Goal: Task Accomplishment & Management: Manage account settings

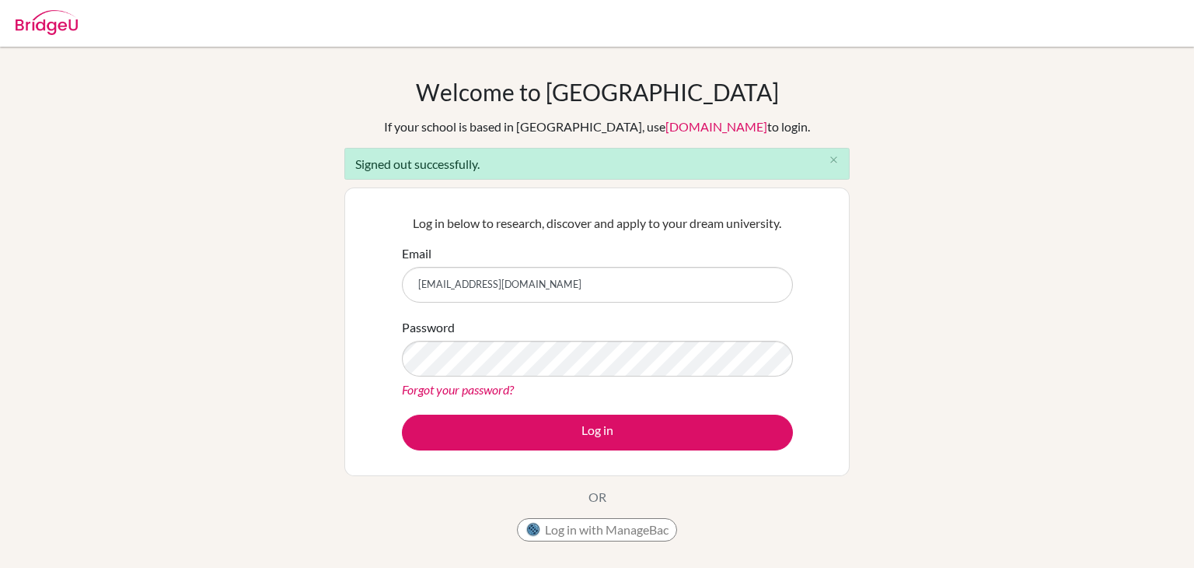
click at [530, 376] on div "Password Forgot your password?" at bounding box center [597, 358] width 391 height 81
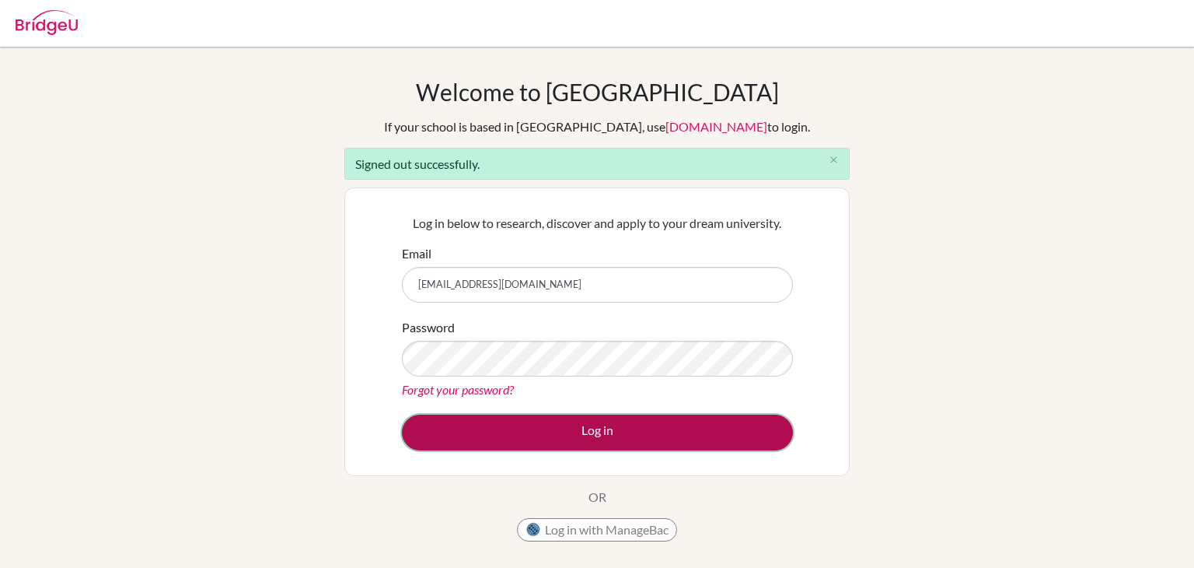
click at [566, 431] on button "Log in" at bounding box center [597, 432] width 391 height 36
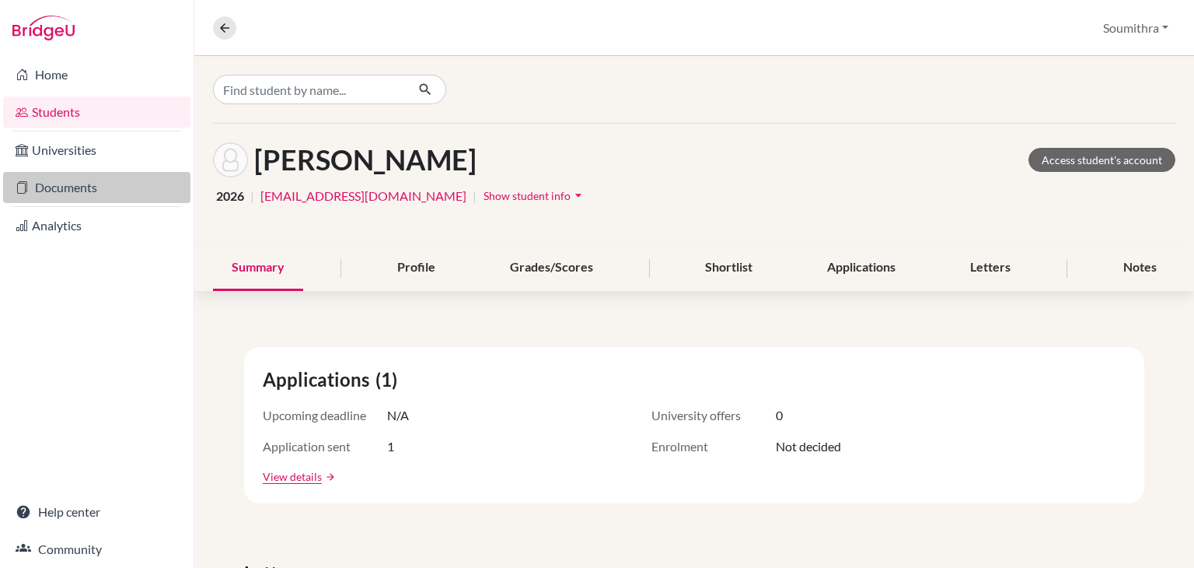
click at [100, 190] on link "Documents" at bounding box center [96, 187] width 187 height 31
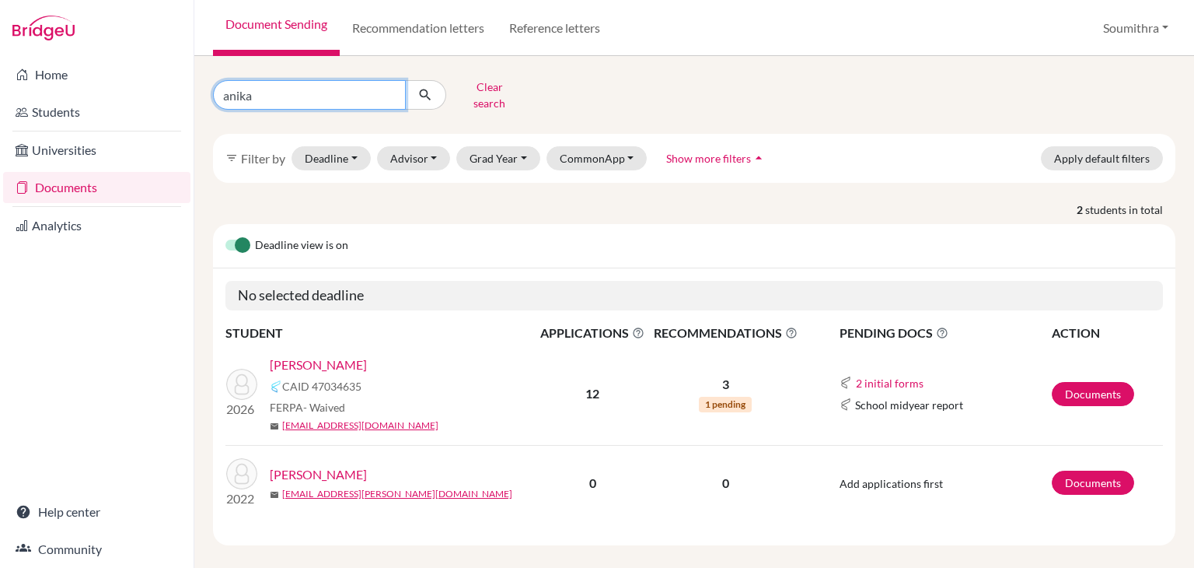
click at [262, 90] on input "anika" at bounding box center [309, 95] width 193 height 30
click at [318, 355] on link "Raju, Anika" at bounding box center [318, 364] width 97 height 19
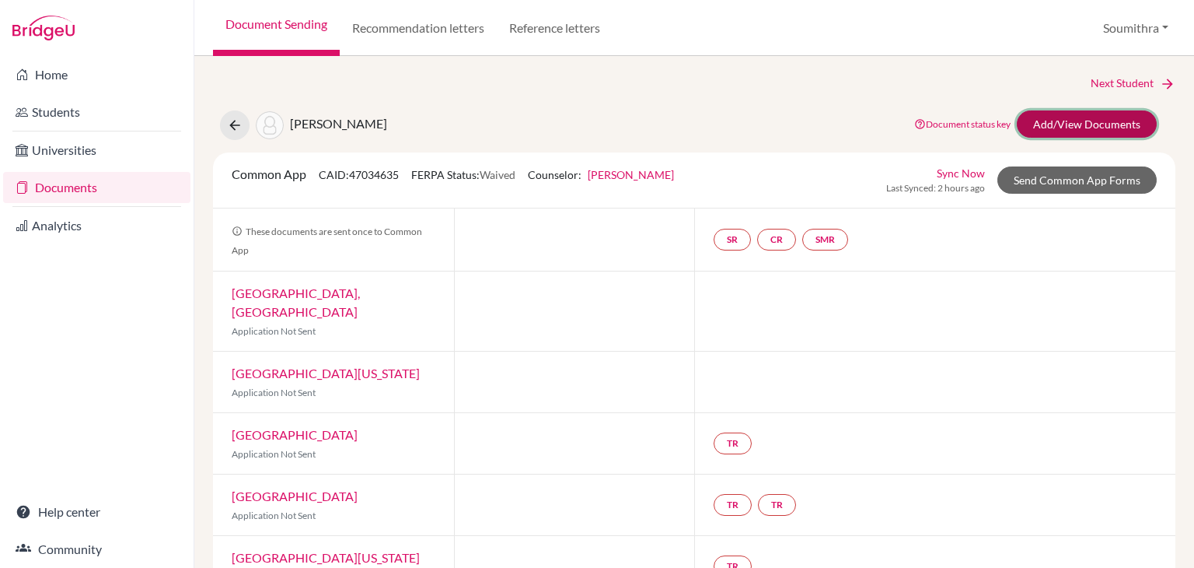
click at [1100, 125] on link "Add/View Documents" at bounding box center [1087, 123] width 140 height 27
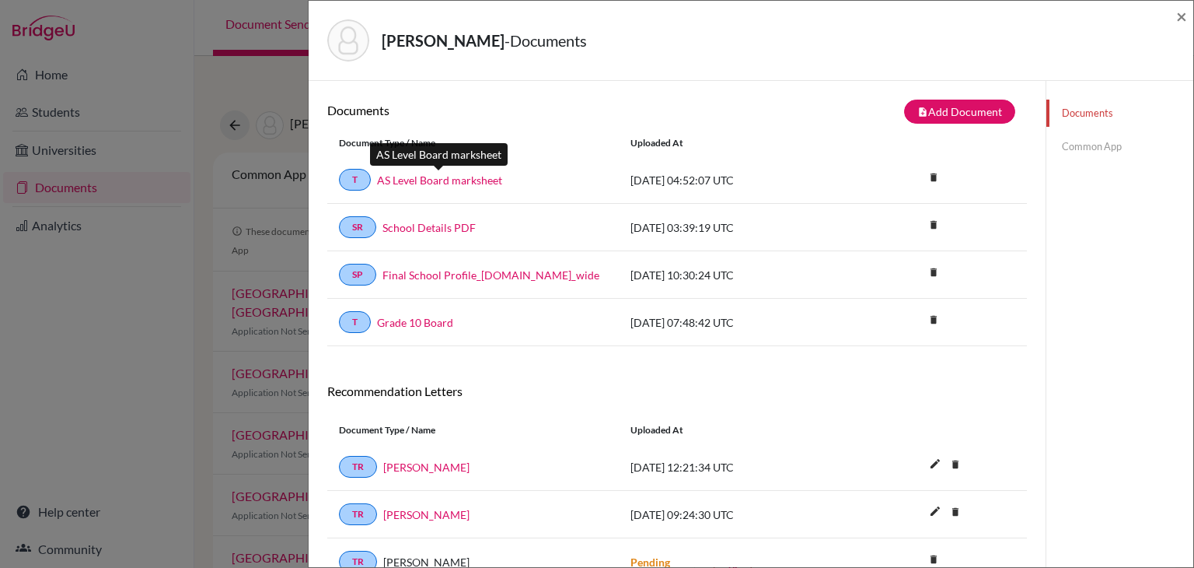
click at [462, 180] on link "AS Level Board marksheet" at bounding box center [439, 180] width 125 height 16
click at [1182, 19] on span "×" at bounding box center [1182, 16] width 11 height 23
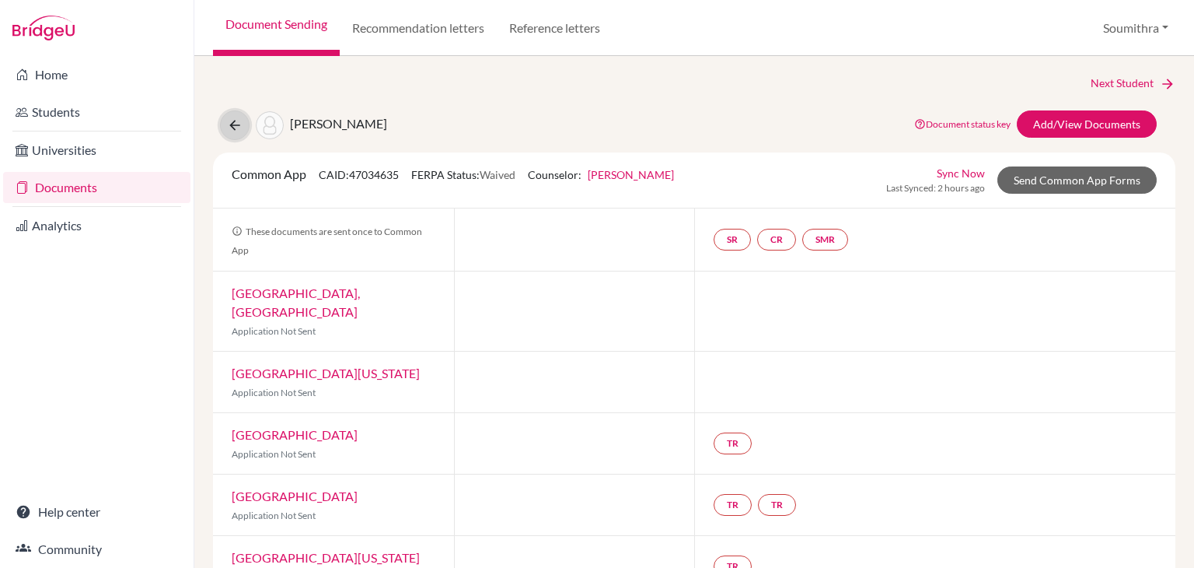
click at [232, 125] on icon at bounding box center [235, 125] width 16 height 16
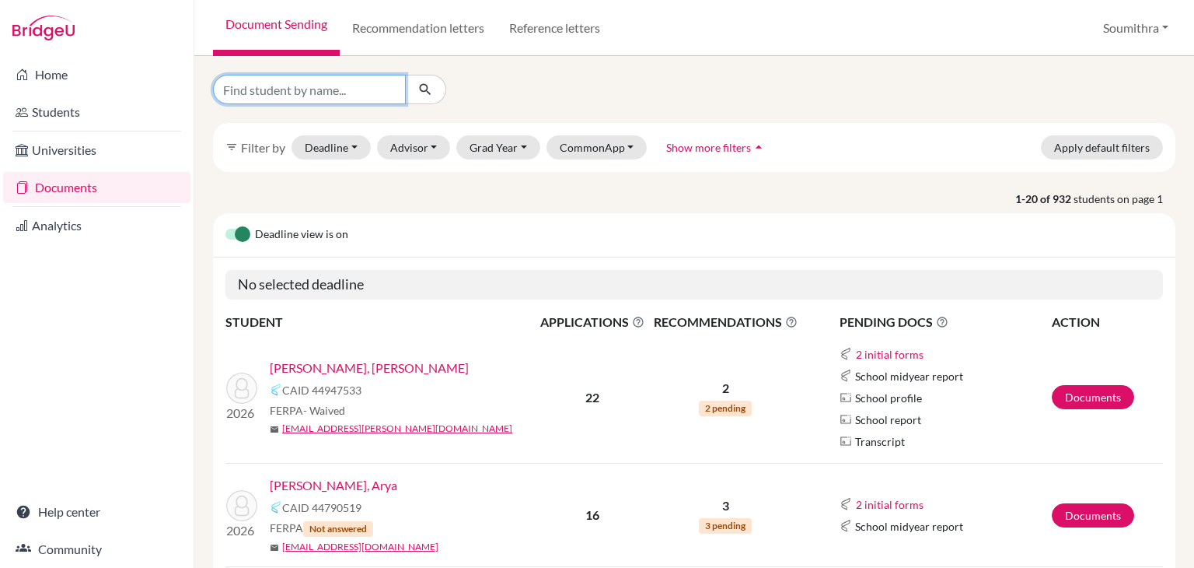
click at [313, 90] on input "Find student by name..." at bounding box center [309, 90] width 193 height 30
type input "aadya salwan"
click at [426, 94] on icon "submit" at bounding box center [426, 90] width 16 height 16
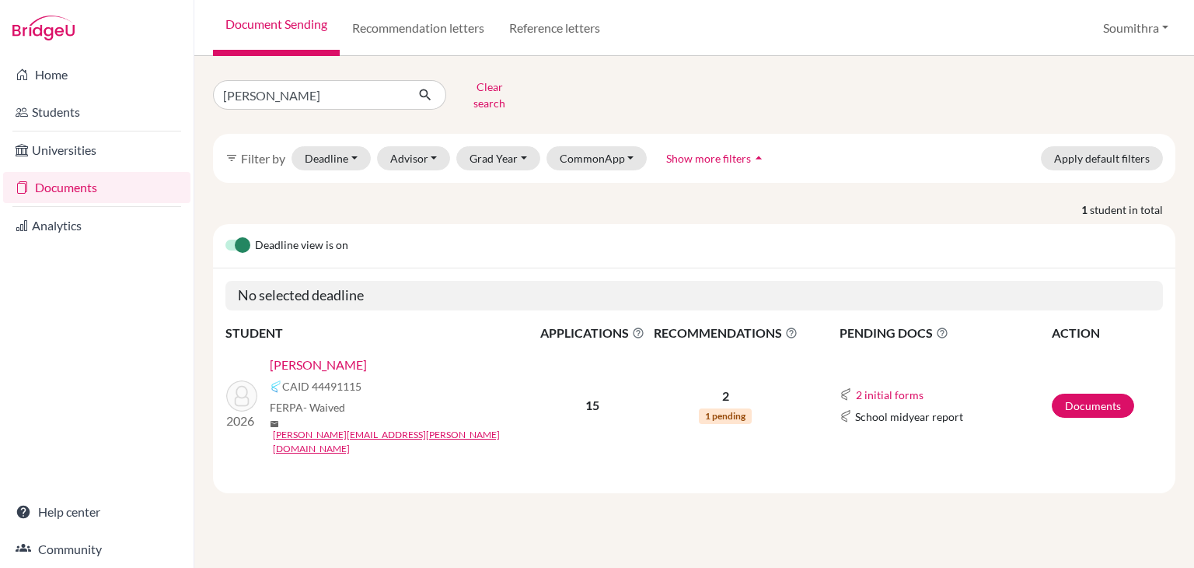
click at [336, 355] on link "[PERSON_NAME]" at bounding box center [318, 364] width 97 height 19
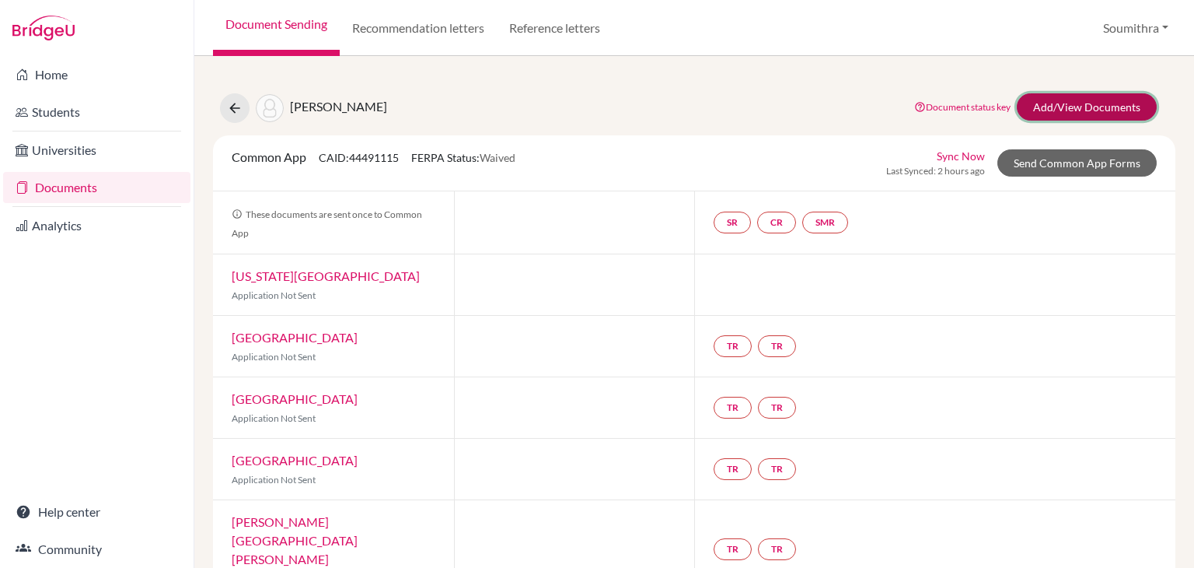
click at [1116, 104] on link "Add/View Documents" at bounding box center [1087, 106] width 140 height 27
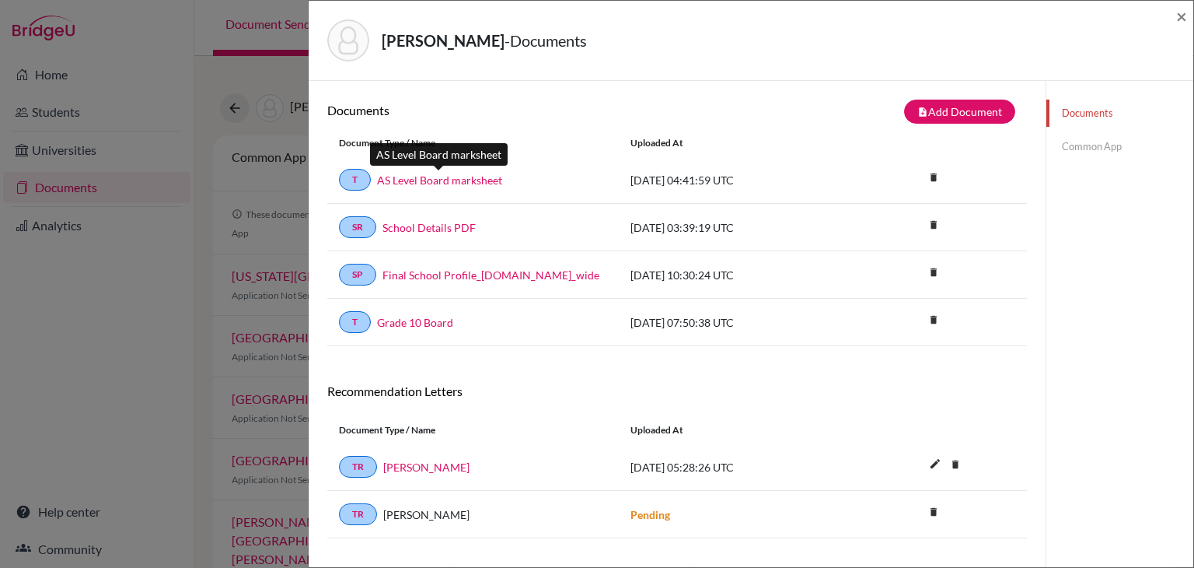
click at [491, 177] on link "AS Level Board marksheet" at bounding box center [439, 180] width 125 height 16
click at [1179, 12] on span "×" at bounding box center [1182, 16] width 11 height 23
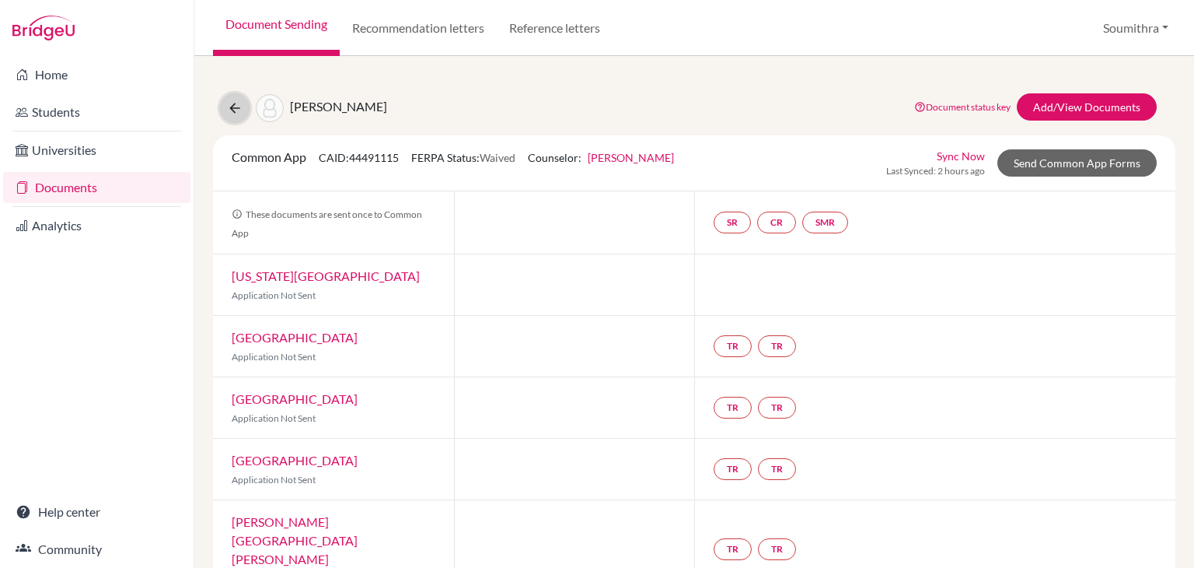
click at [234, 107] on icon at bounding box center [235, 108] width 16 height 16
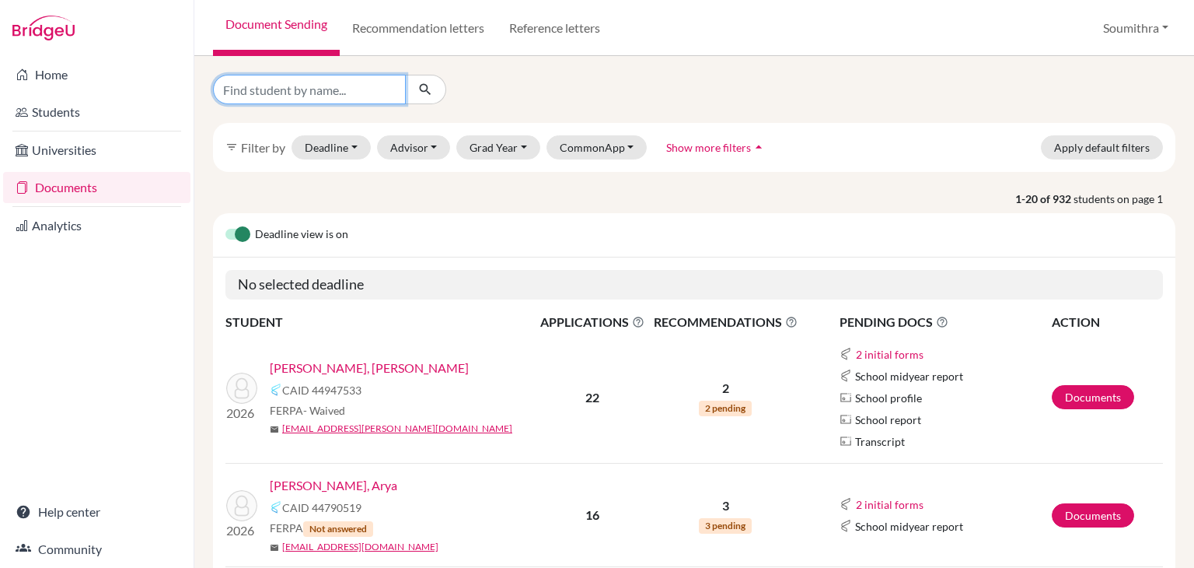
click at [263, 89] on input "Find student by name..." at bounding box center [309, 90] width 193 height 30
type input "aayush"
click at [425, 88] on icon "submit" at bounding box center [426, 90] width 16 height 16
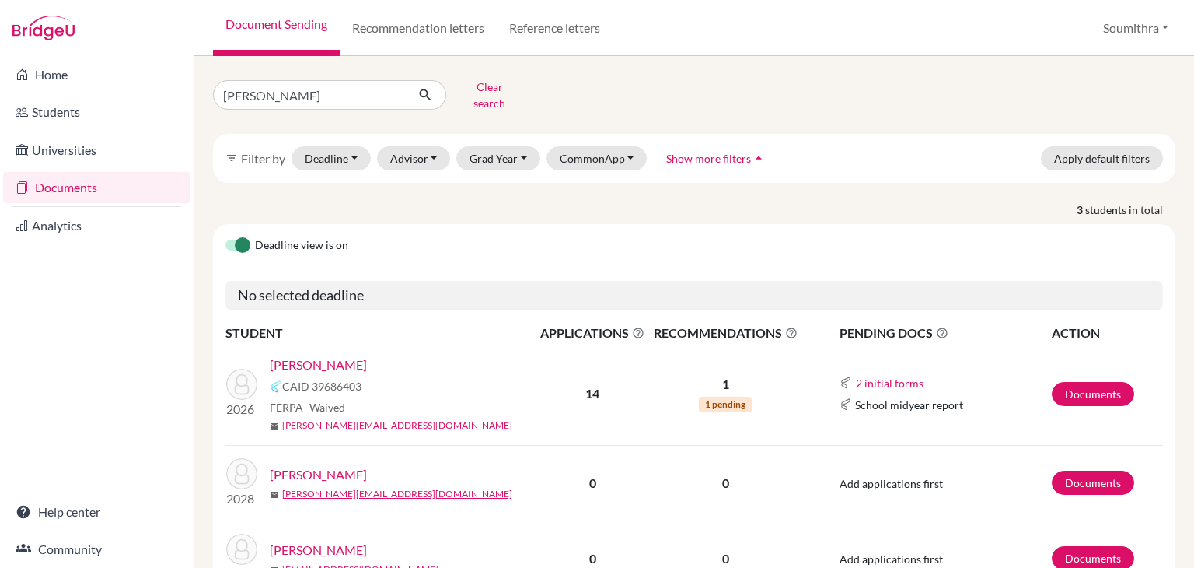
click at [348, 355] on link "Kannan Dutta, Aayush" at bounding box center [318, 364] width 97 height 19
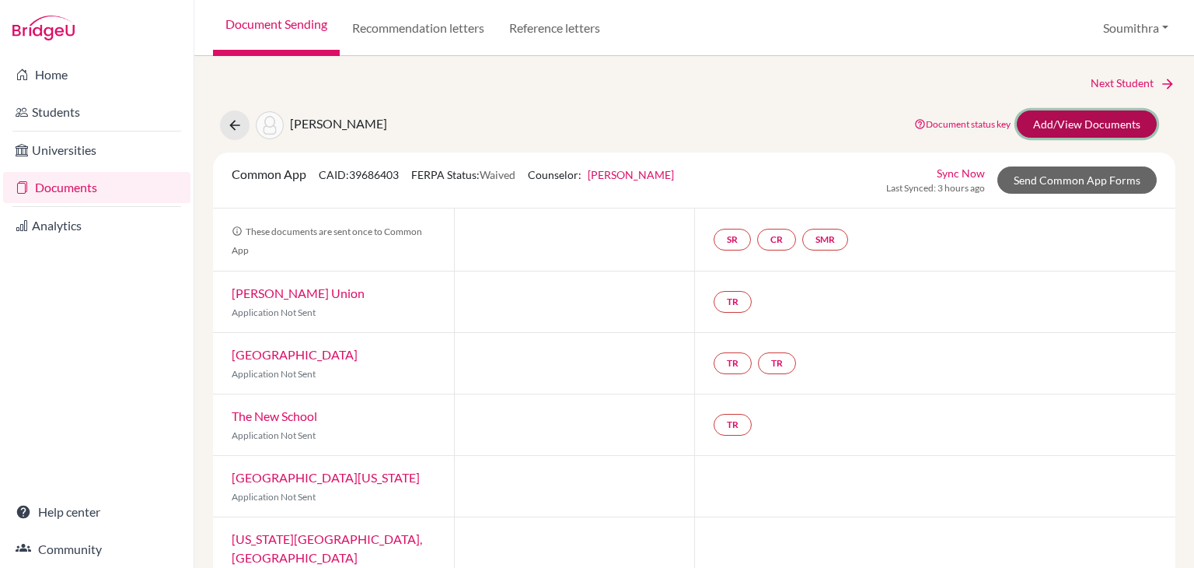
click at [1082, 118] on link "Add/View Documents" at bounding box center [1087, 123] width 140 height 27
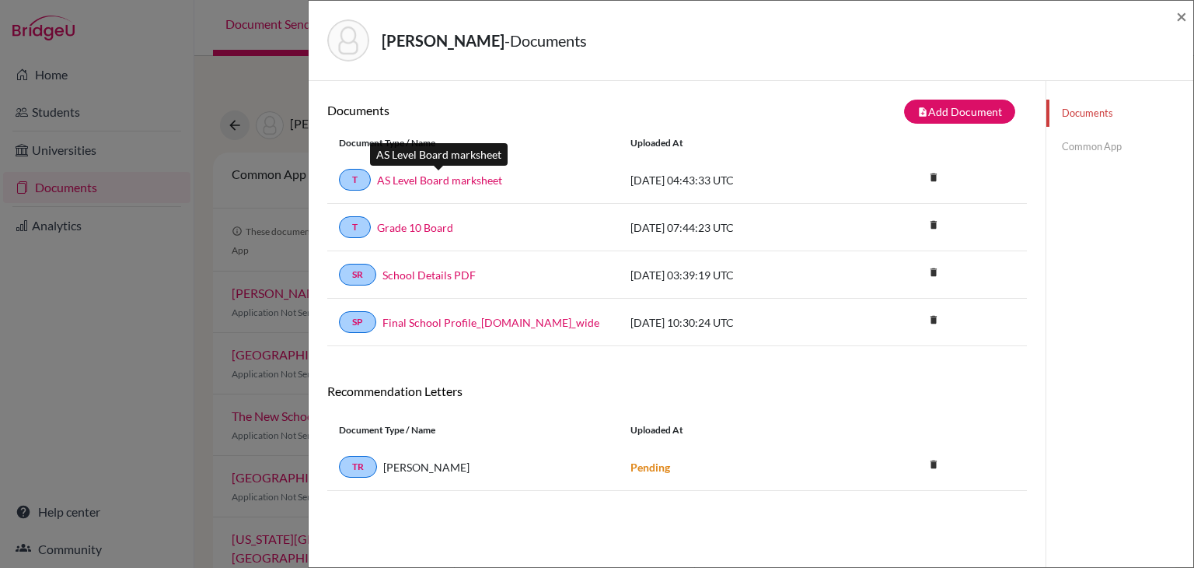
click at [461, 182] on link "AS Level Board marksheet" at bounding box center [439, 180] width 125 height 16
click at [1185, 16] on span "×" at bounding box center [1182, 16] width 11 height 23
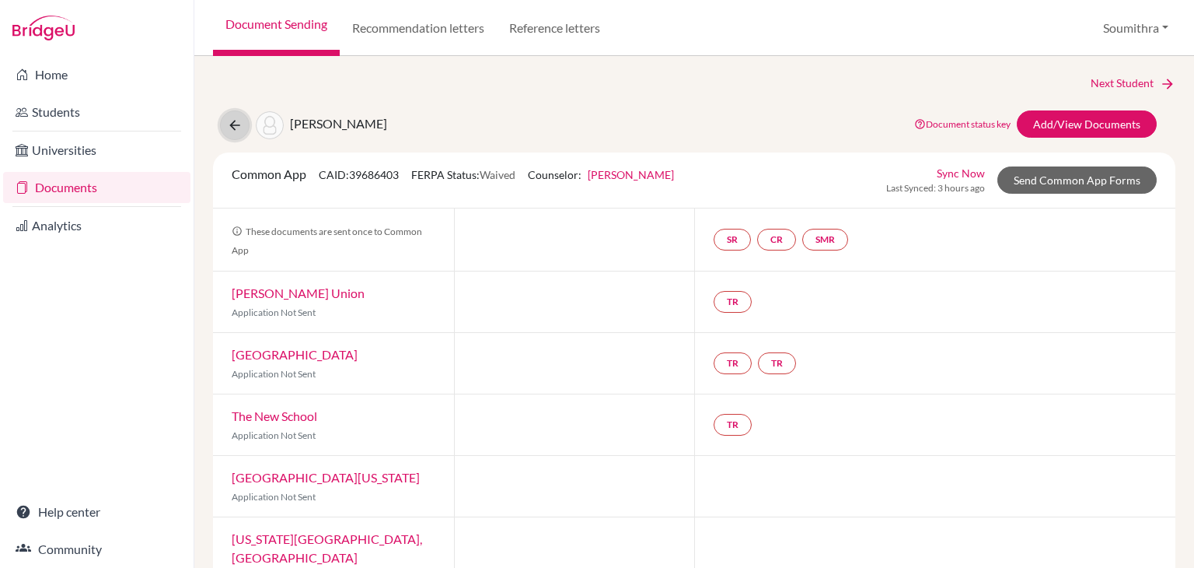
click at [231, 127] on icon at bounding box center [235, 125] width 16 height 16
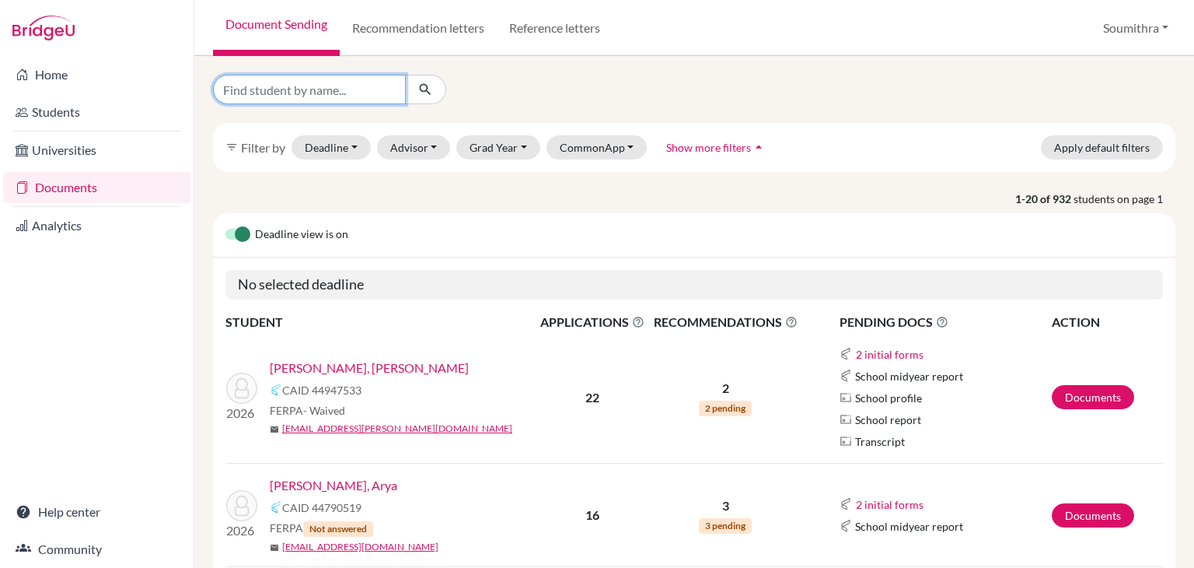
click at [351, 94] on input "Find student by name..." at bounding box center [309, 90] width 193 height 30
type input "aditya marhwal"
click at [421, 95] on icon "submit" at bounding box center [426, 90] width 16 height 16
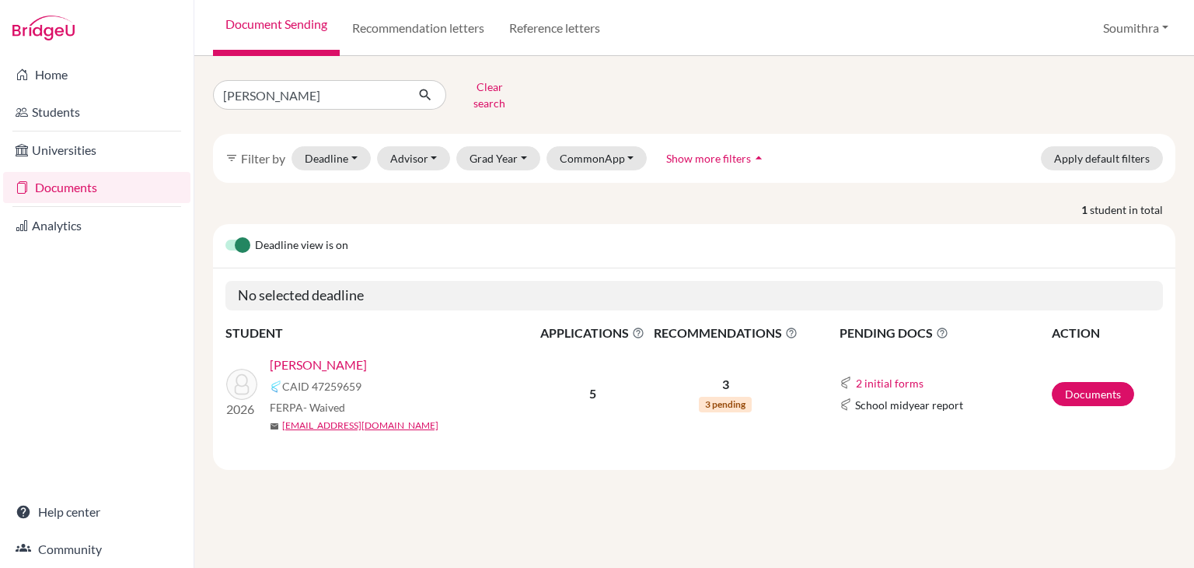
click at [351, 355] on link "Marhwal, Aditya" at bounding box center [318, 364] width 97 height 19
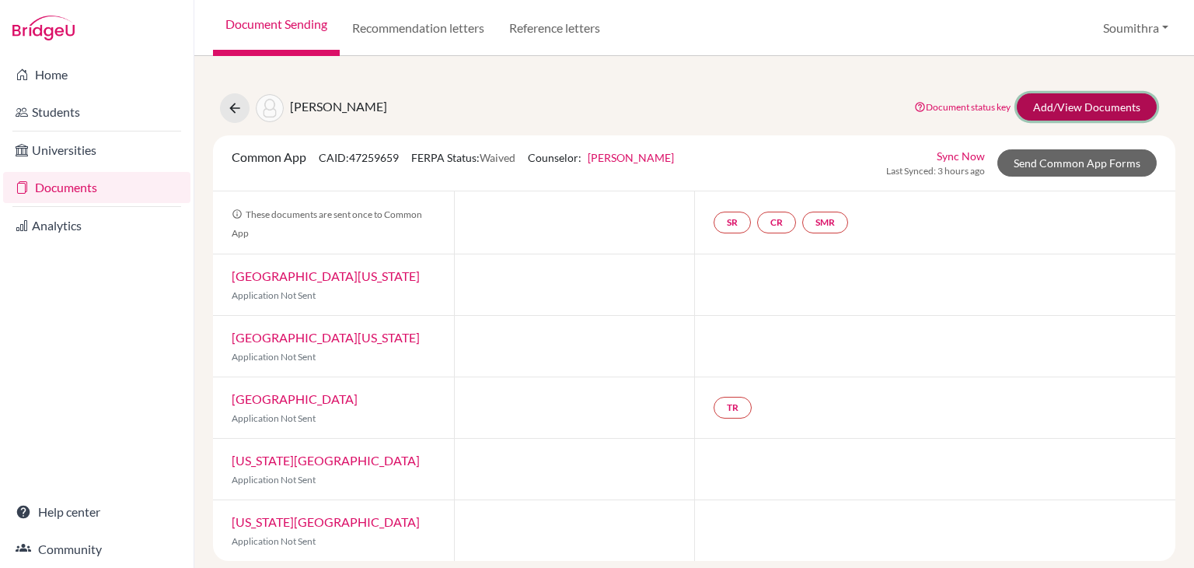
click at [1087, 109] on link "Add/View Documents" at bounding box center [1087, 106] width 140 height 27
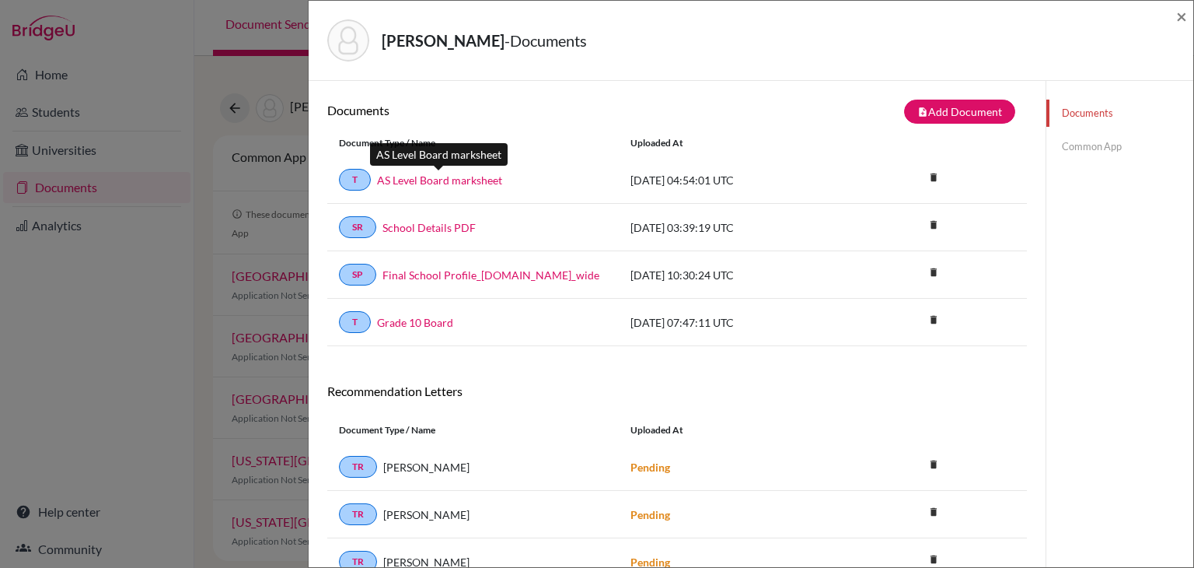
click at [473, 177] on link "AS Level Board marksheet" at bounding box center [439, 180] width 125 height 16
click at [1182, 23] on span "×" at bounding box center [1182, 16] width 11 height 23
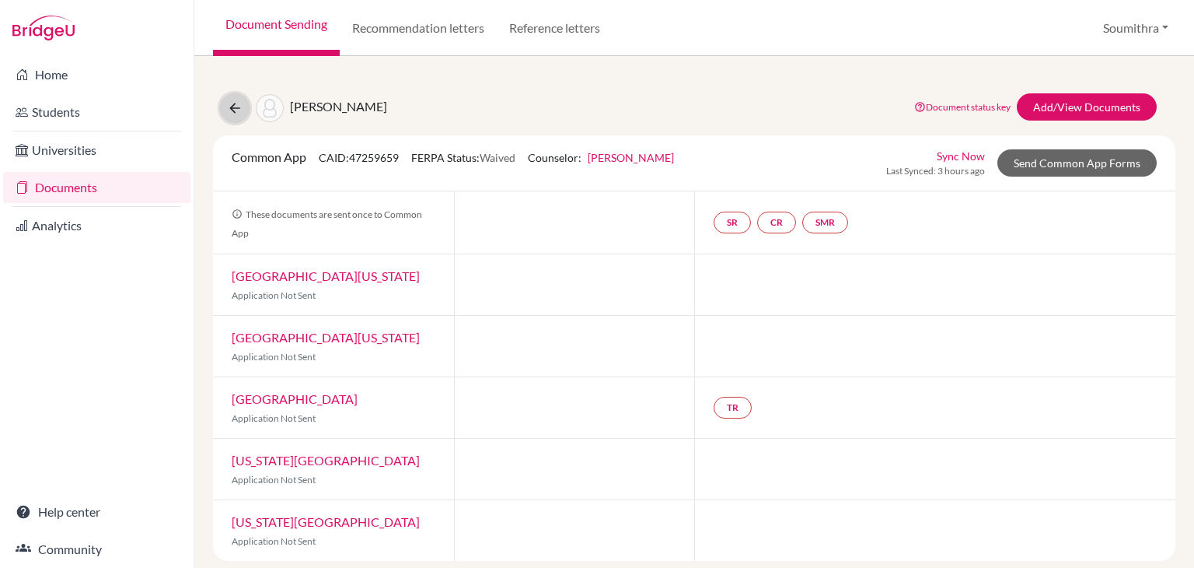
click at [236, 107] on icon at bounding box center [235, 108] width 16 height 16
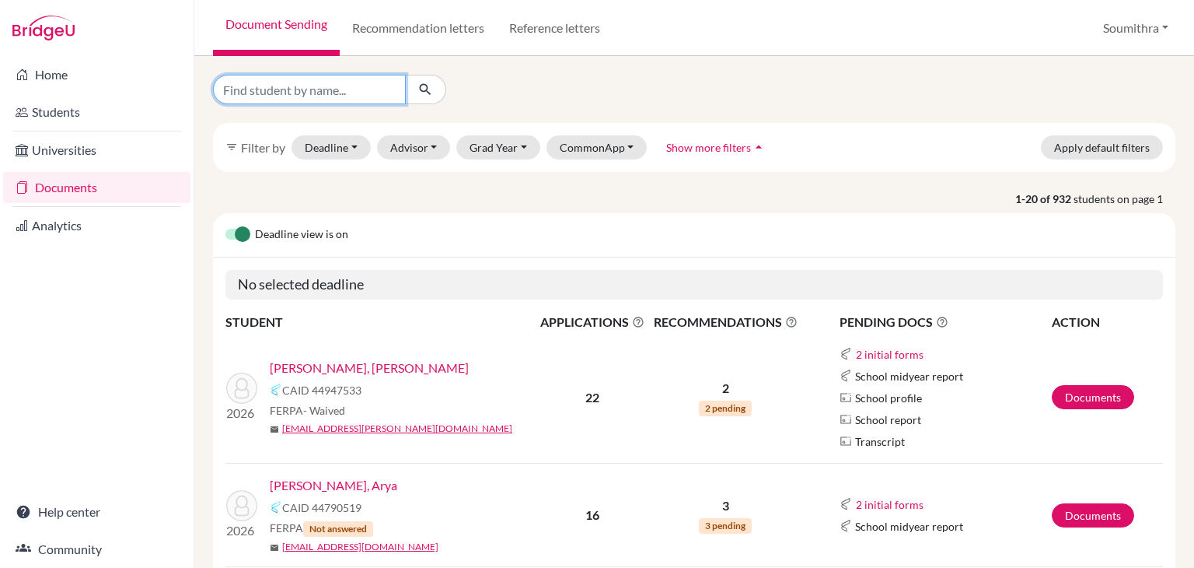
click at [346, 93] on input "Find student by name..." at bounding box center [309, 90] width 193 height 30
type input "aryan"
click at [422, 93] on icon "submit" at bounding box center [426, 90] width 16 height 16
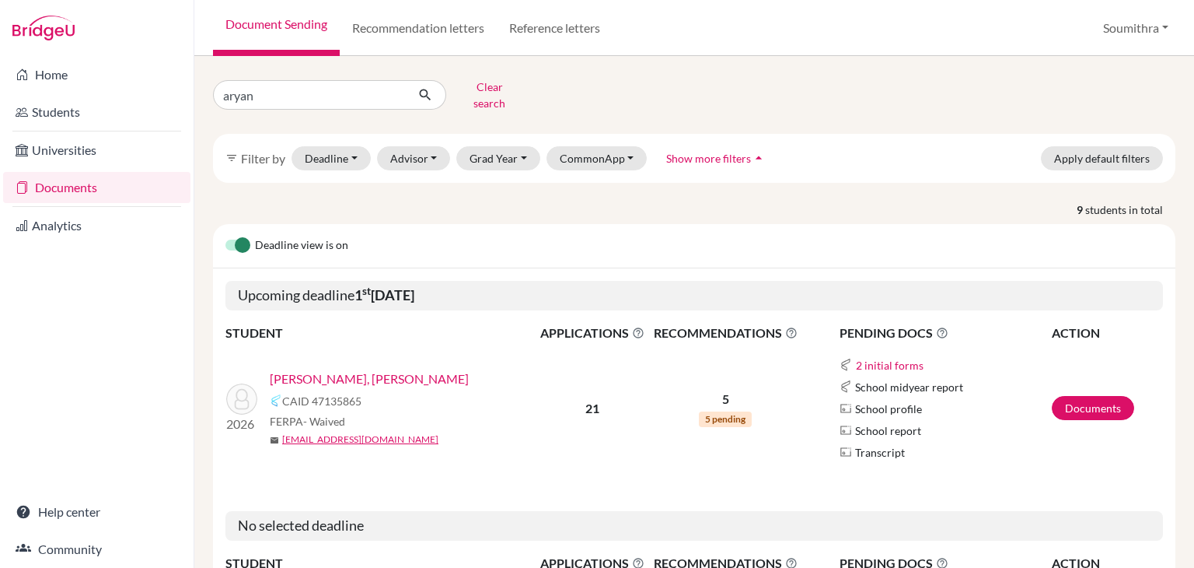
click at [301, 369] on link "[PERSON_NAME], [PERSON_NAME]" at bounding box center [369, 378] width 199 height 19
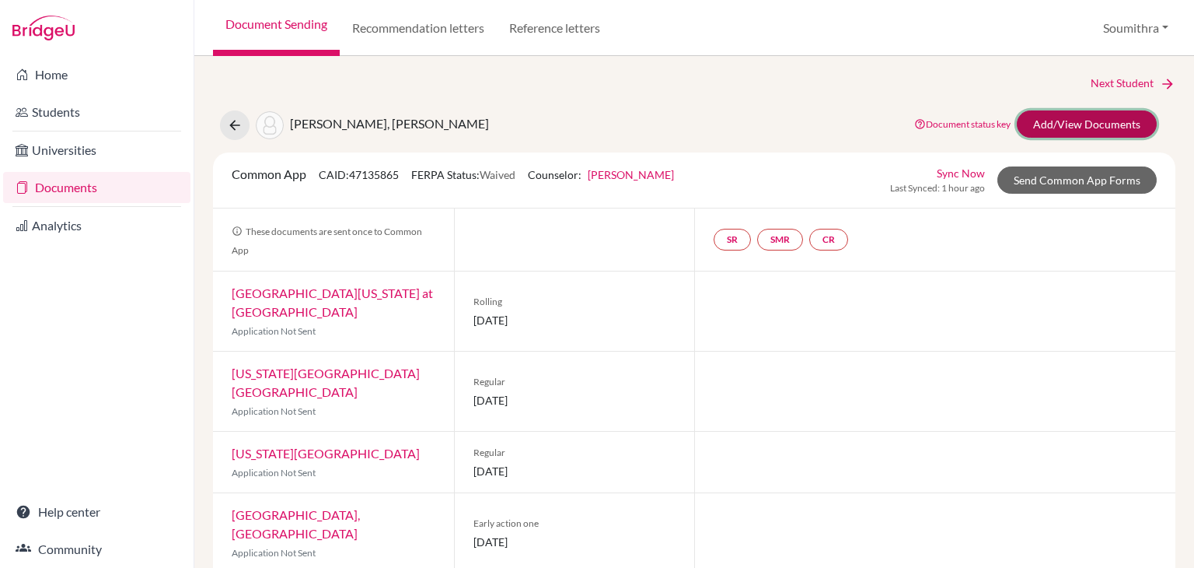
click at [1055, 125] on link "Add/View Documents" at bounding box center [1087, 123] width 140 height 27
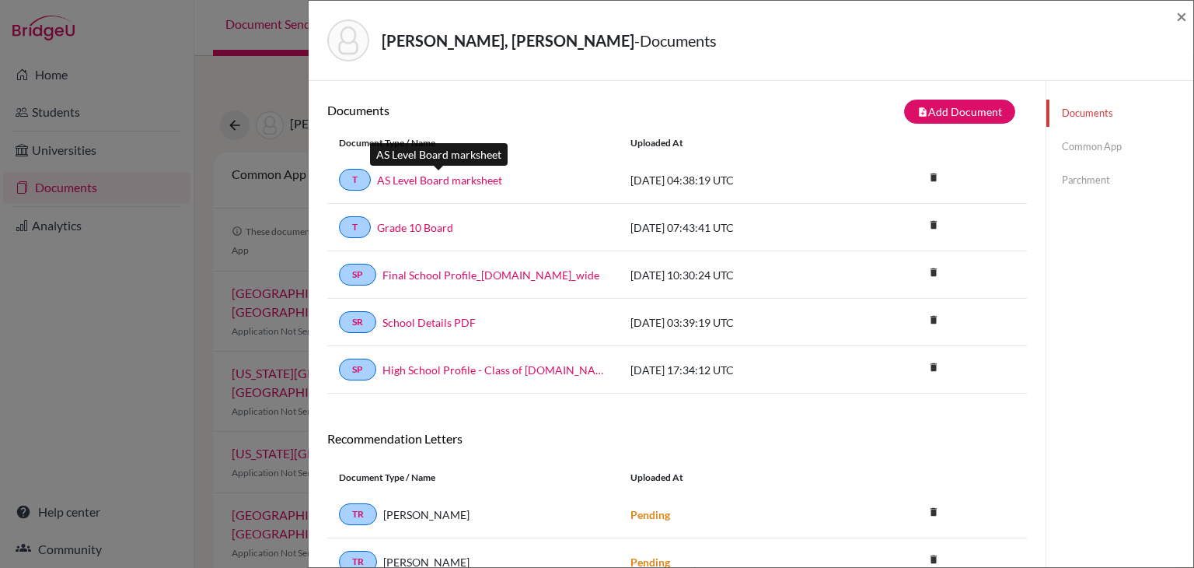
click at [451, 182] on link "AS Level Board marksheet" at bounding box center [439, 180] width 125 height 16
click at [1180, 17] on span "×" at bounding box center [1182, 16] width 11 height 23
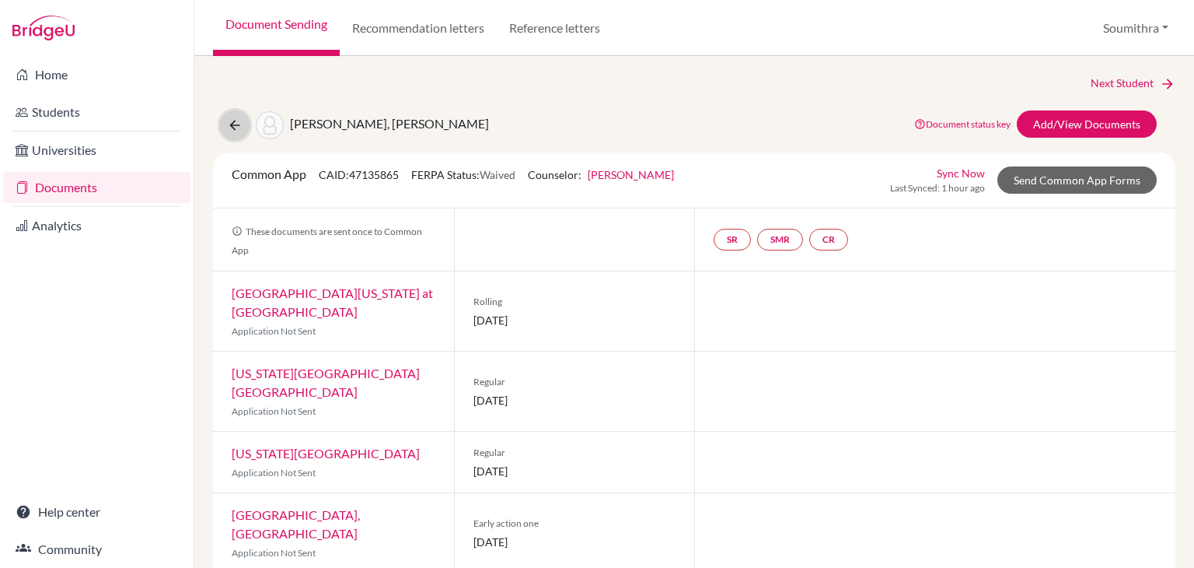
click at [239, 125] on icon at bounding box center [235, 125] width 16 height 16
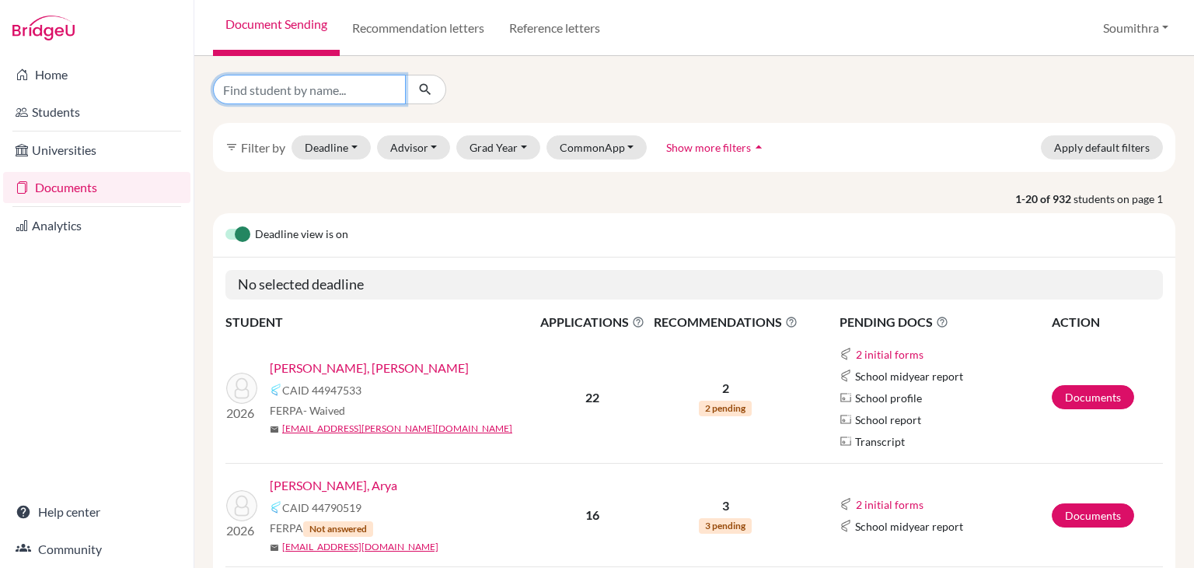
click at [339, 93] on input "Find student by name..." at bounding box center [309, 90] width 193 height 30
type input "[PERSON_NAME]"
click at [432, 96] on icon "submit" at bounding box center [426, 90] width 16 height 16
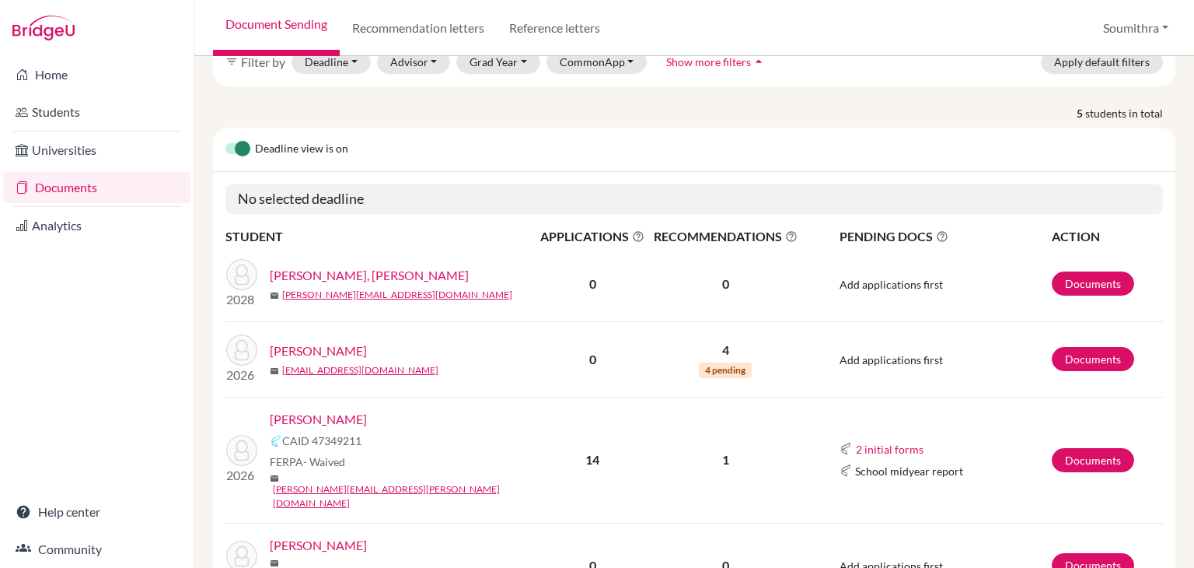
scroll to position [118, 0]
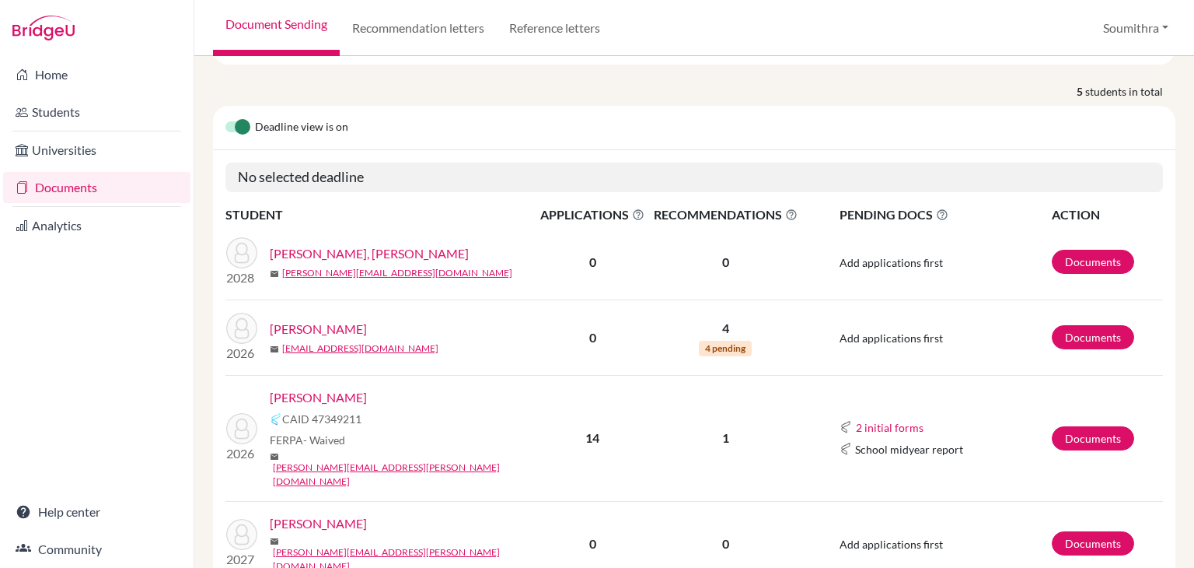
click at [339, 388] on link "[PERSON_NAME]" at bounding box center [318, 397] width 97 height 19
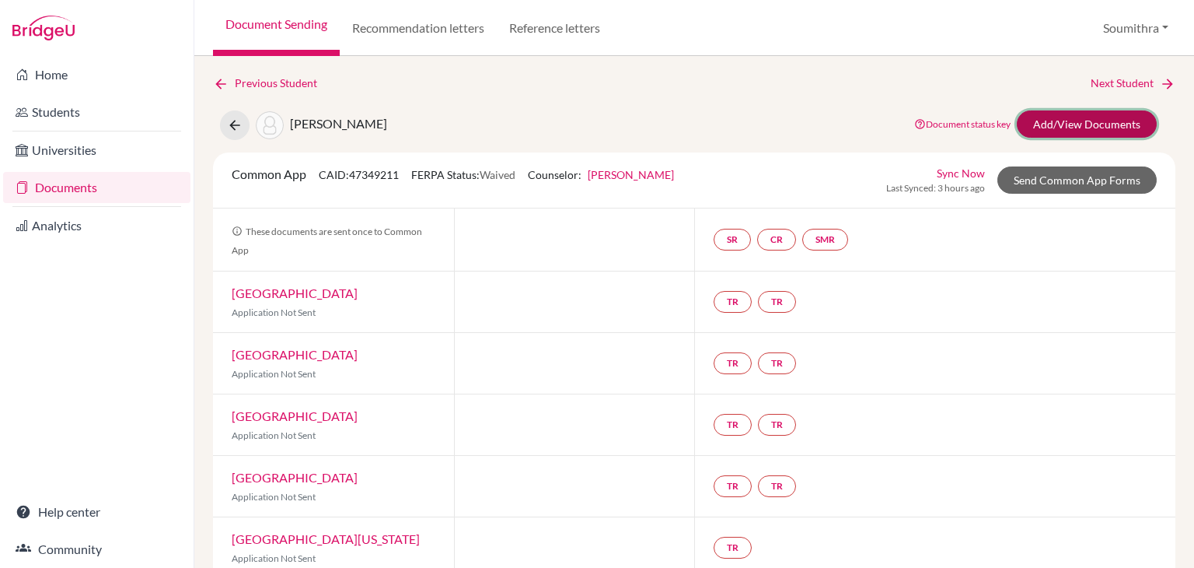
click at [1090, 122] on link "Add/View Documents" at bounding box center [1087, 123] width 140 height 27
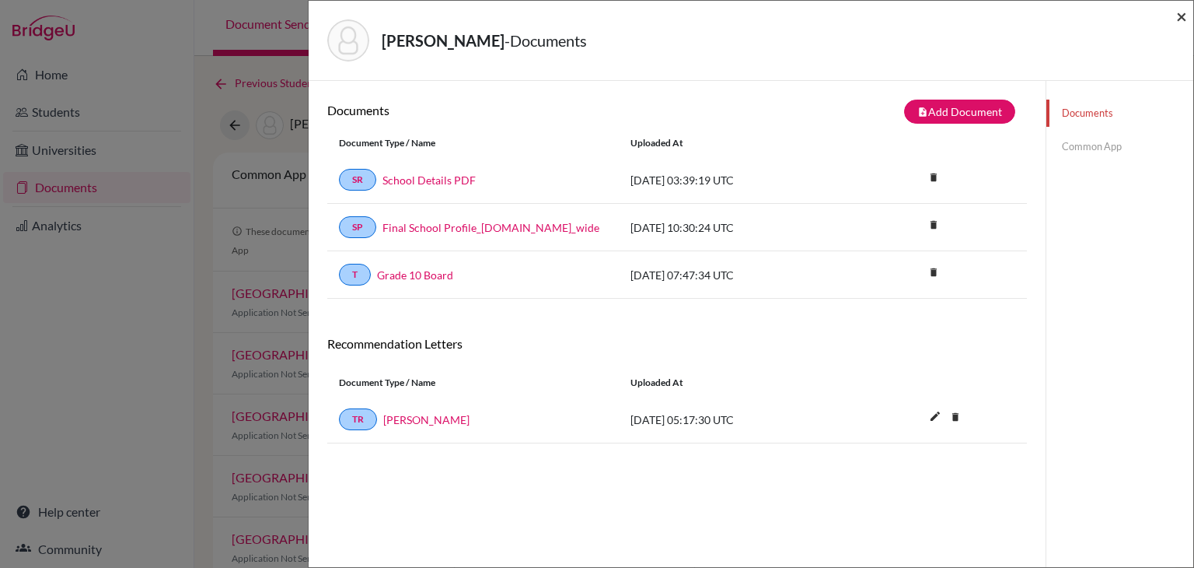
click at [1177, 17] on span "×" at bounding box center [1182, 16] width 11 height 23
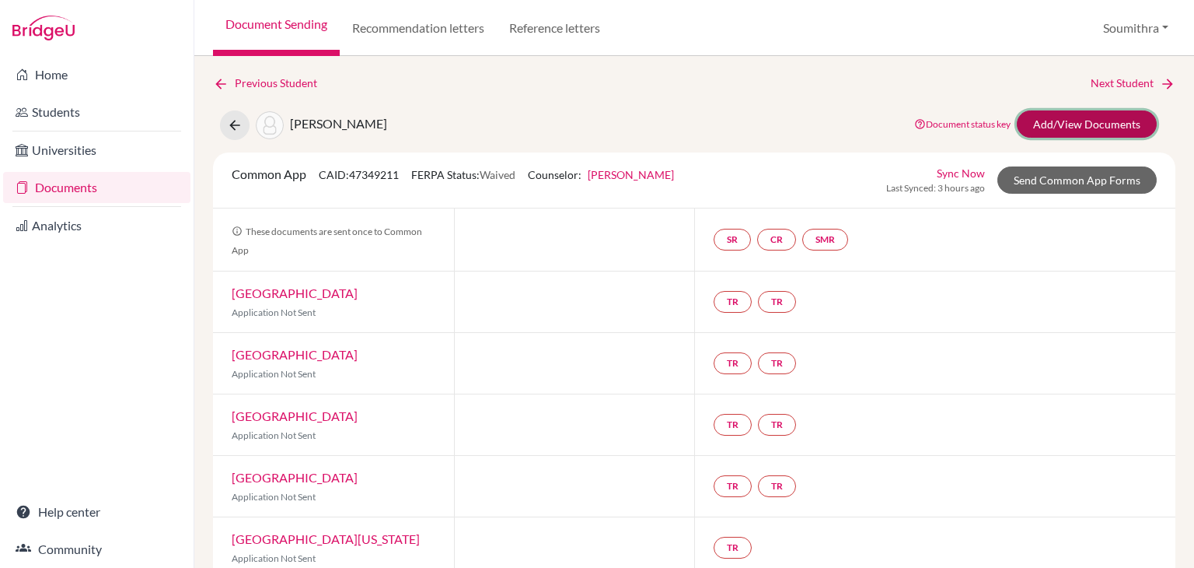
click at [1068, 127] on link "Add/View Documents" at bounding box center [1087, 123] width 140 height 27
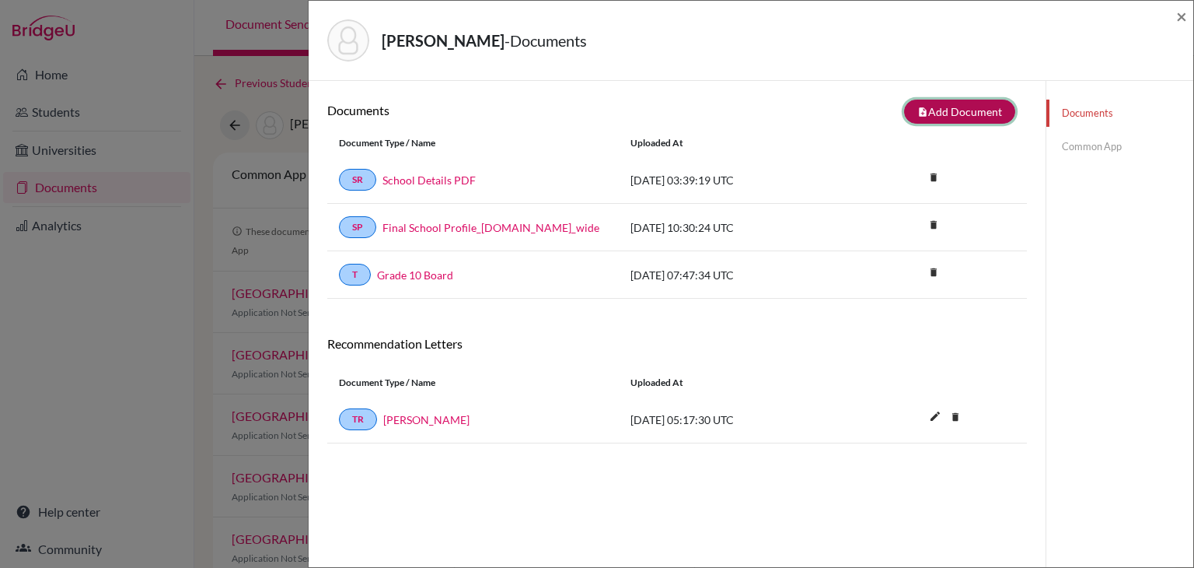
click at [947, 116] on button "note_add Add Document" at bounding box center [959, 112] width 111 height 24
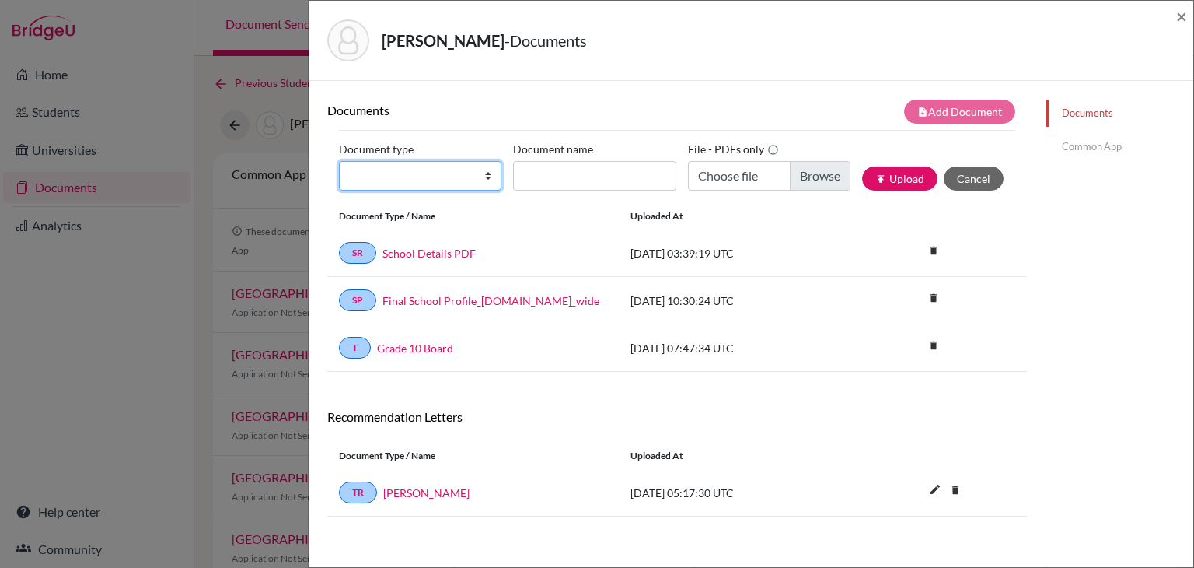
click at [446, 177] on select "Change explanation for Common App reports Counselor recommendation Internationa…" at bounding box center [420, 176] width 163 height 30
select select "2"
click at [339, 161] on select "Change explanation for Common App reports Counselor recommendation Internationa…" at bounding box center [420, 176] width 163 height 30
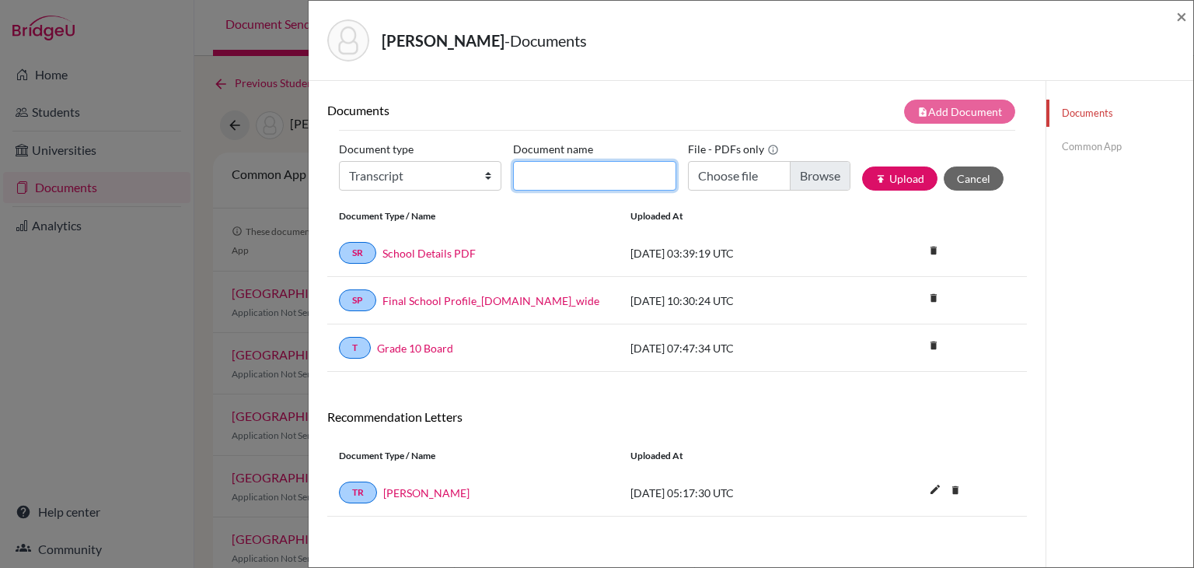
click at [588, 167] on input "Document name" at bounding box center [594, 176] width 163 height 30
type input "AS Level Board marksheet"
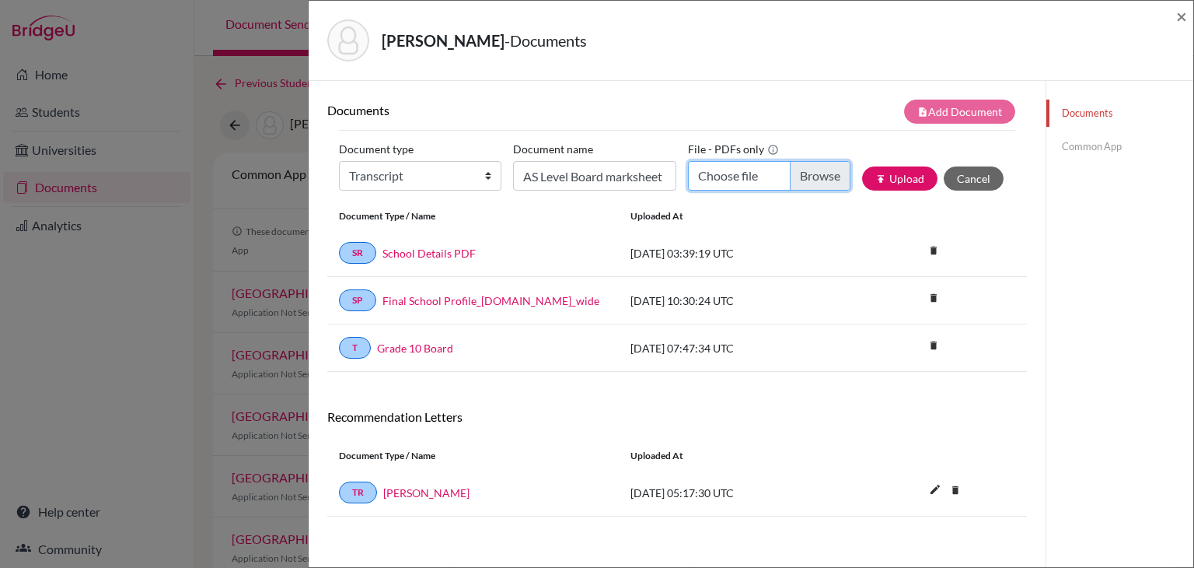
click at [731, 183] on input "Choose file" at bounding box center [769, 176] width 163 height 30
type input "C:\fakepath\Daksh Mathew AS.pdf"
click at [895, 182] on button "publish Upload" at bounding box center [899, 178] width 75 height 24
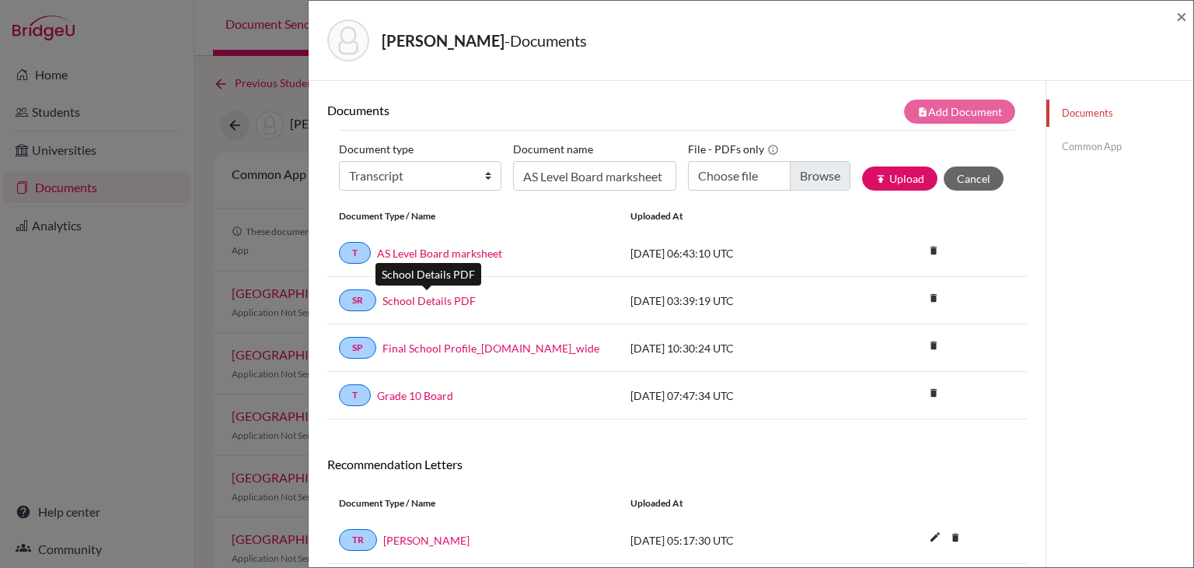
click at [449, 298] on link "School Details PDF" at bounding box center [429, 300] width 93 height 16
click at [1177, 23] on span "×" at bounding box center [1182, 16] width 11 height 23
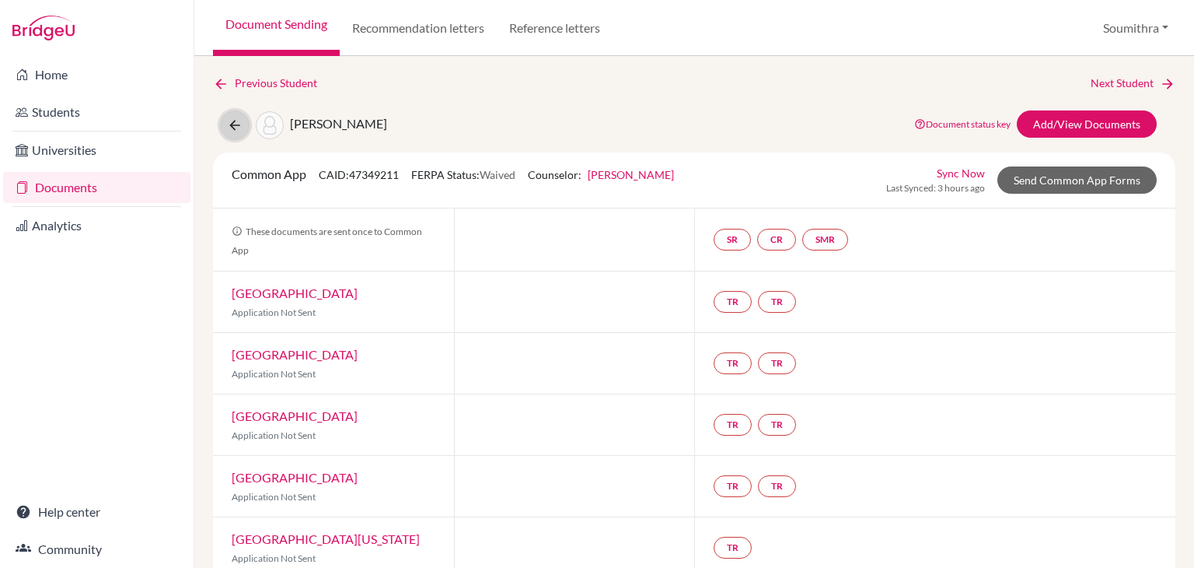
click at [243, 121] on button at bounding box center [235, 125] width 30 height 30
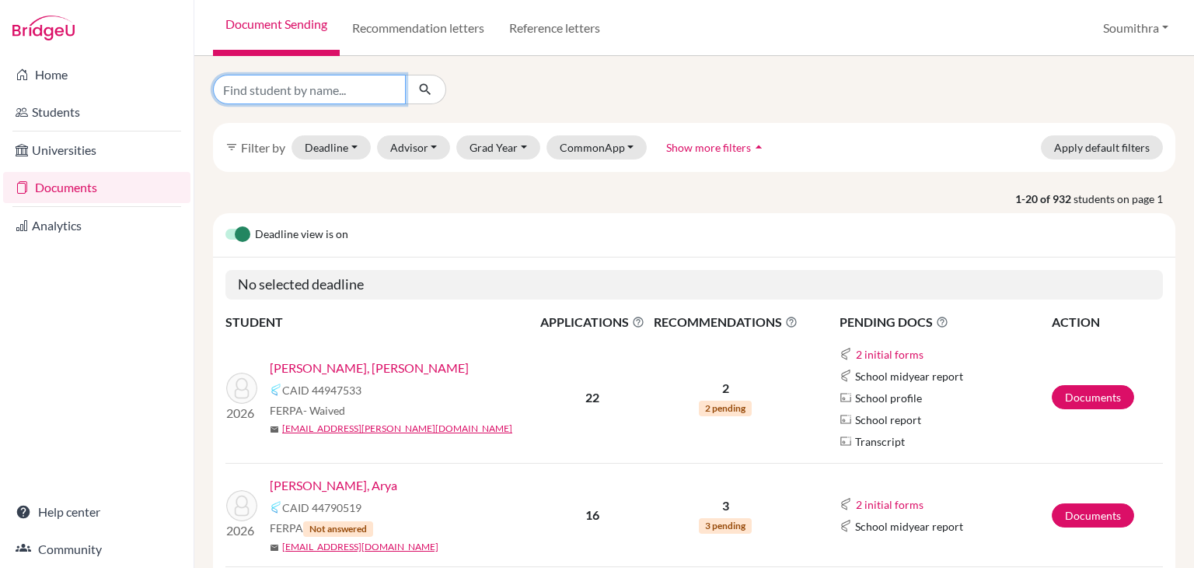
click at [311, 89] on input "Find student by name..." at bounding box center [309, 90] width 193 height 30
type input "diya"
click at [420, 93] on icon "submit" at bounding box center [426, 90] width 16 height 16
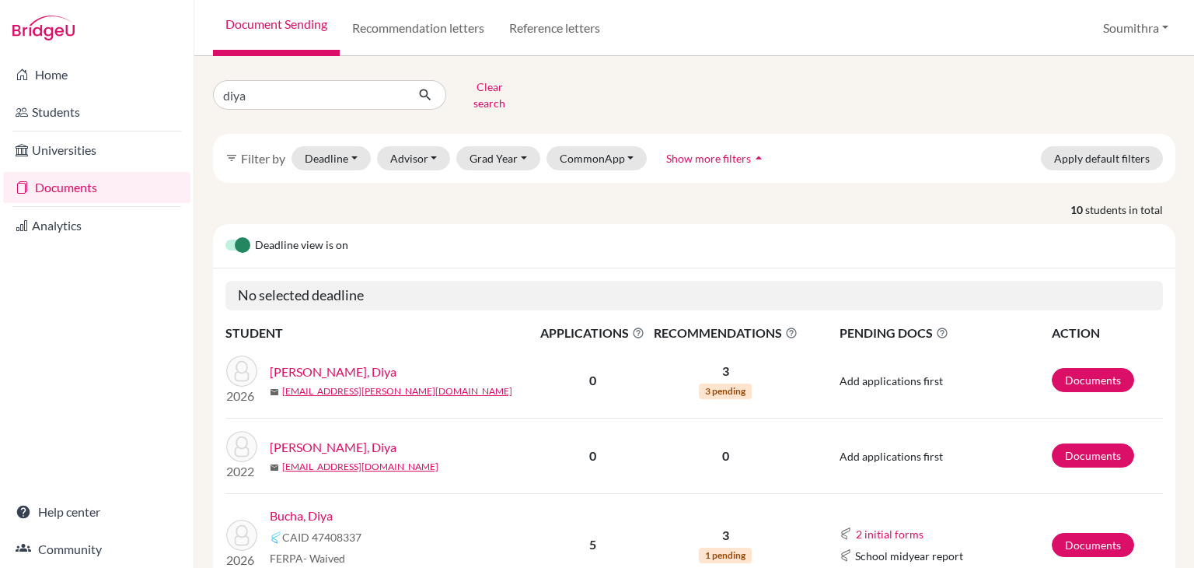
scroll to position [28, 0]
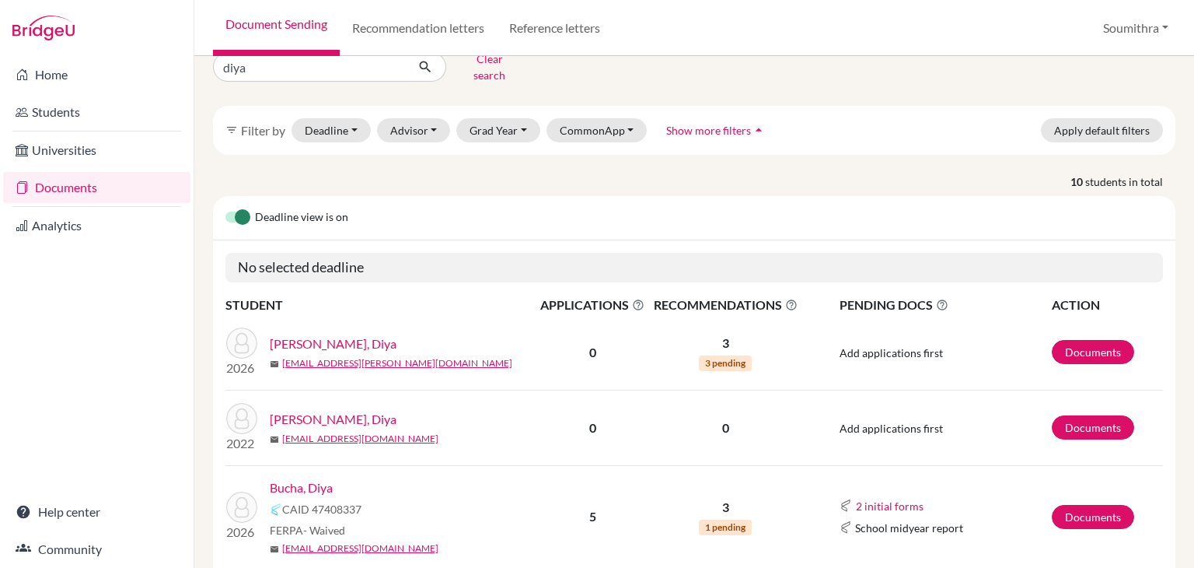
click at [316, 478] on link "Bucha, Diya" at bounding box center [301, 487] width 63 height 19
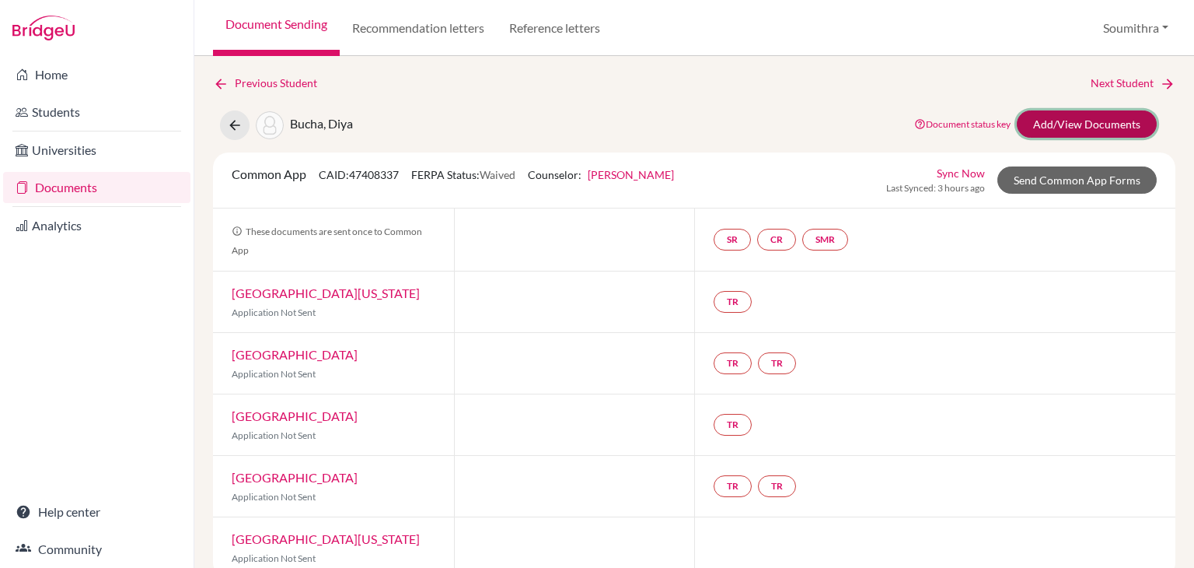
click at [1113, 122] on link "Add/View Documents" at bounding box center [1087, 123] width 140 height 27
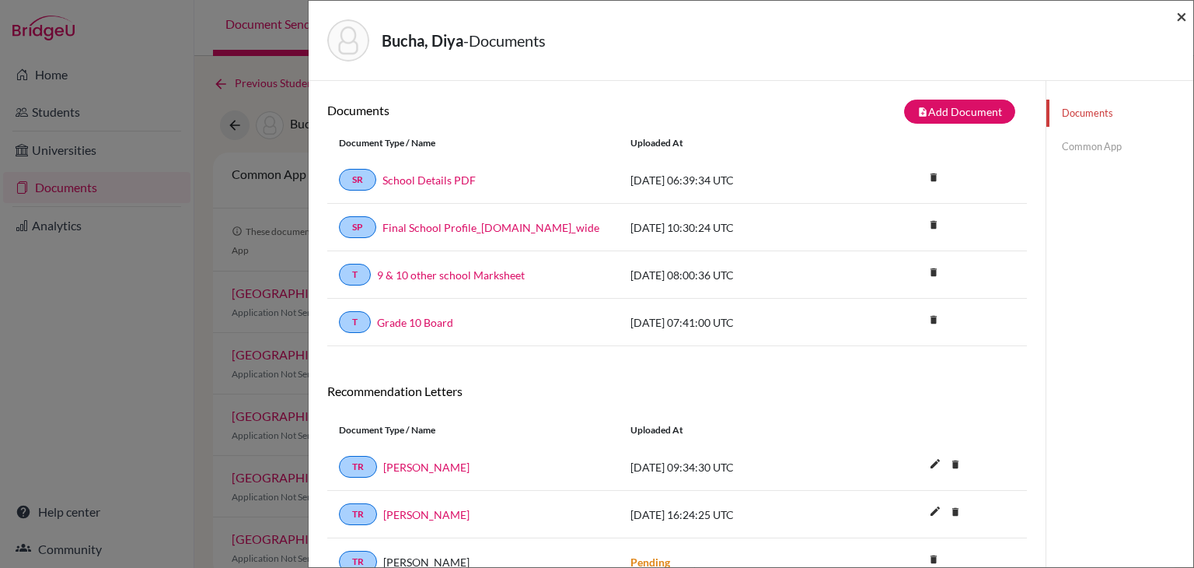
click at [1180, 19] on span "×" at bounding box center [1182, 16] width 11 height 23
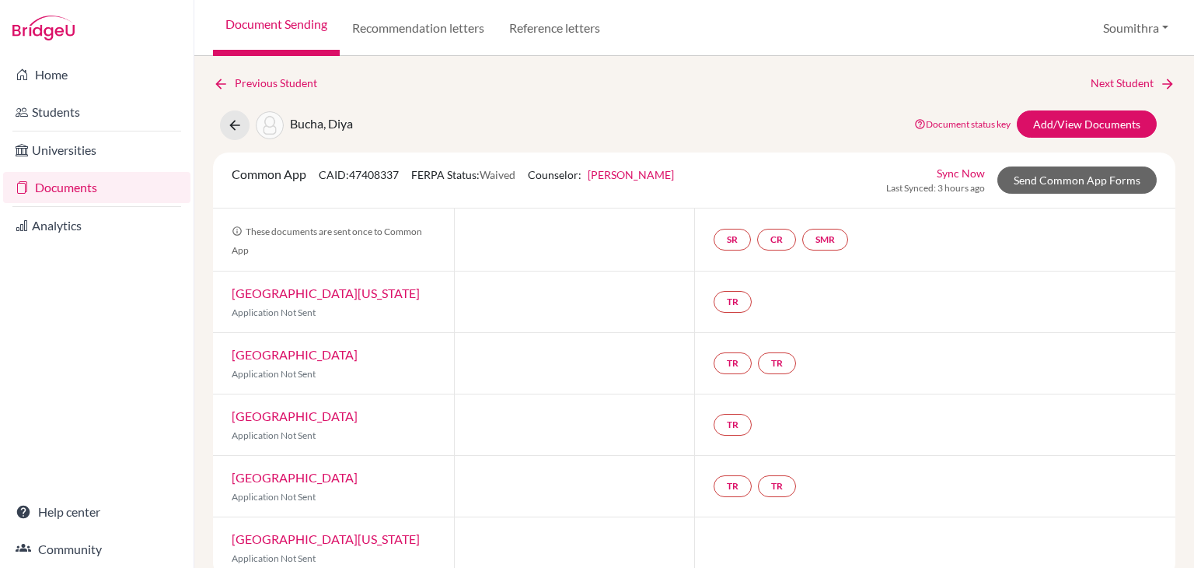
click at [260, 30] on link "Document Sending" at bounding box center [276, 28] width 127 height 56
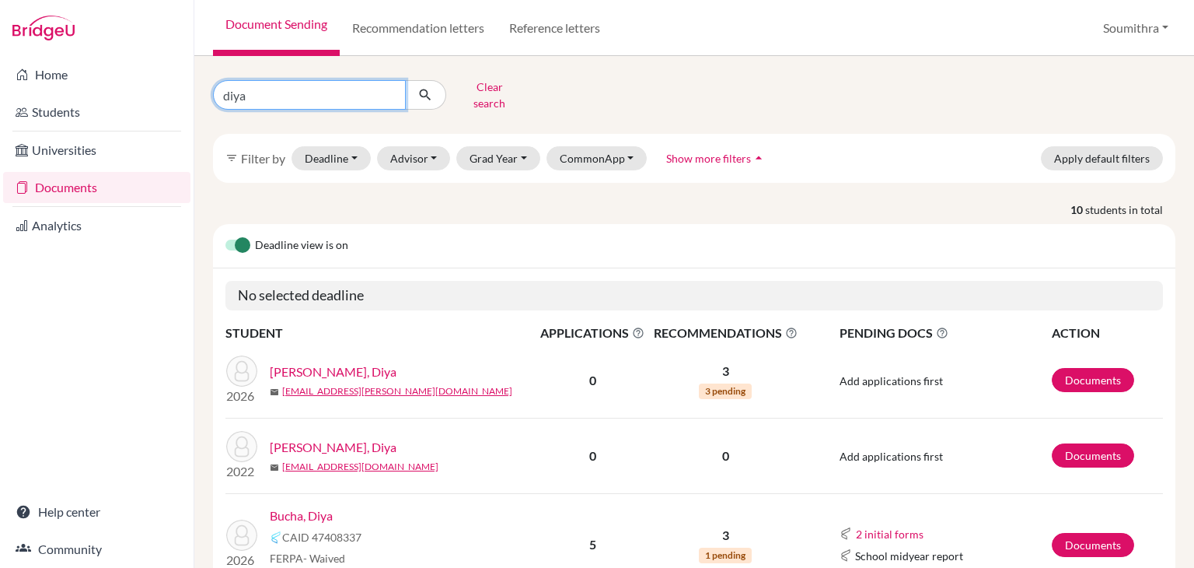
drag, startPoint x: 284, startPoint y: 93, endPoint x: 201, endPoint y: 87, distance: 82.7
click at [201, 87] on div "diya Clear search" at bounding box center [365, 95] width 329 height 40
type input "ishaan"
click at [418, 99] on button "submit" at bounding box center [425, 95] width 41 height 30
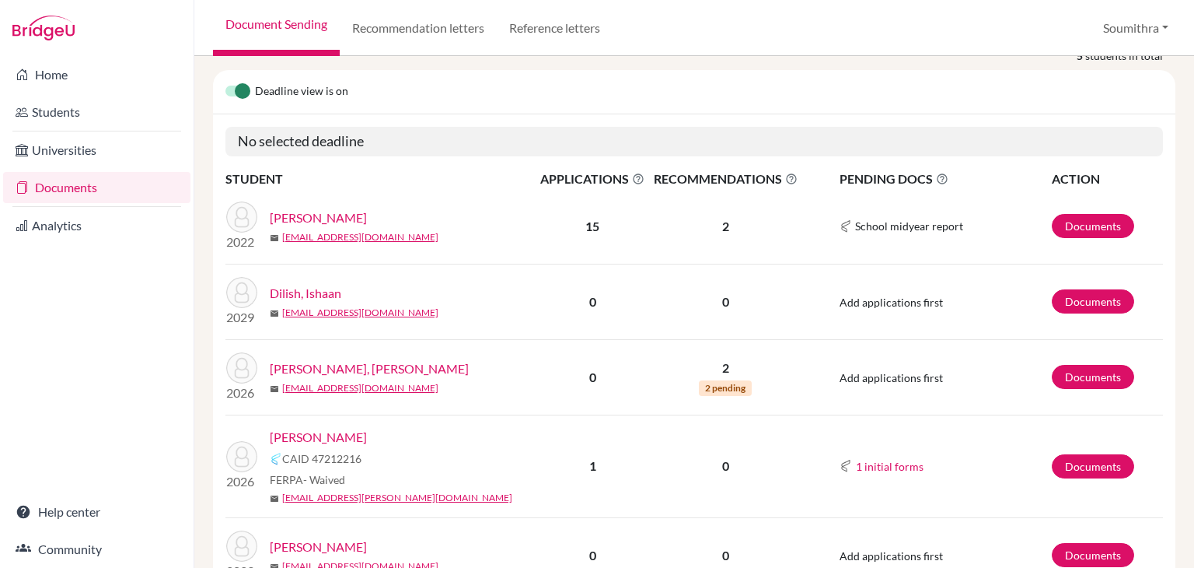
scroll to position [177, 0]
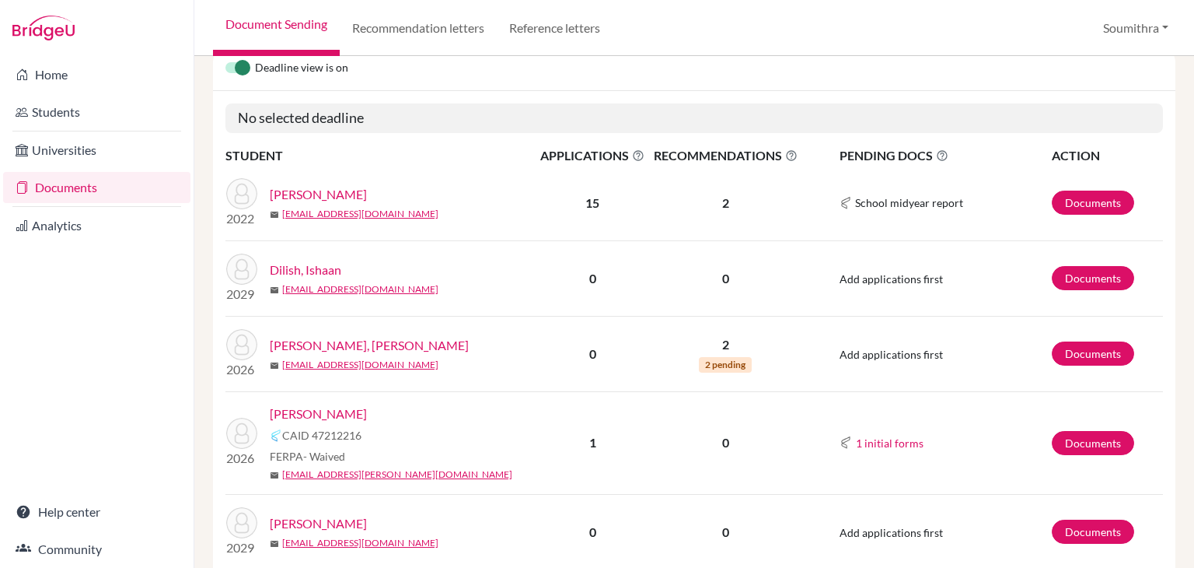
click at [322, 404] on link "Roy, Ishaan" at bounding box center [318, 413] width 97 height 19
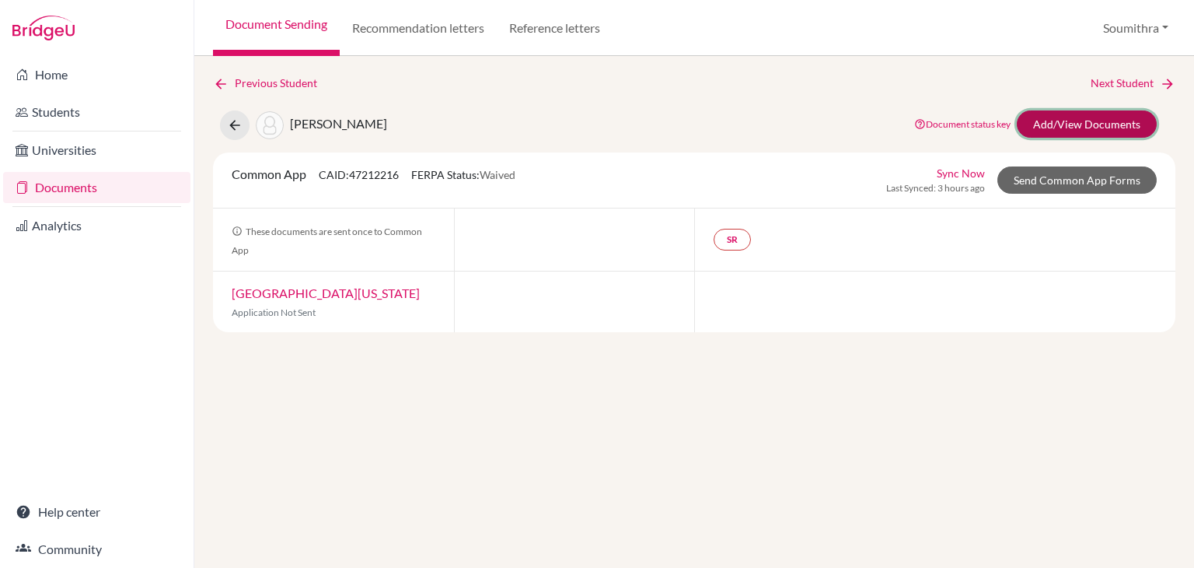
click at [1094, 118] on link "Add/View Documents" at bounding box center [1087, 123] width 140 height 27
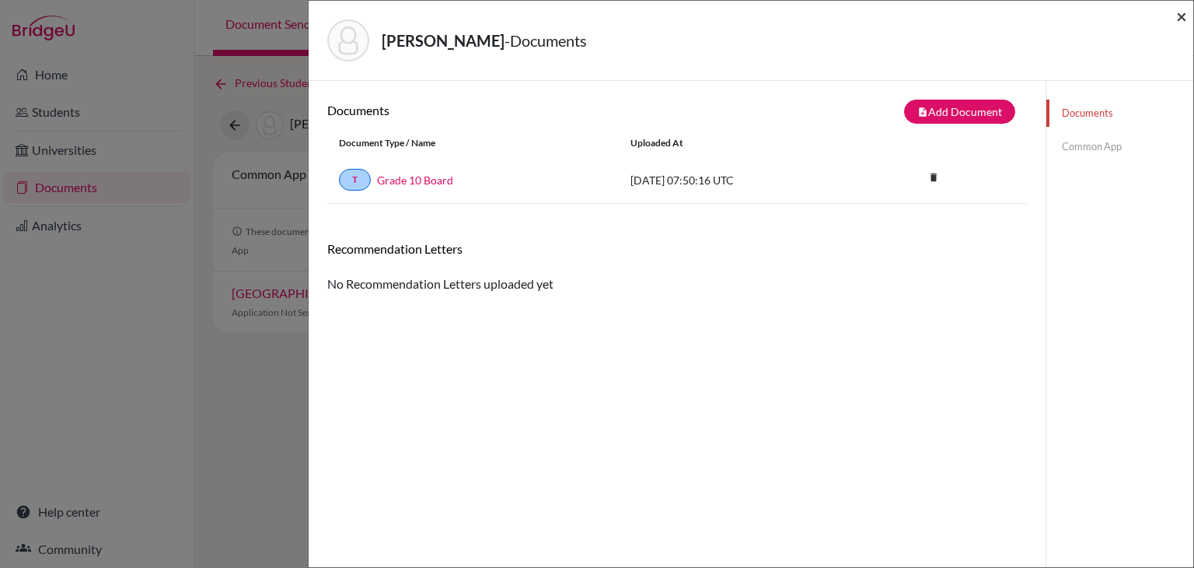
click at [1180, 21] on span "×" at bounding box center [1182, 16] width 11 height 23
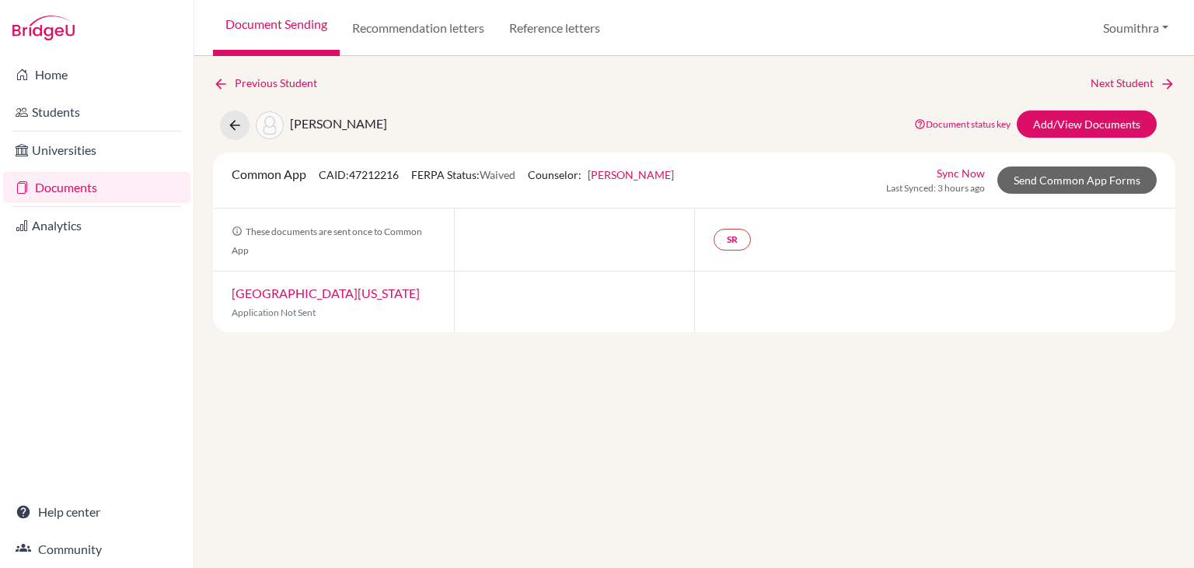
click at [266, 29] on link "Document Sending" at bounding box center [276, 28] width 127 height 56
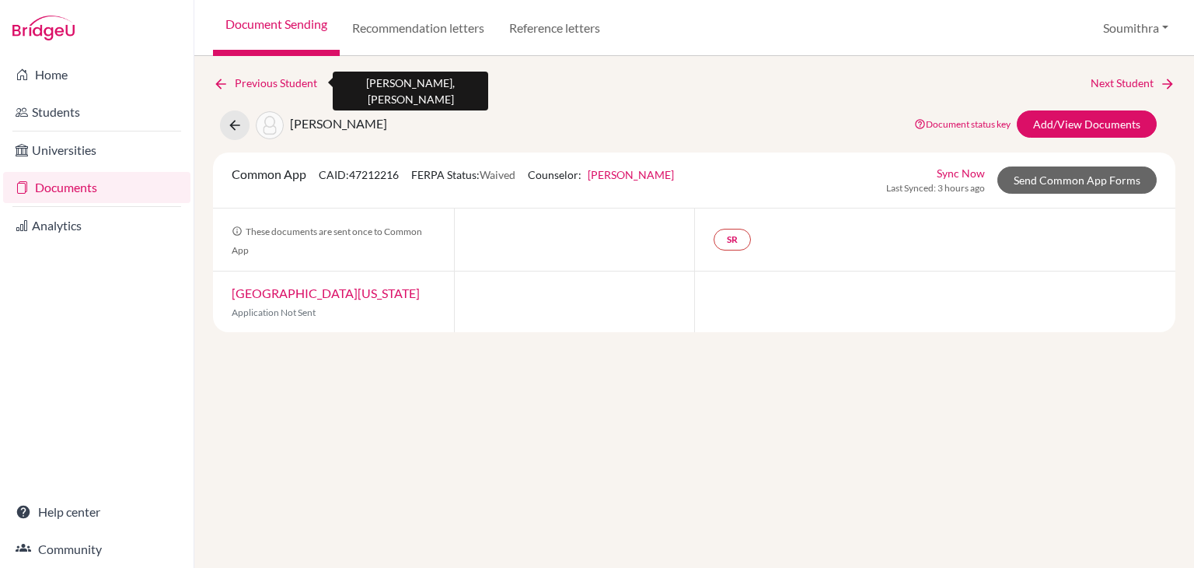
click at [228, 80] on icon at bounding box center [221, 84] width 16 height 16
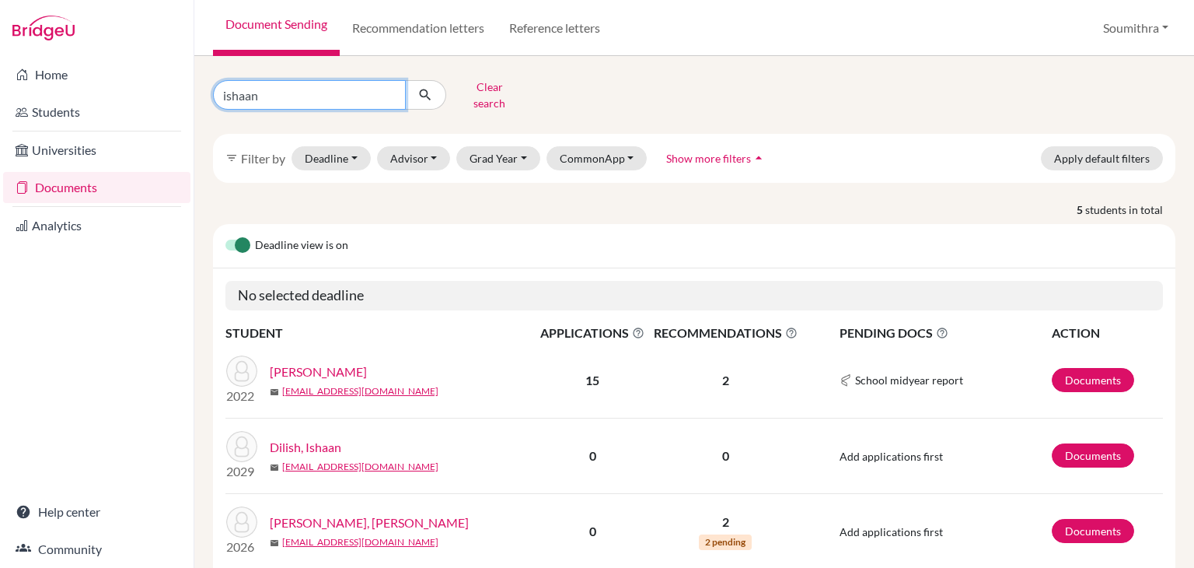
drag, startPoint x: 280, startPoint y: 93, endPoint x: 198, endPoint y: 88, distance: 81.8
click at [198, 88] on div "ishaan Clear search filter_list Filter by Deadline - Select a date range Or dou…" at bounding box center [694, 312] width 1000 height 512
type input "[PERSON_NAME]"
click button "submit" at bounding box center [425, 95] width 41 height 30
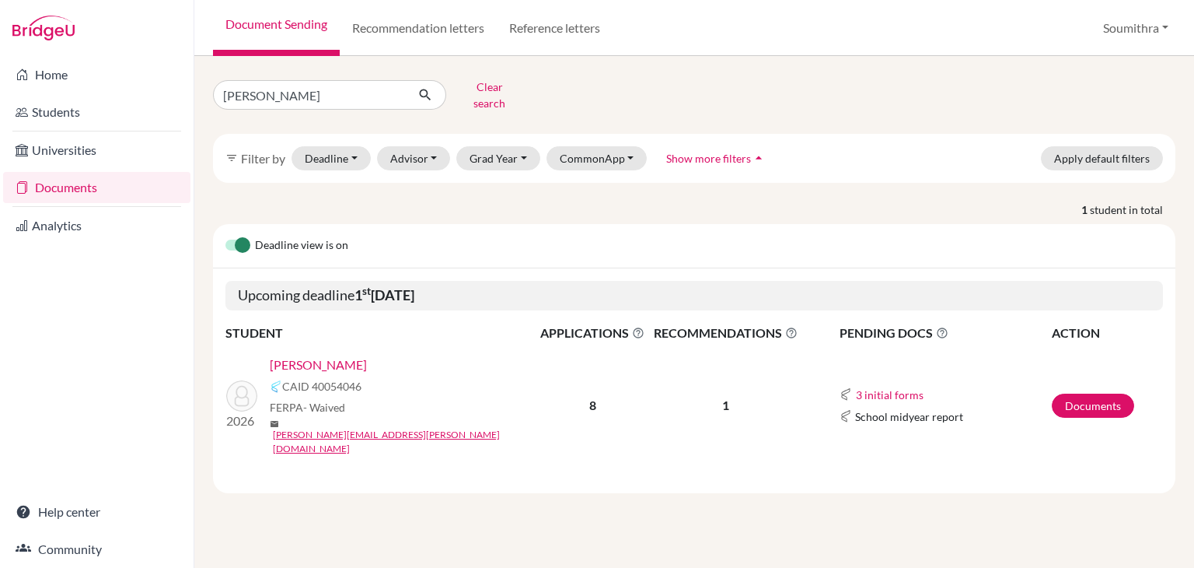
click at [334, 355] on link "[PERSON_NAME]" at bounding box center [318, 364] width 97 height 19
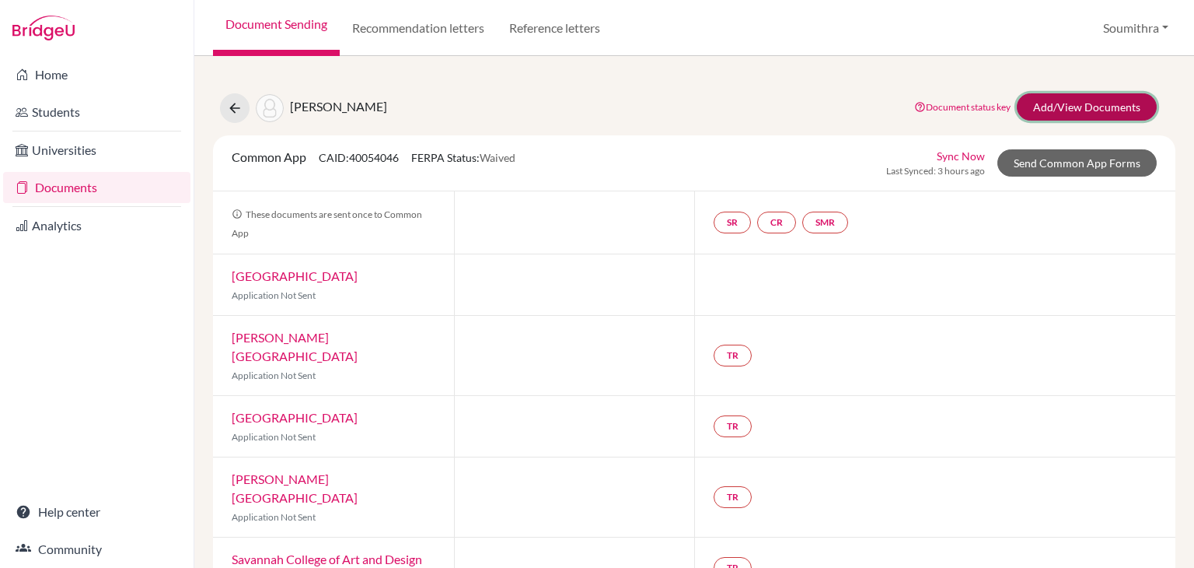
click at [1038, 96] on link "Add/View Documents" at bounding box center [1087, 106] width 140 height 27
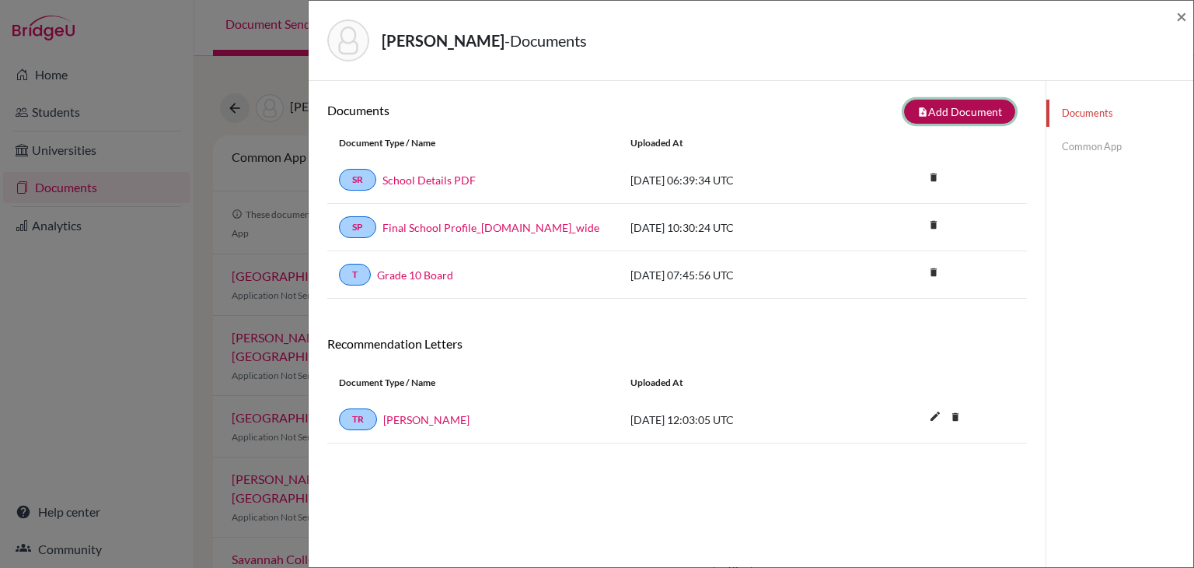
click at [978, 104] on button "note_add Add Document" at bounding box center [959, 112] width 111 height 24
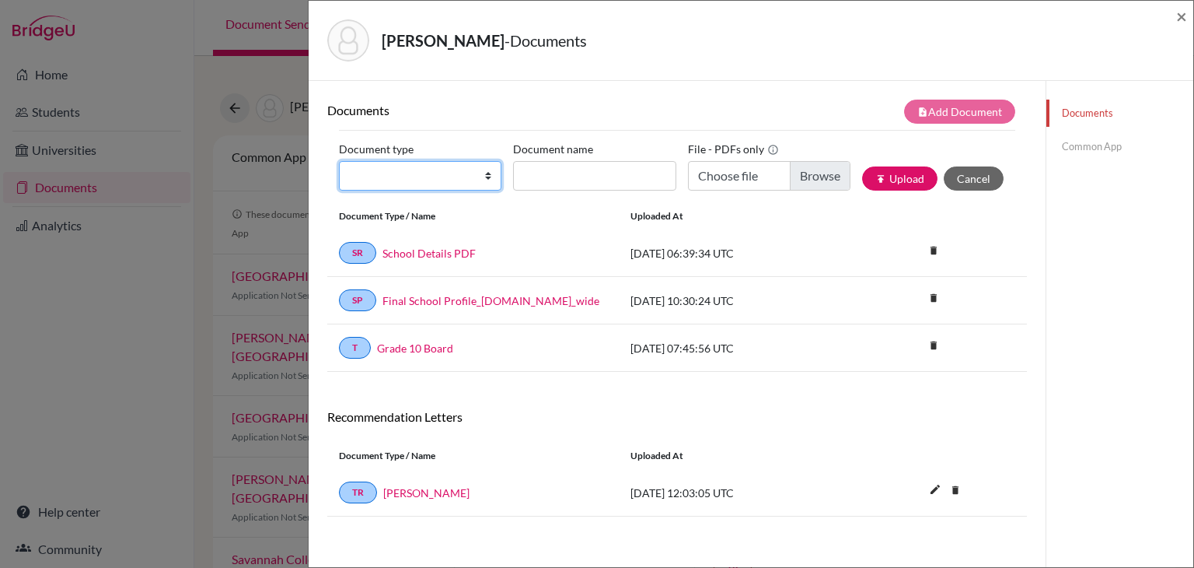
click at [484, 177] on select "Change explanation for Common App reports Counselor recommendation Internationa…" at bounding box center [420, 176] width 163 height 30
select select "2"
click at [339, 161] on select "Change explanation for Common App reports Counselor recommendation Internationa…" at bounding box center [420, 176] width 163 height 30
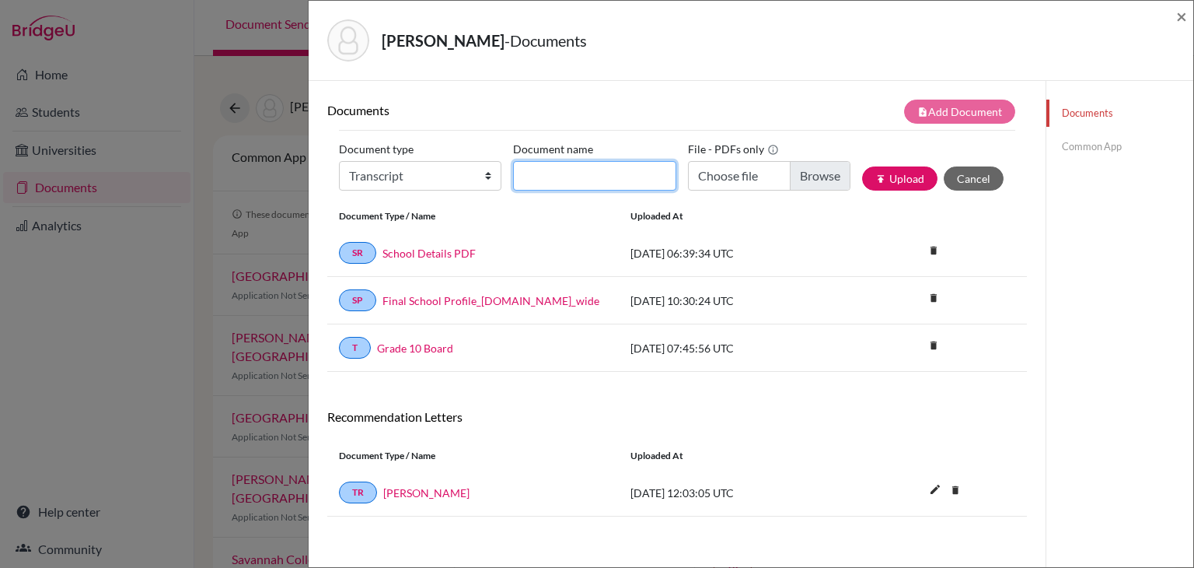
click at [559, 174] on input "Document name" at bounding box center [594, 176] width 163 height 30
type input "AS Level Board marksheet"
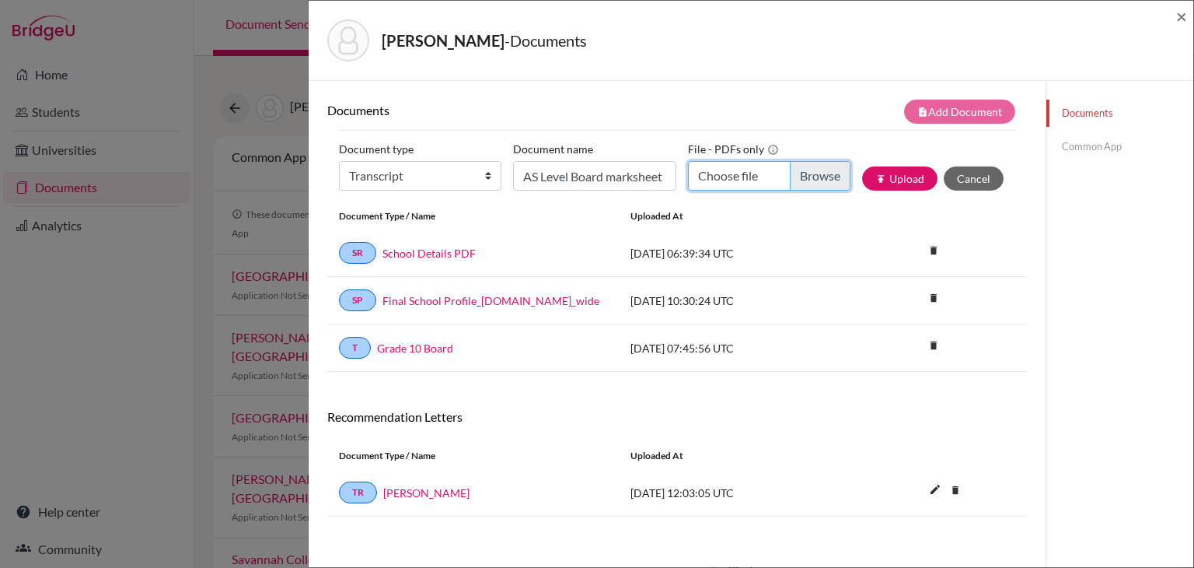
click at [718, 182] on input "Choose file" at bounding box center [769, 176] width 163 height 30
type input "C:\fakepath\[PERSON_NAME] AS.pdf"
click at [894, 184] on button "publish Upload" at bounding box center [899, 178] width 75 height 24
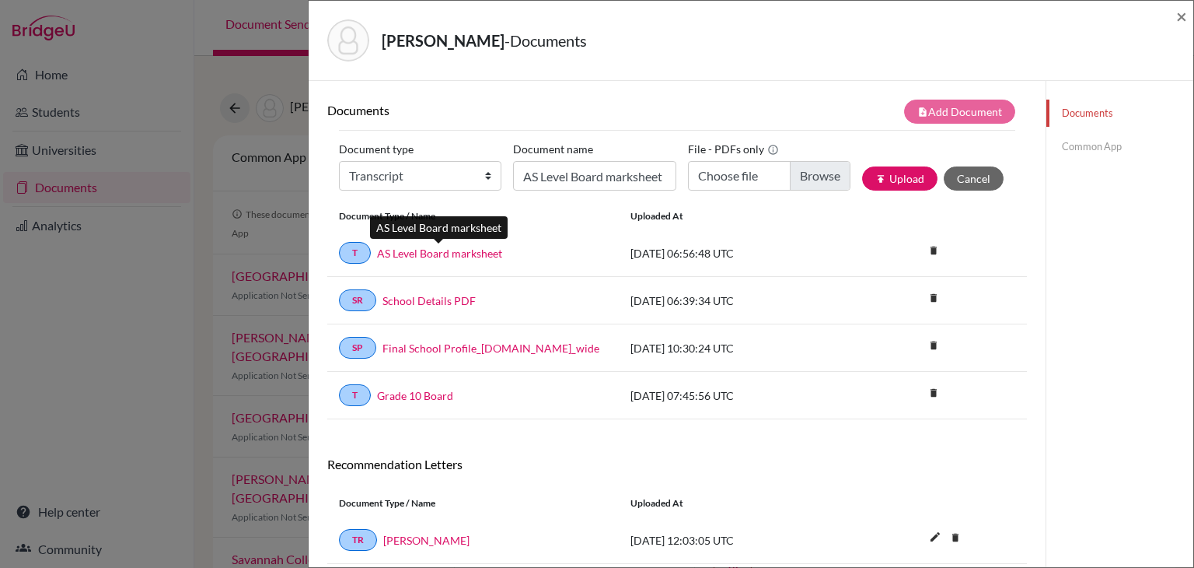
click at [404, 255] on link "AS Level Board marksheet" at bounding box center [439, 253] width 125 height 16
click at [1180, 20] on span "×" at bounding box center [1182, 16] width 11 height 23
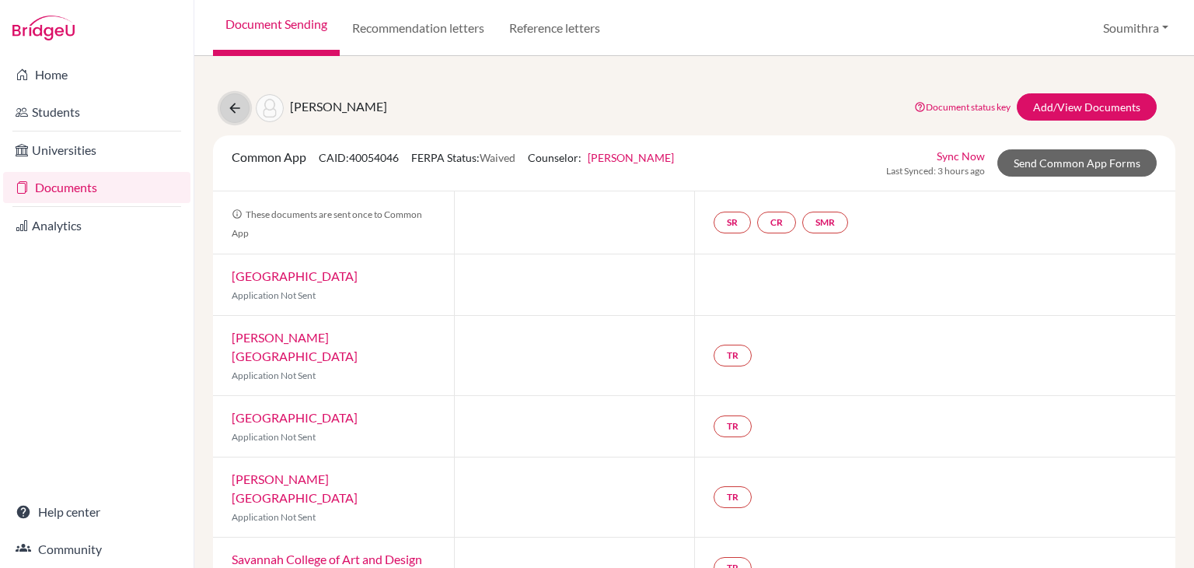
click at [233, 107] on icon at bounding box center [235, 108] width 16 height 16
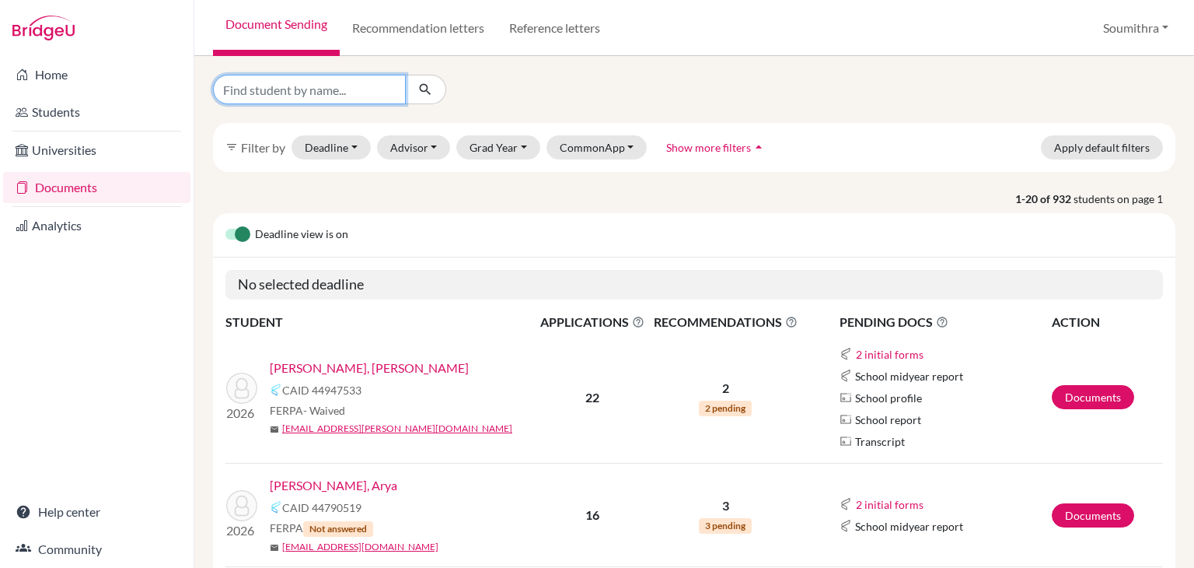
click at [348, 93] on input "Find student by name..." at bounding box center [309, 90] width 193 height 30
type input "nivedita"
click at [428, 89] on icon "submit" at bounding box center [426, 90] width 16 height 16
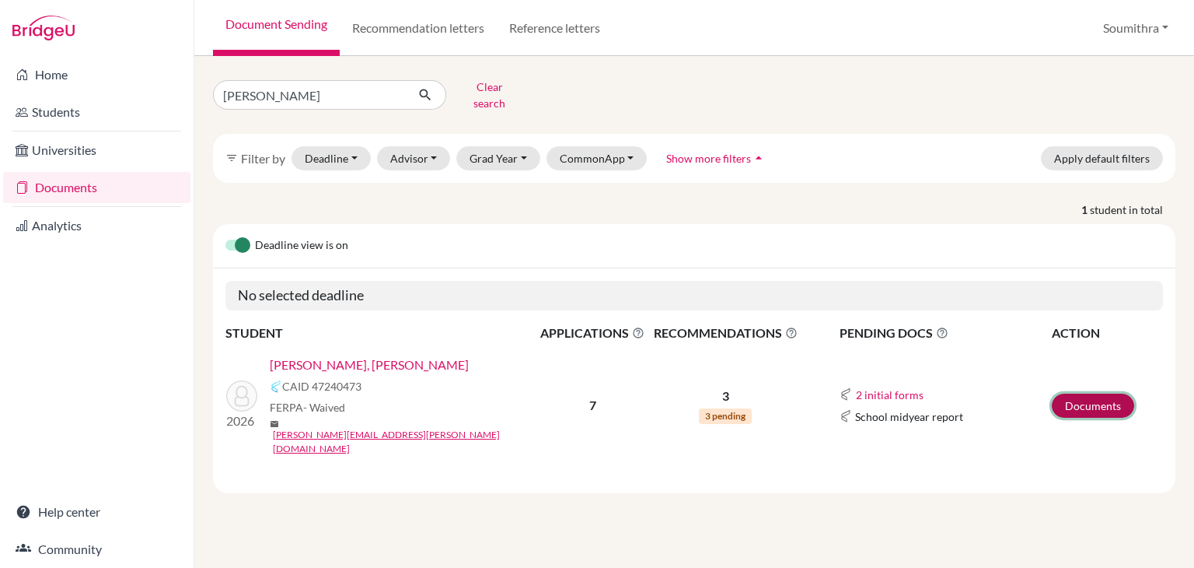
click at [1110, 393] on link "Documents" at bounding box center [1093, 405] width 82 height 24
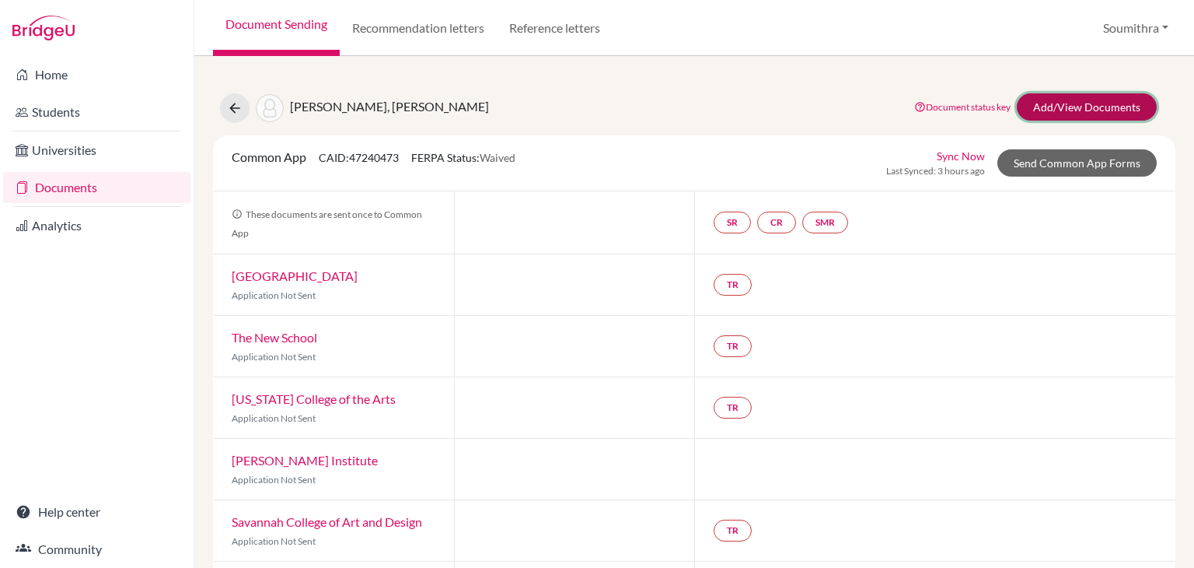
click at [1041, 111] on link "Add/View Documents" at bounding box center [1087, 106] width 140 height 27
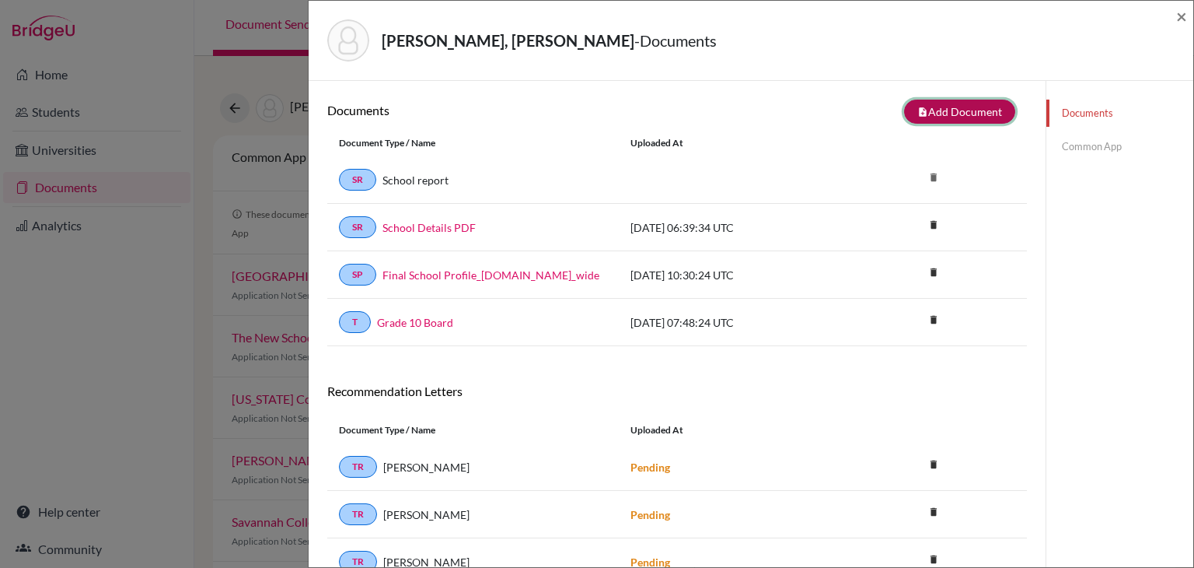
click at [940, 117] on button "note_add Add Document" at bounding box center [959, 112] width 111 height 24
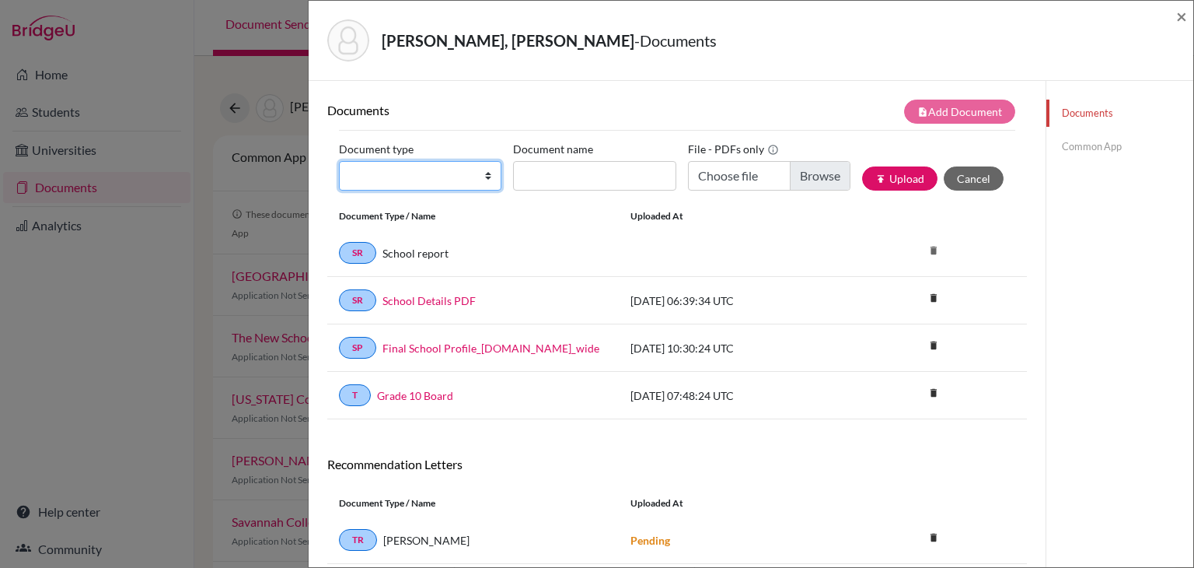
click at [467, 177] on select "Change explanation for Common App reports Counselor recommendation Internationa…" at bounding box center [420, 176] width 163 height 30
select select "2"
click at [339, 161] on select "Change explanation for Common App reports Counselor recommendation Internationa…" at bounding box center [420, 176] width 163 height 30
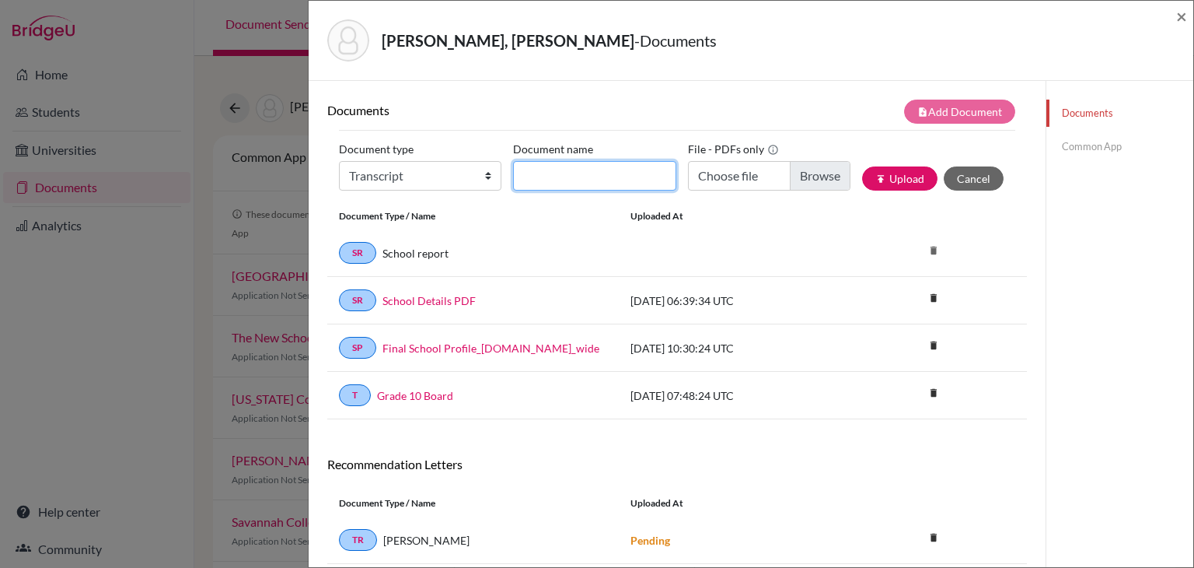
click at [583, 168] on input "Document name" at bounding box center [594, 176] width 163 height 30
type input "AS Level Board marksheet"
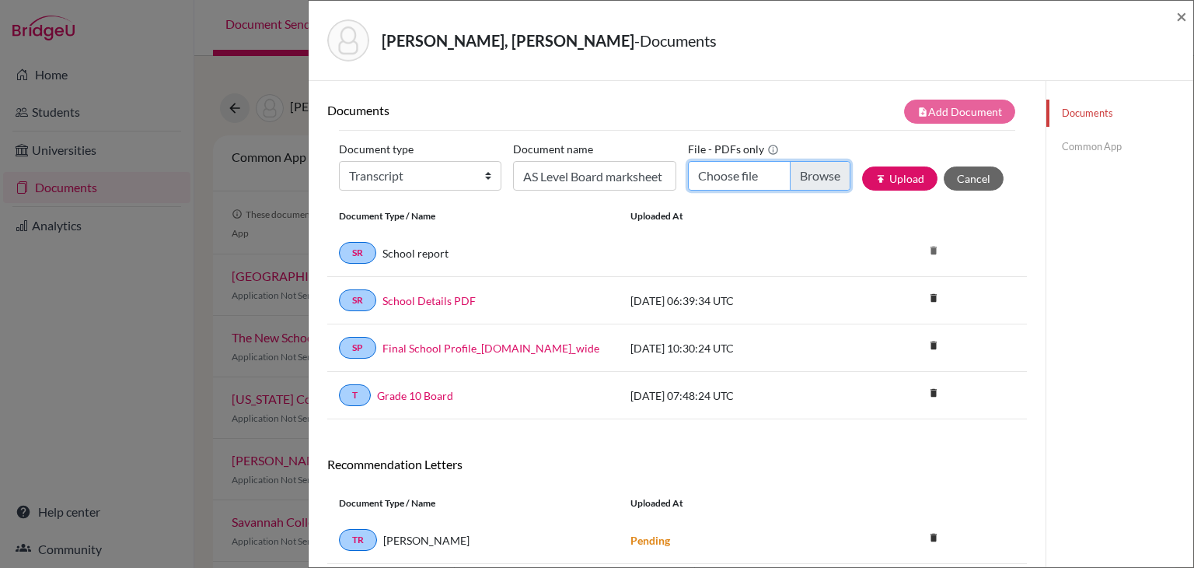
click at [760, 174] on input "Choose file" at bounding box center [769, 176] width 163 height 30
type input "C:\fakepath\Nivedita AS.pdf"
click at [911, 176] on button "publish Upload" at bounding box center [899, 178] width 75 height 24
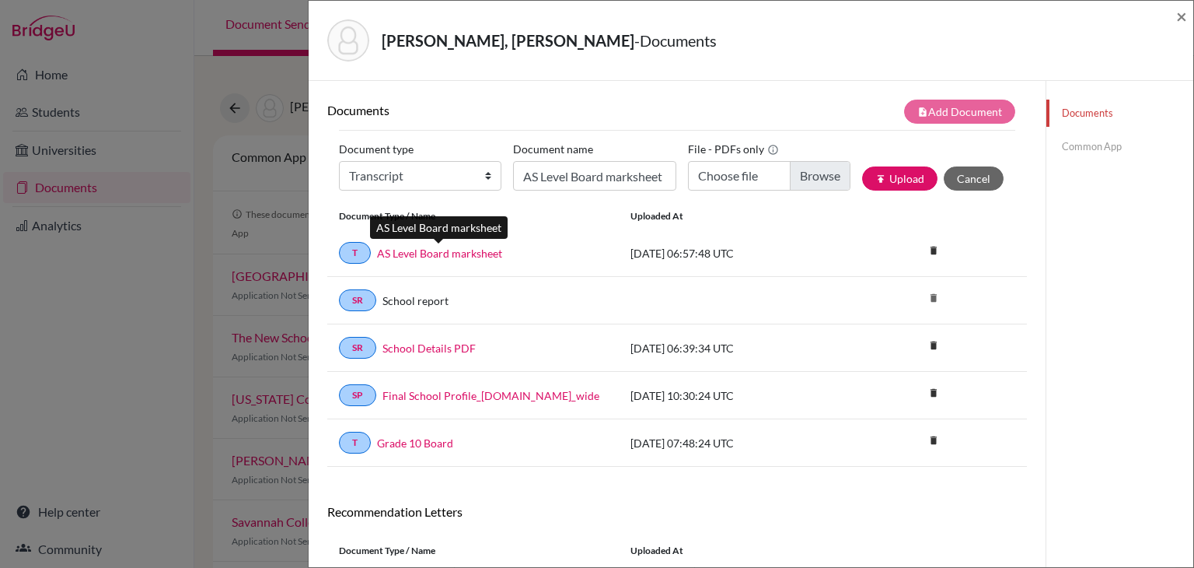
click at [475, 251] on link "AS Level Board marksheet" at bounding box center [439, 253] width 125 height 16
click at [1184, 18] on span "×" at bounding box center [1182, 16] width 11 height 23
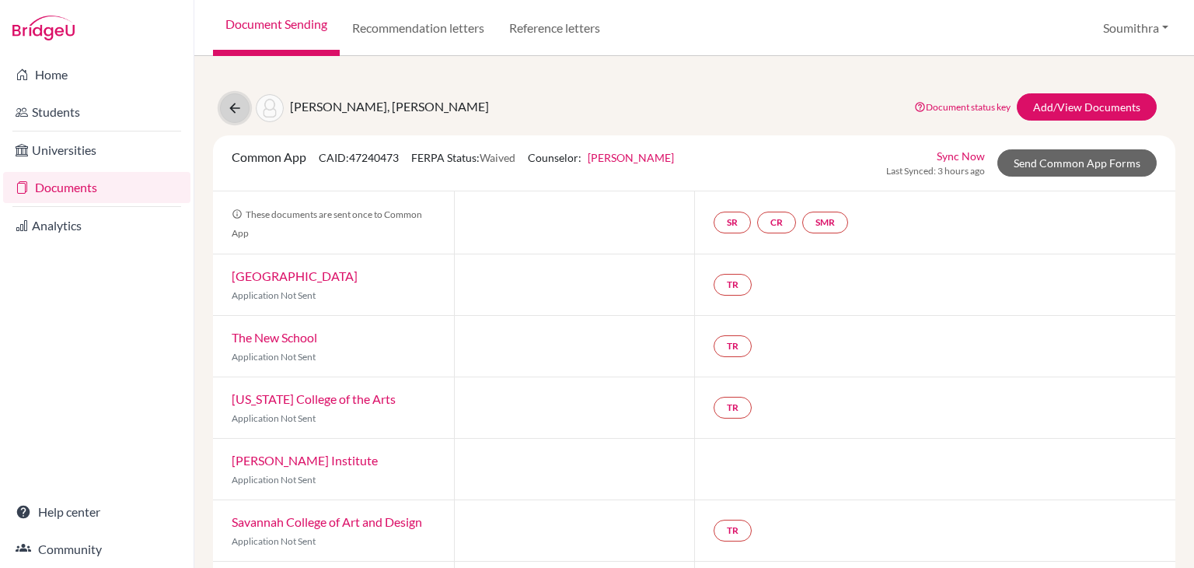
click at [239, 110] on icon at bounding box center [235, 108] width 16 height 16
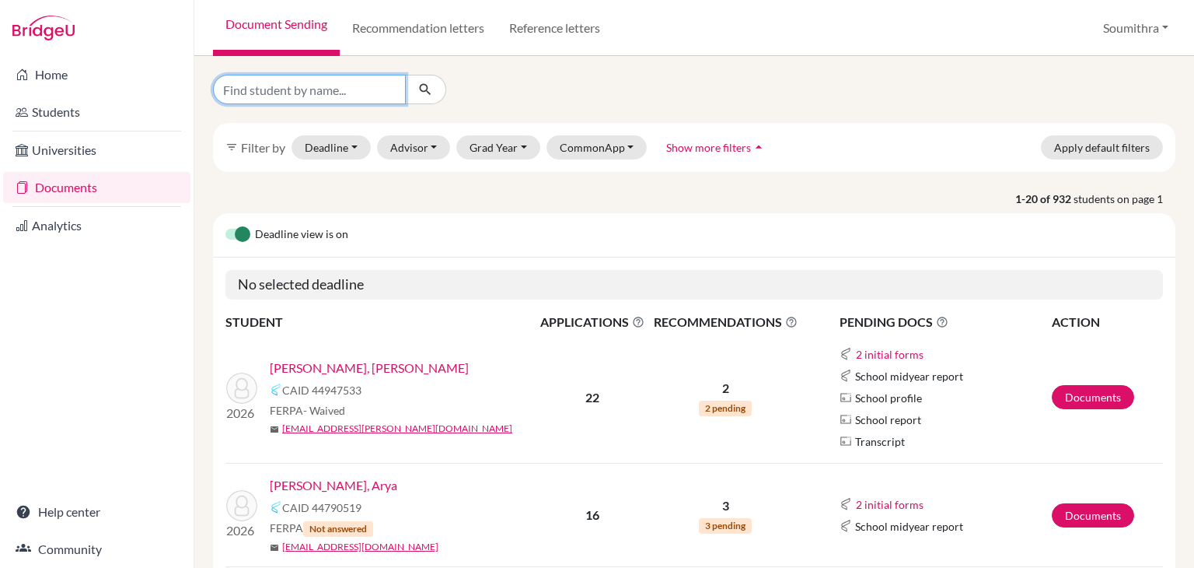
click at [293, 96] on input "Find student by name..." at bounding box center [309, 90] width 193 height 30
type input "twisha"
click at [421, 91] on icon "submit" at bounding box center [426, 90] width 16 height 16
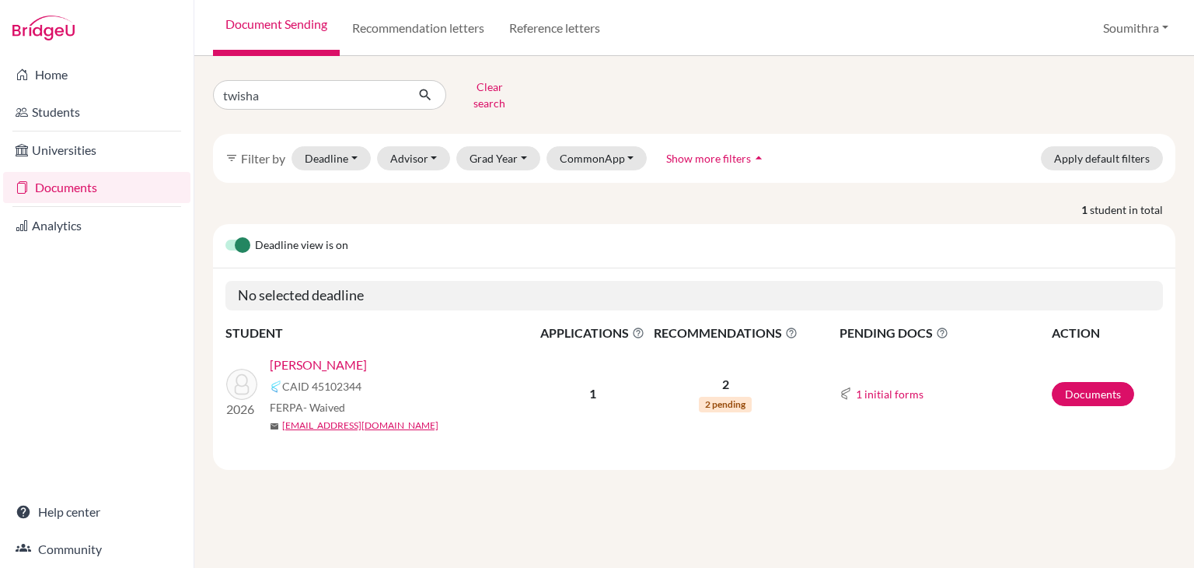
click at [336, 355] on link "[PERSON_NAME]" at bounding box center [318, 364] width 97 height 19
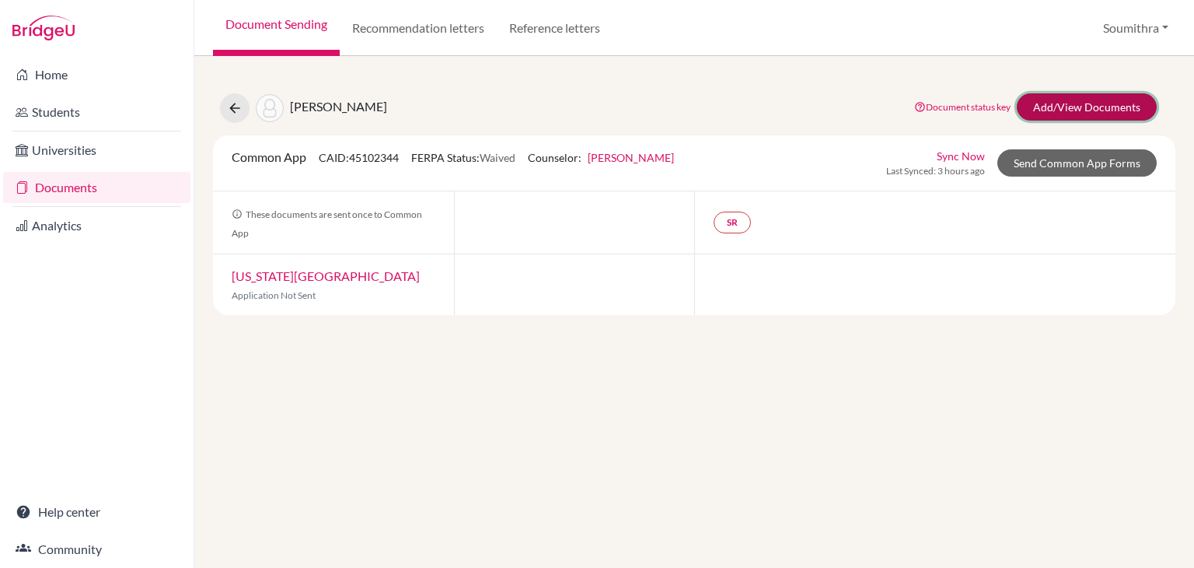
click at [1086, 102] on link "Add/View Documents" at bounding box center [1087, 106] width 140 height 27
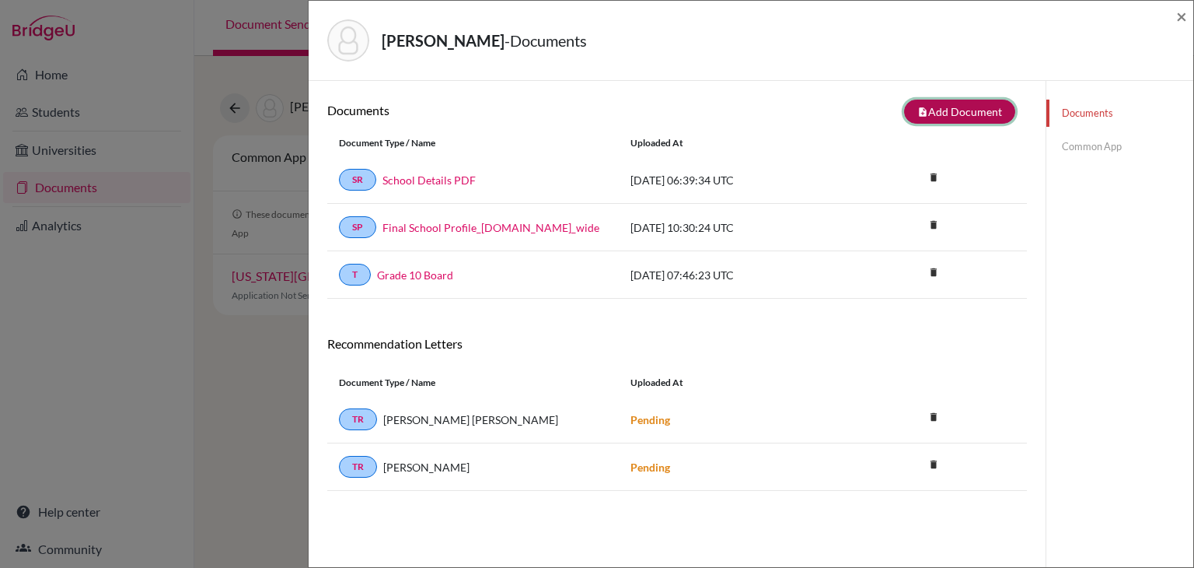
click at [918, 120] on button "note_add Add Document" at bounding box center [959, 112] width 111 height 24
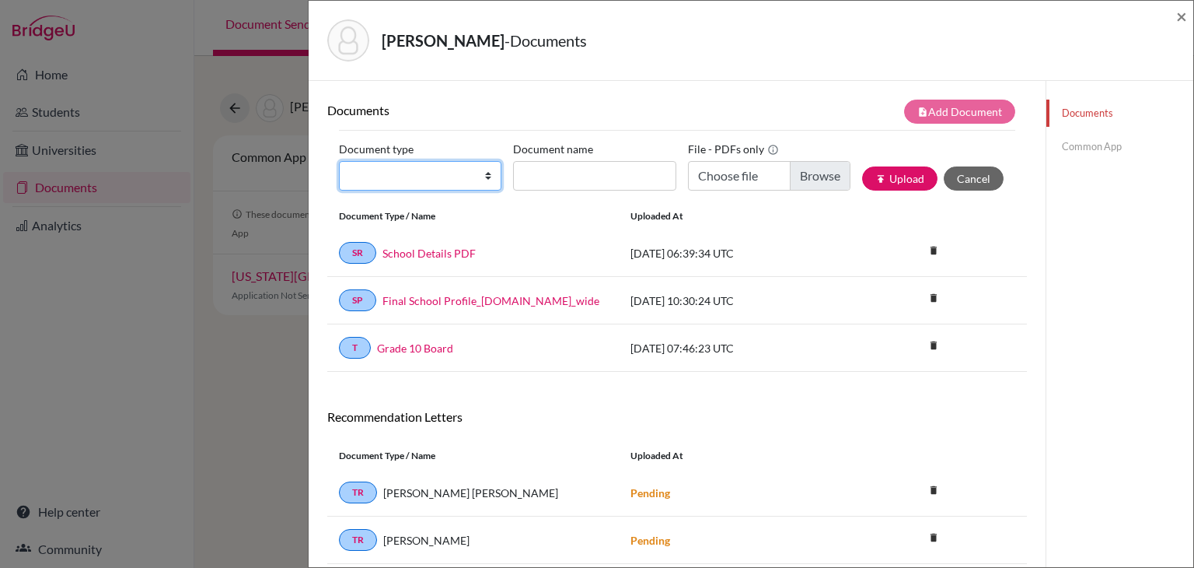
click at [427, 184] on select "Change explanation for Common App reports Counselor recommendation Internationa…" at bounding box center [420, 176] width 163 height 30
select select "2"
click at [339, 161] on select "Change explanation for Common App reports Counselor recommendation Internationa…" at bounding box center [420, 176] width 163 height 30
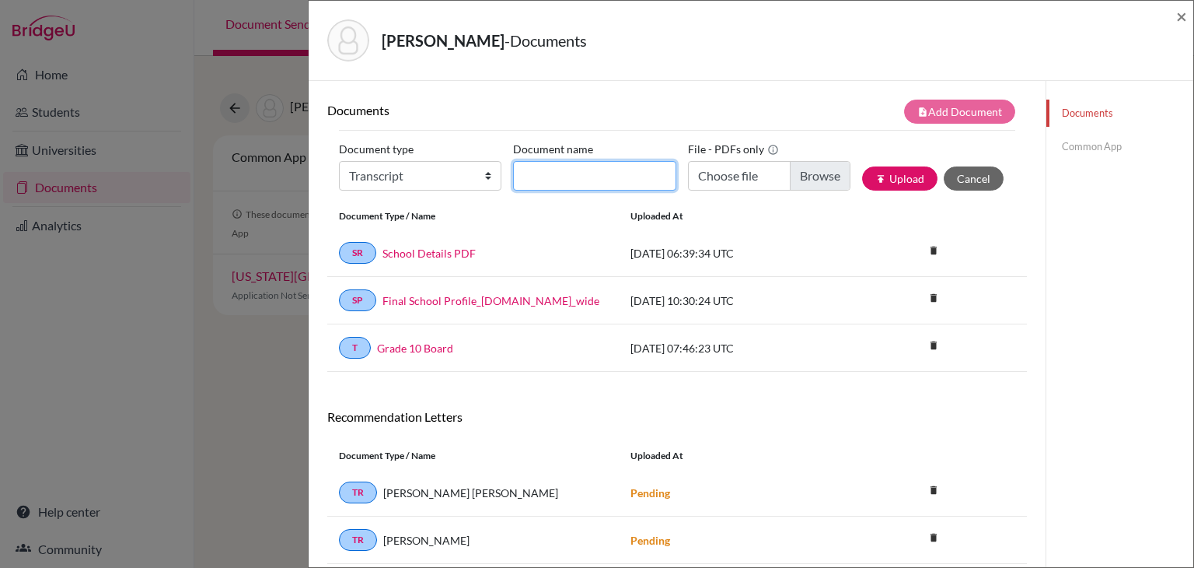
click at [555, 183] on input "Document name" at bounding box center [594, 176] width 163 height 30
type input "AS Level Board marksheet"
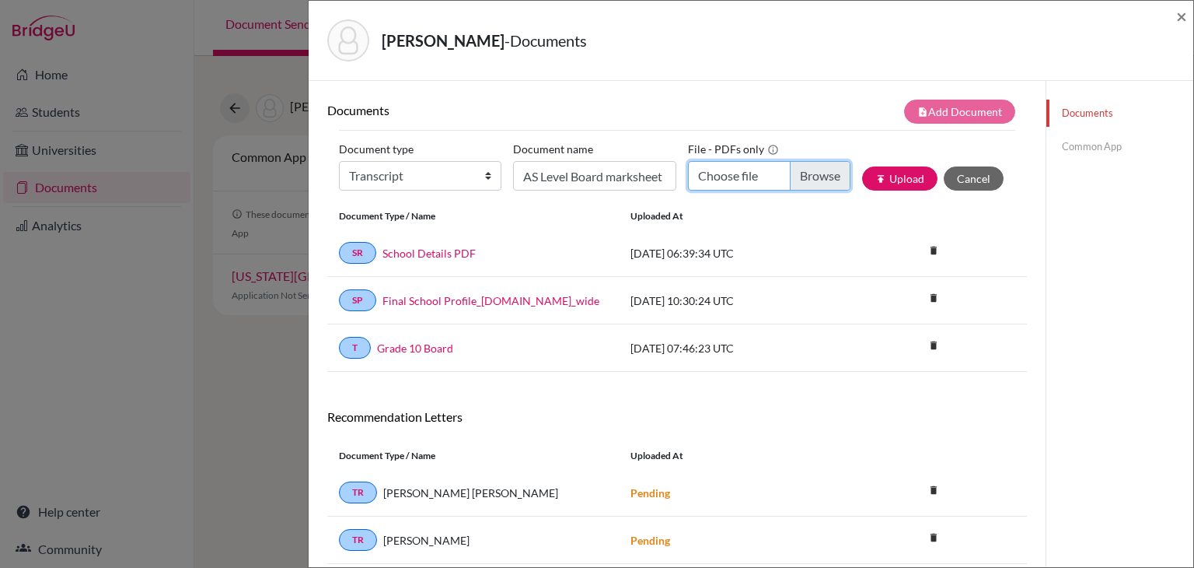
click at [734, 187] on input "Choose file" at bounding box center [769, 176] width 163 height 30
type input "C:\fakepath\Twisha Singh AS.pdf"
click at [900, 174] on button "publish Upload" at bounding box center [899, 178] width 75 height 24
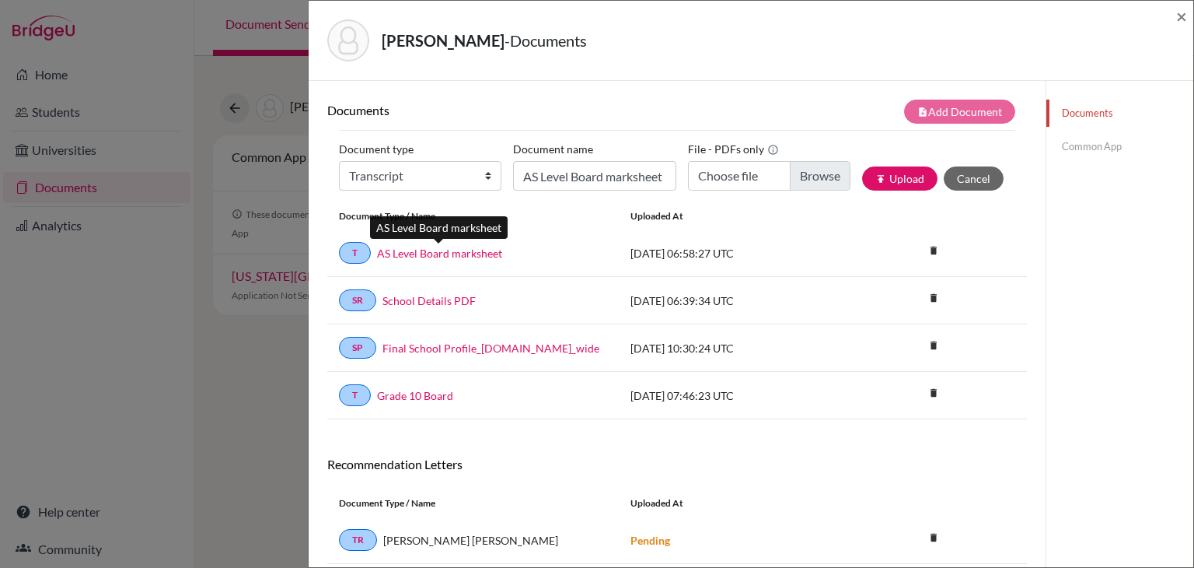
click at [413, 252] on link "AS Level Board marksheet" at bounding box center [439, 253] width 125 height 16
click at [1184, 14] on span "×" at bounding box center [1182, 16] width 11 height 23
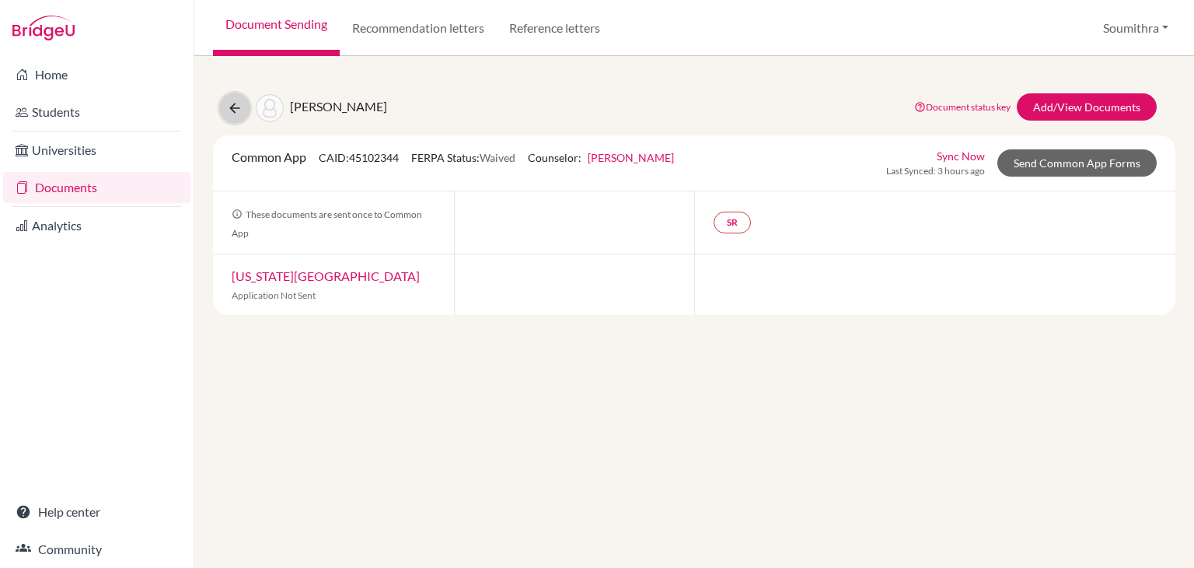
click at [233, 108] on icon at bounding box center [235, 108] width 16 height 16
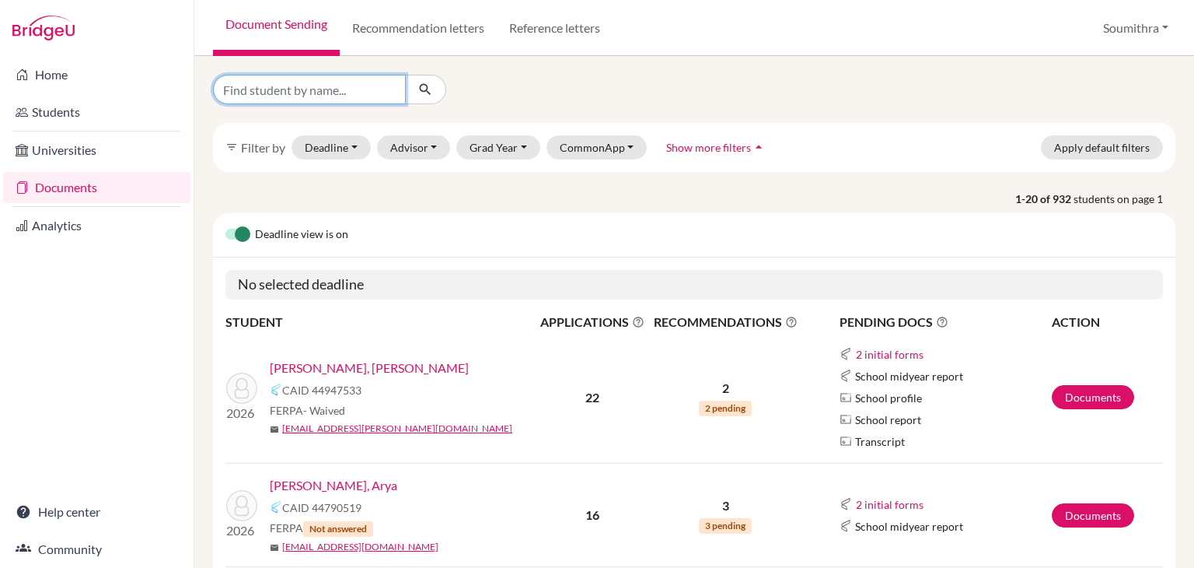
click at [272, 85] on input "Find student by name..." at bounding box center [309, 90] width 193 height 30
type input "v"
type input "nivedita"
click at [428, 93] on icon "submit" at bounding box center [426, 90] width 16 height 16
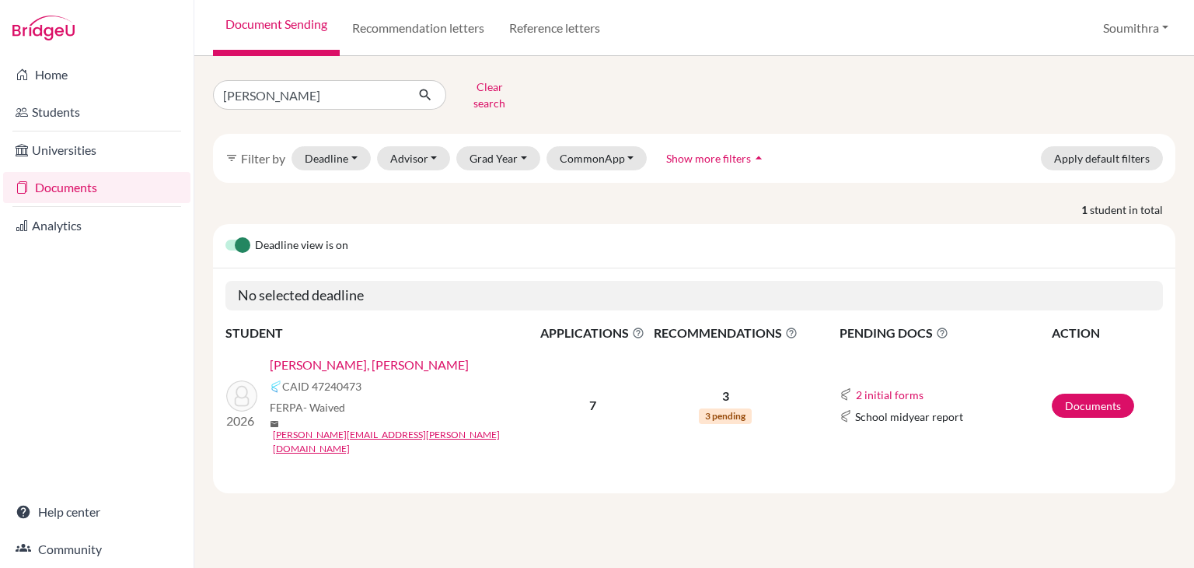
click at [346, 355] on link "Rajendra, Nivedita" at bounding box center [369, 364] width 199 height 19
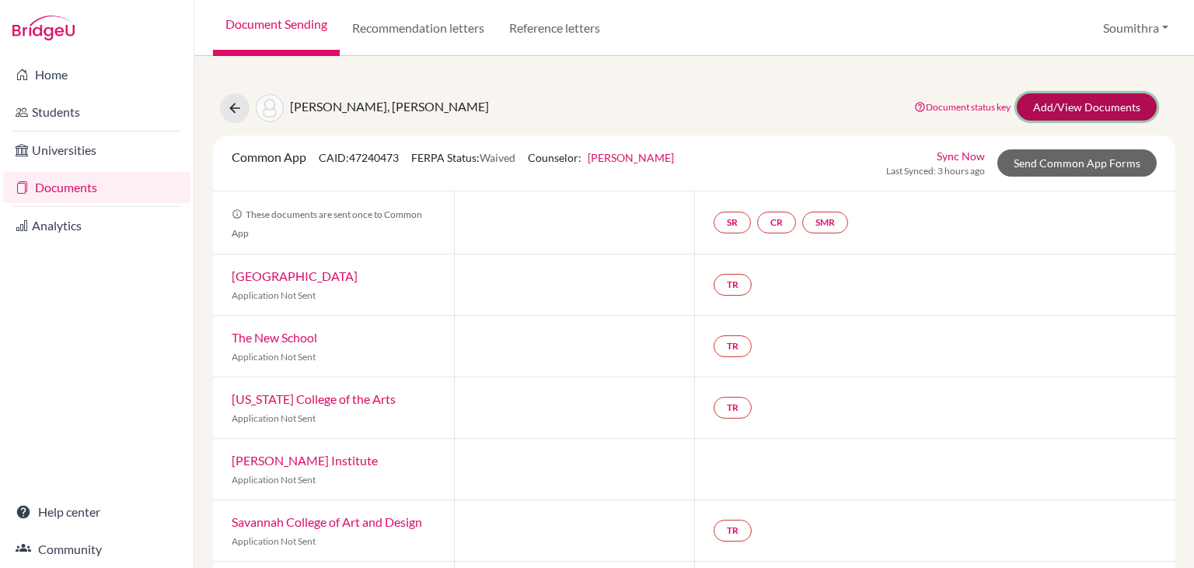
click at [1075, 108] on link "Add/View Documents" at bounding box center [1087, 106] width 140 height 27
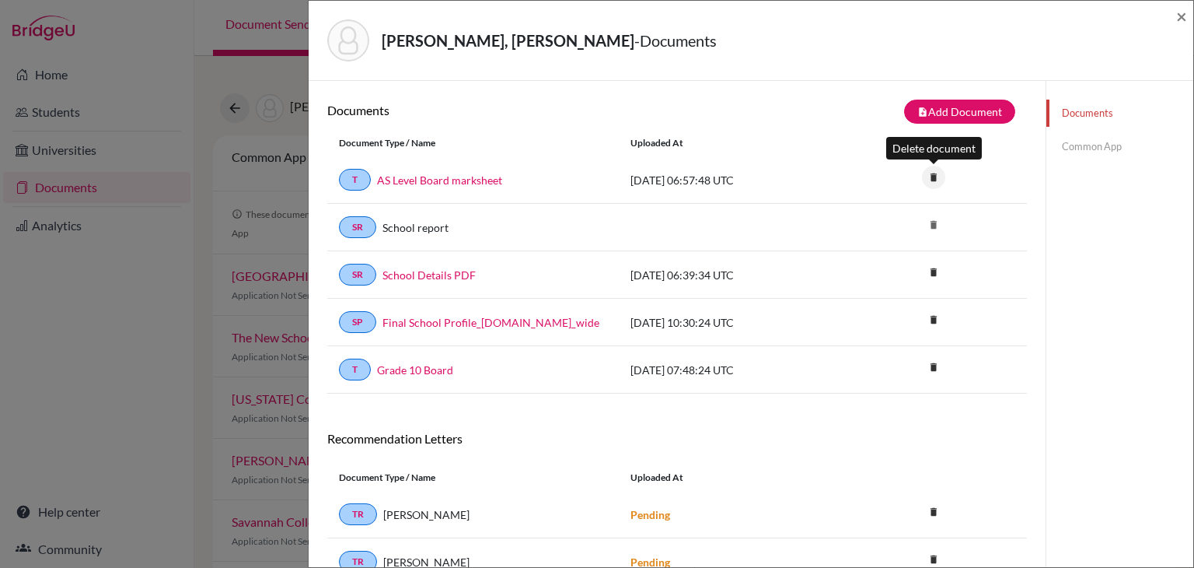
click at [935, 177] on icon "delete" at bounding box center [933, 177] width 23 height 23
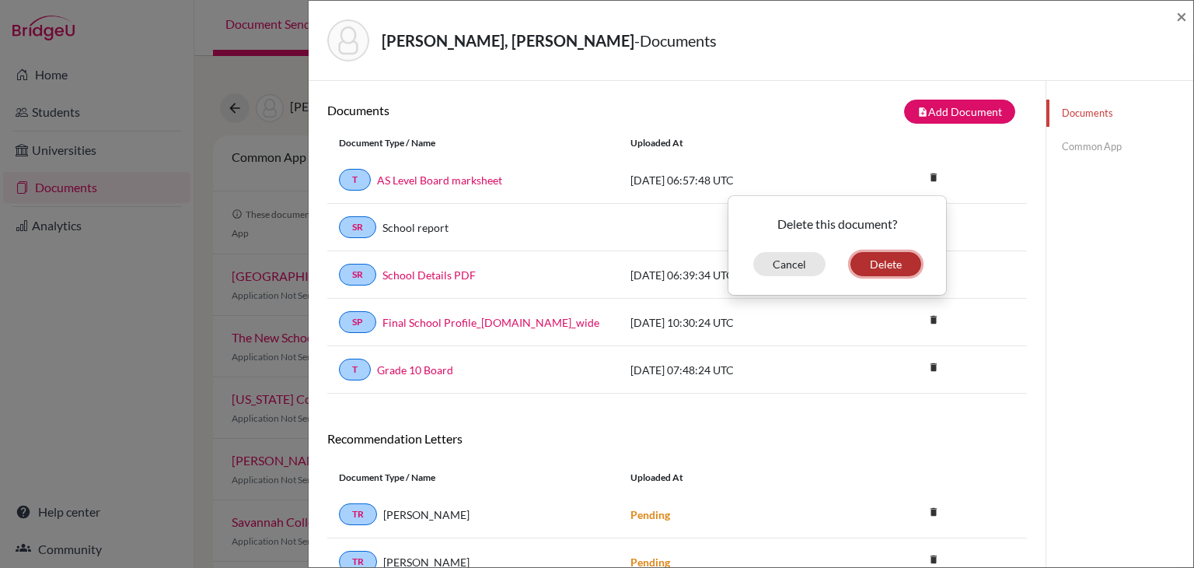
click at [904, 256] on button "Delete" at bounding box center [886, 264] width 71 height 24
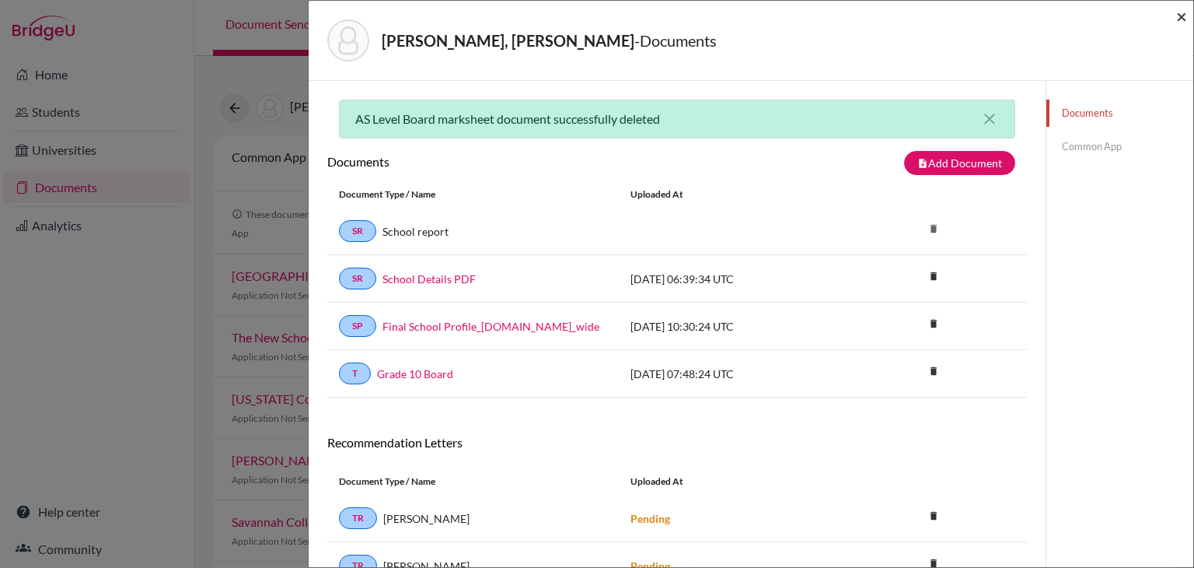
click at [1180, 12] on span "×" at bounding box center [1182, 16] width 11 height 23
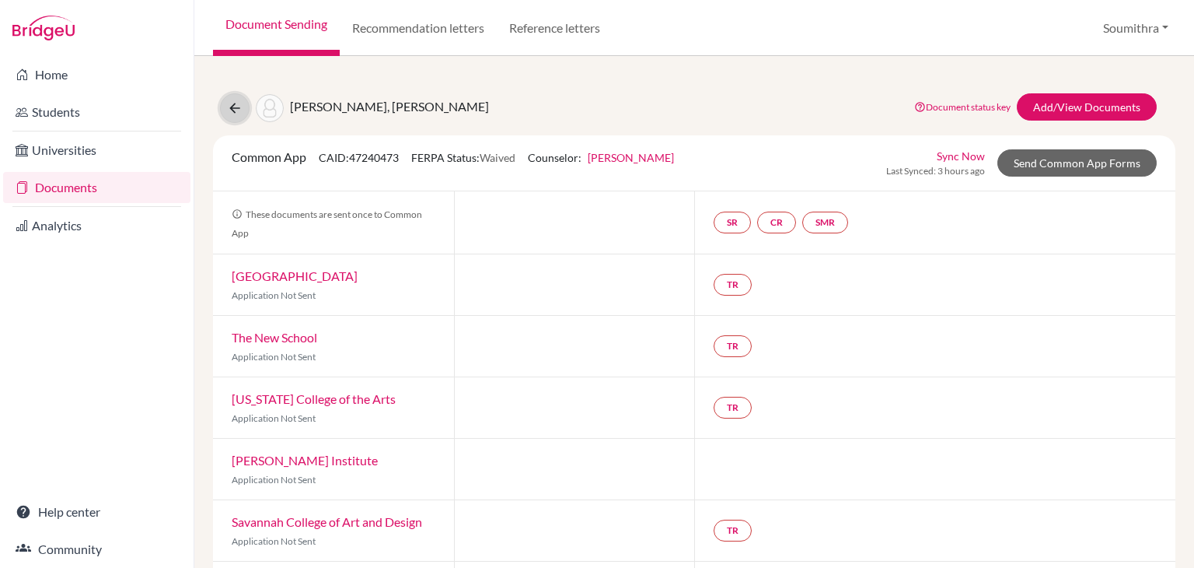
click at [239, 107] on icon at bounding box center [235, 108] width 16 height 16
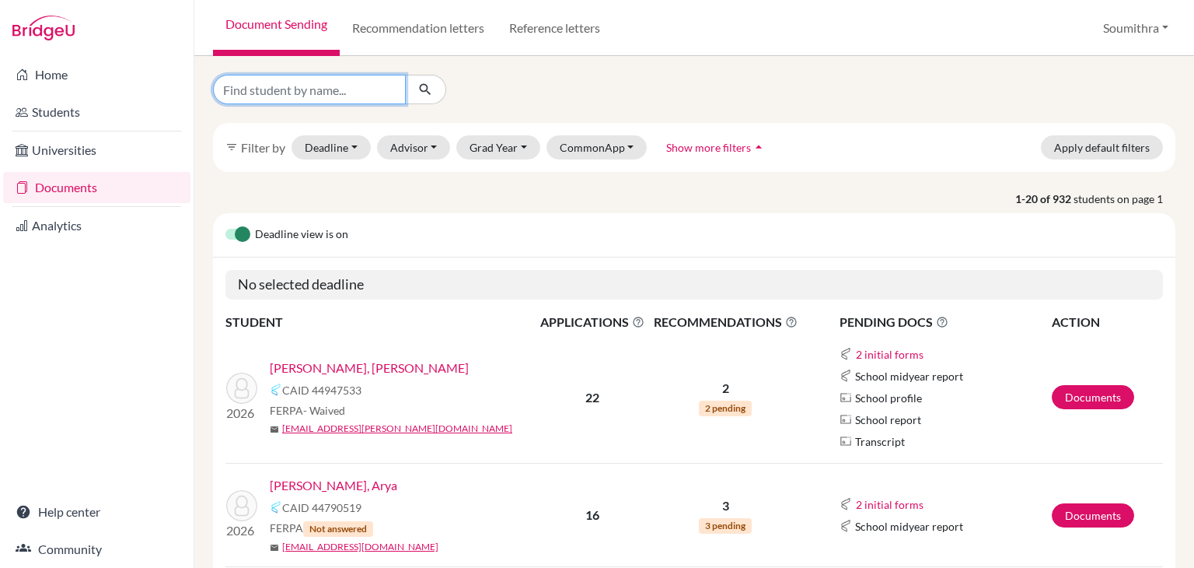
click at [316, 95] on input "Find student by name..." at bounding box center [309, 90] width 193 height 30
type input "[PERSON_NAME]"
click at [413, 97] on button "submit" at bounding box center [425, 90] width 41 height 30
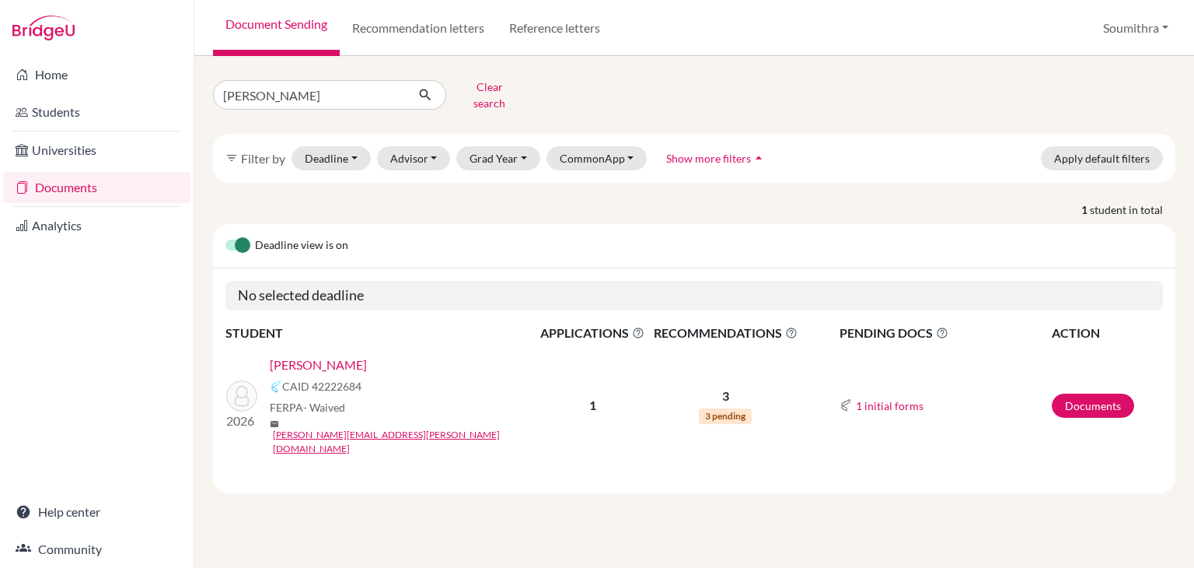
click at [327, 355] on link "[PERSON_NAME]" at bounding box center [318, 364] width 97 height 19
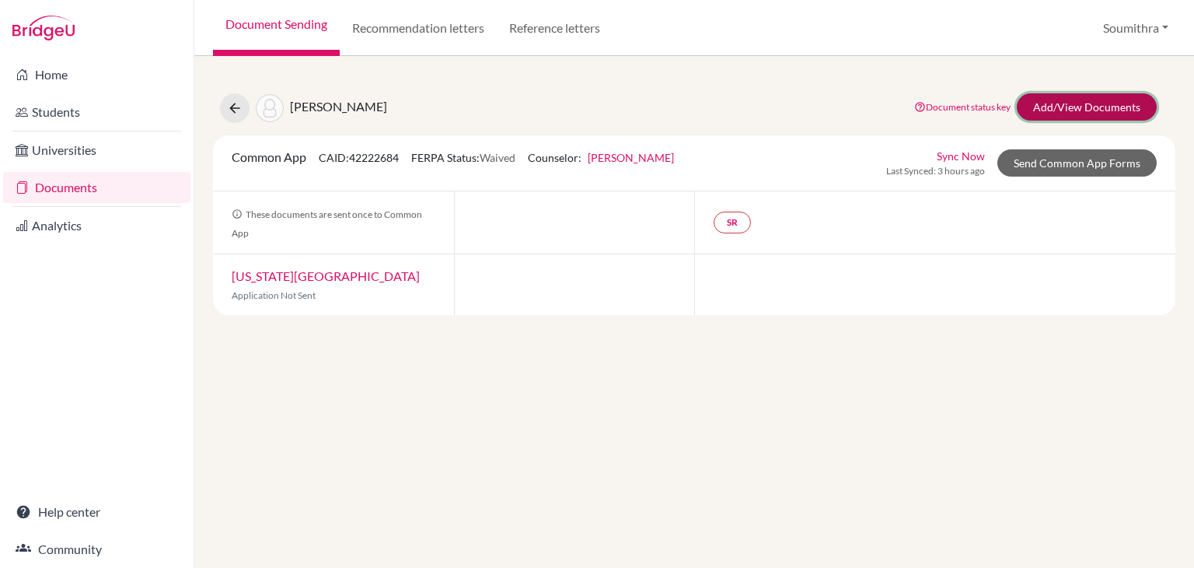
click at [1070, 102] on link "Add/View Documents" at bounding box center [1087, 106] width 140 height 27
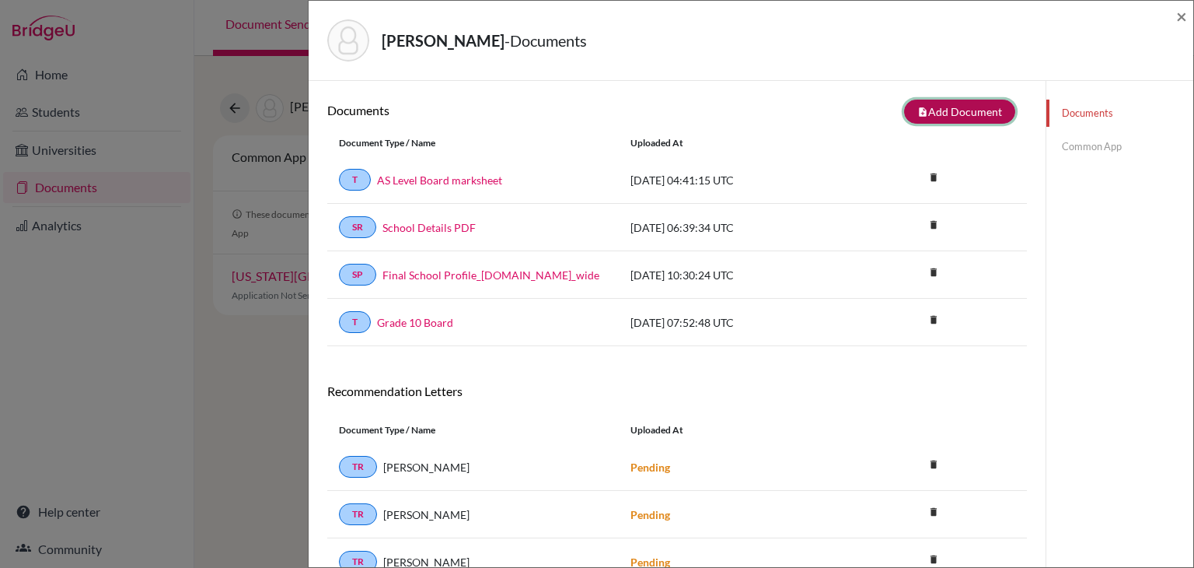
click at [970, 108] on button "note_add Add Document" at bounding box center [959, 112] width 111 height 24
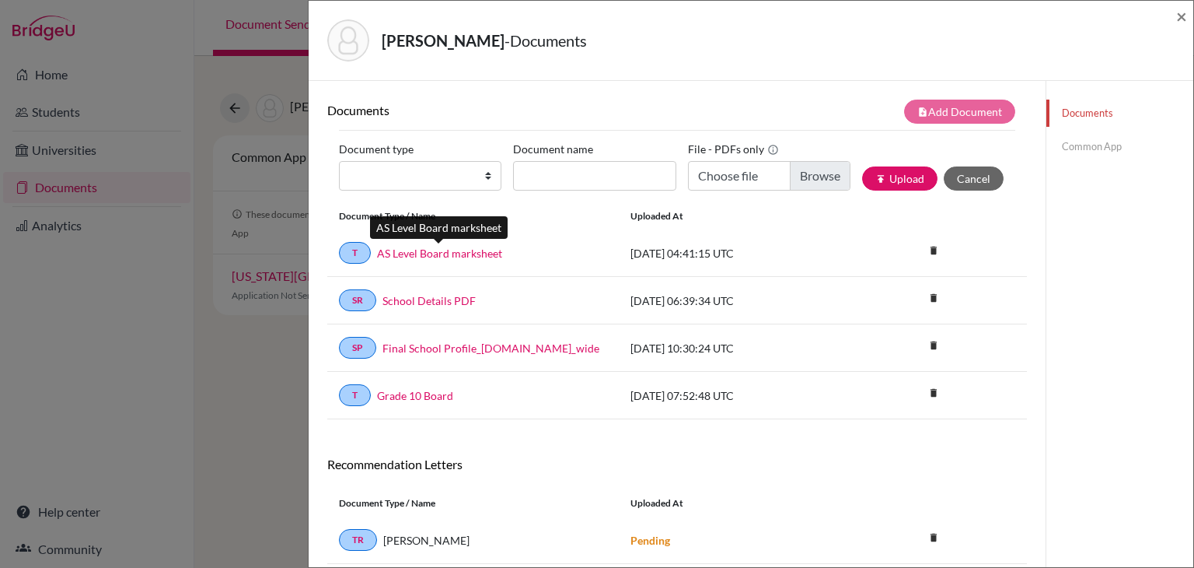
click at [477, 253] on link "AS Level Board marksheet" at bounding box center [439, 253] width 125 height 16
click at [1179, 21] on span "×" at bounding box center [1182, 16] width 11 height 23
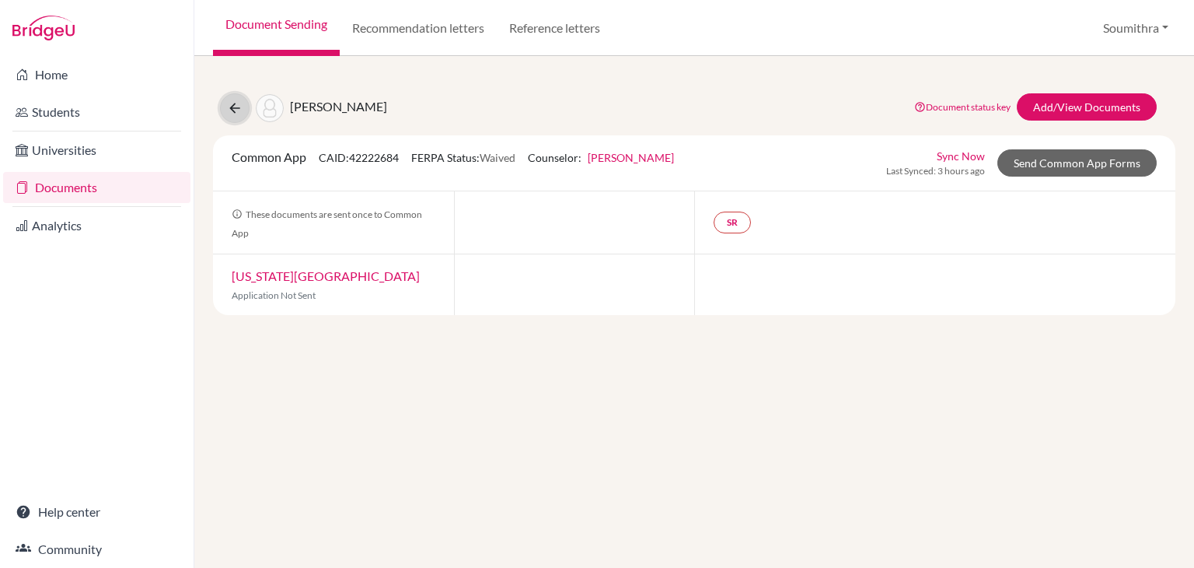
click at [238, 112] on icon at bounding box center [235, 108] width 16 height 16
click at [234, 110] on icon at bounding box center [235, 108] width 16 height 16
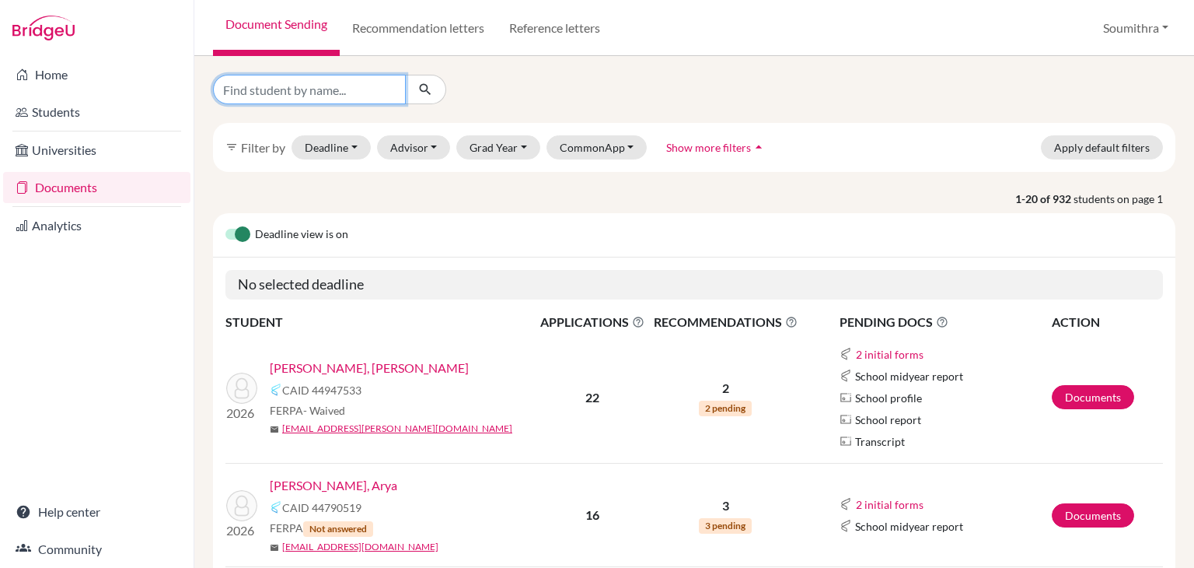
click at [283, 88] on input "Find student by name..." at bounding box center [309, 90] width 193 height 30
type input "yashraj"
click at [418, 97] on icon "submit" at bounding box center [426, 90] width 16 height 16
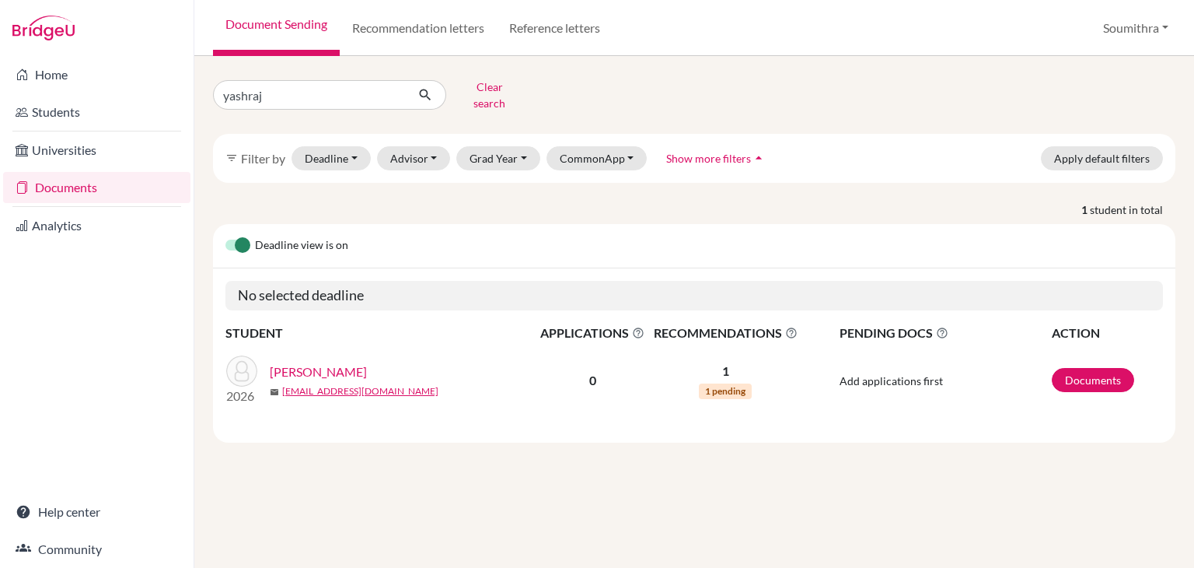
click at [337, 362] on link "[PERSON_NAME]" at bounding box center [318, 371] width 97 height 19
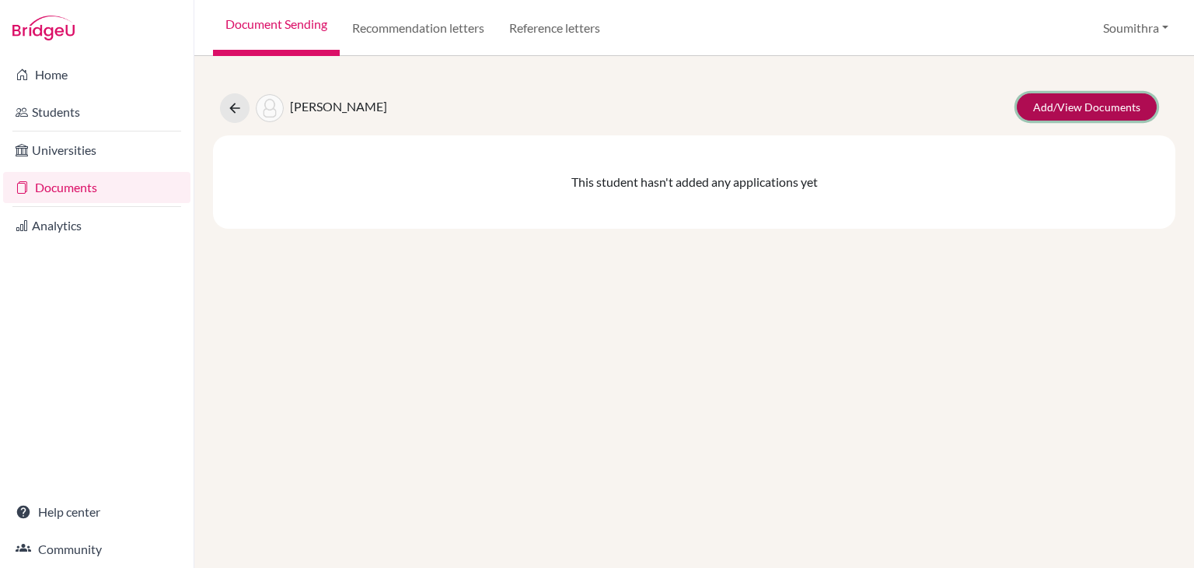
click at [1090, 108] on link "Add/View Documents" at bounding box center [1087, 106] width 140 height 27
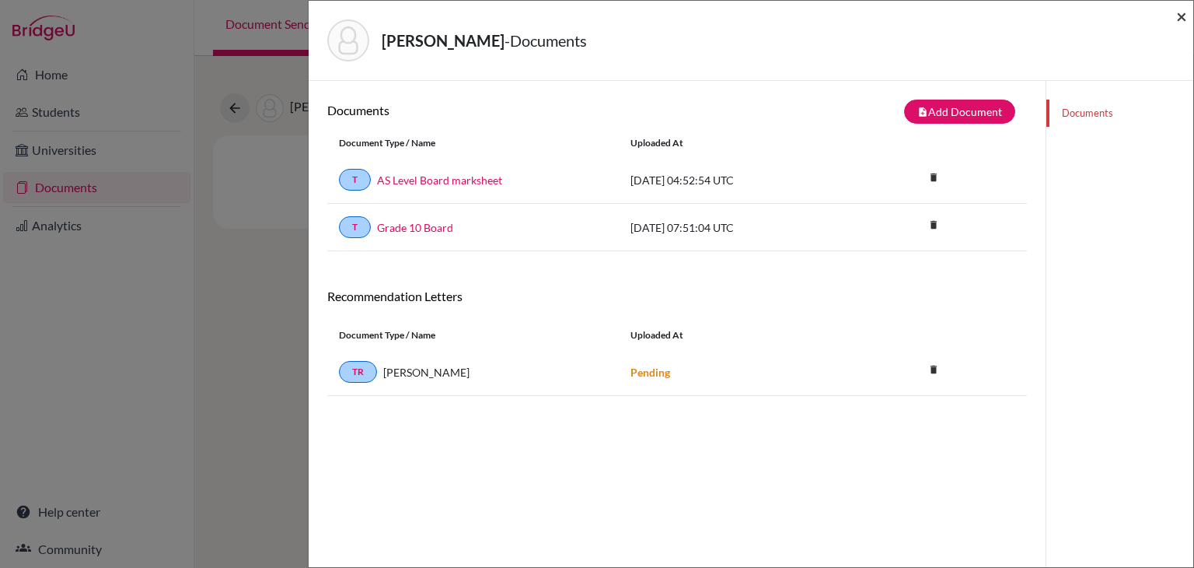
click at [1182, 19] on span "×" at bounding box center [1182, 16] width 11 height 23
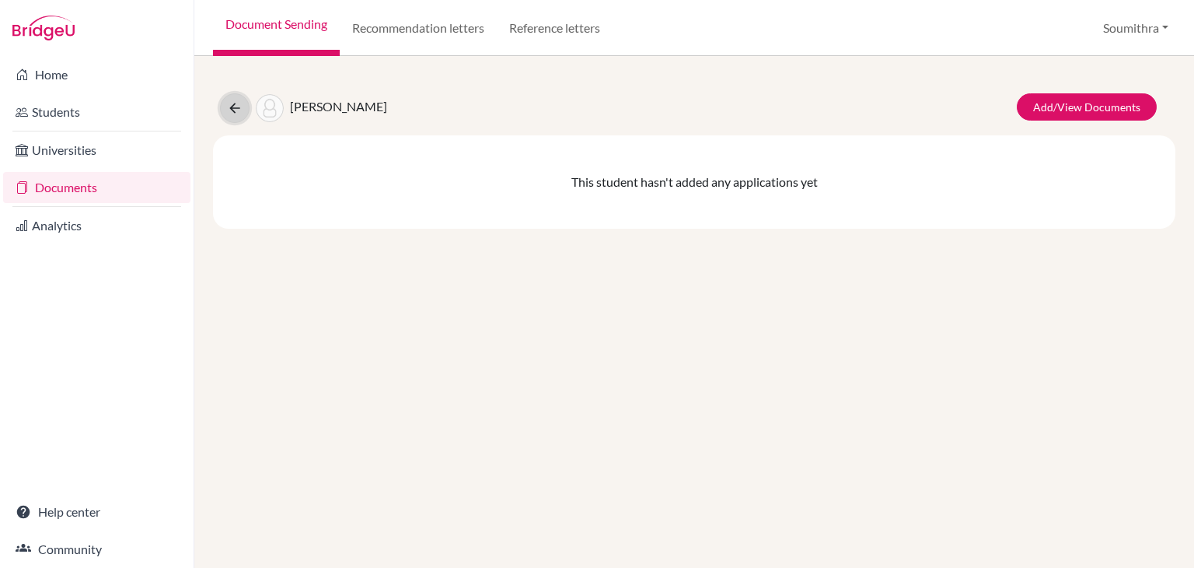
click at [235, 106] on icon at bounding box center [235, 108] width 16 height 16
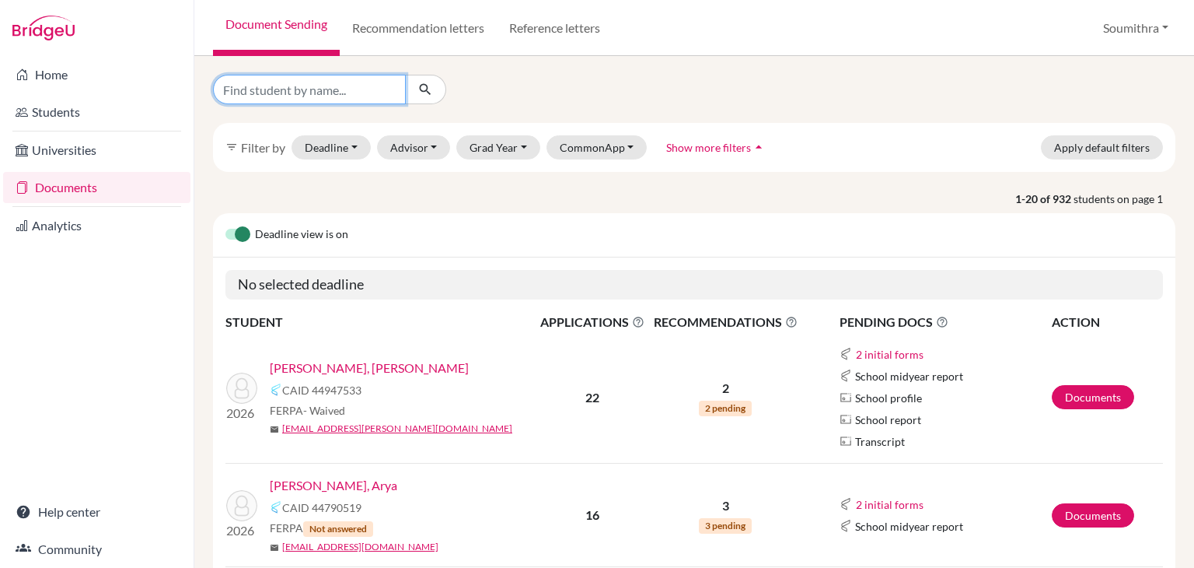
click at [299, 87] on input "Find student by name..." at bounding box center [309, 90] width 193 height 30
